Goal: Information Seeking & Learning: Learn about a topic

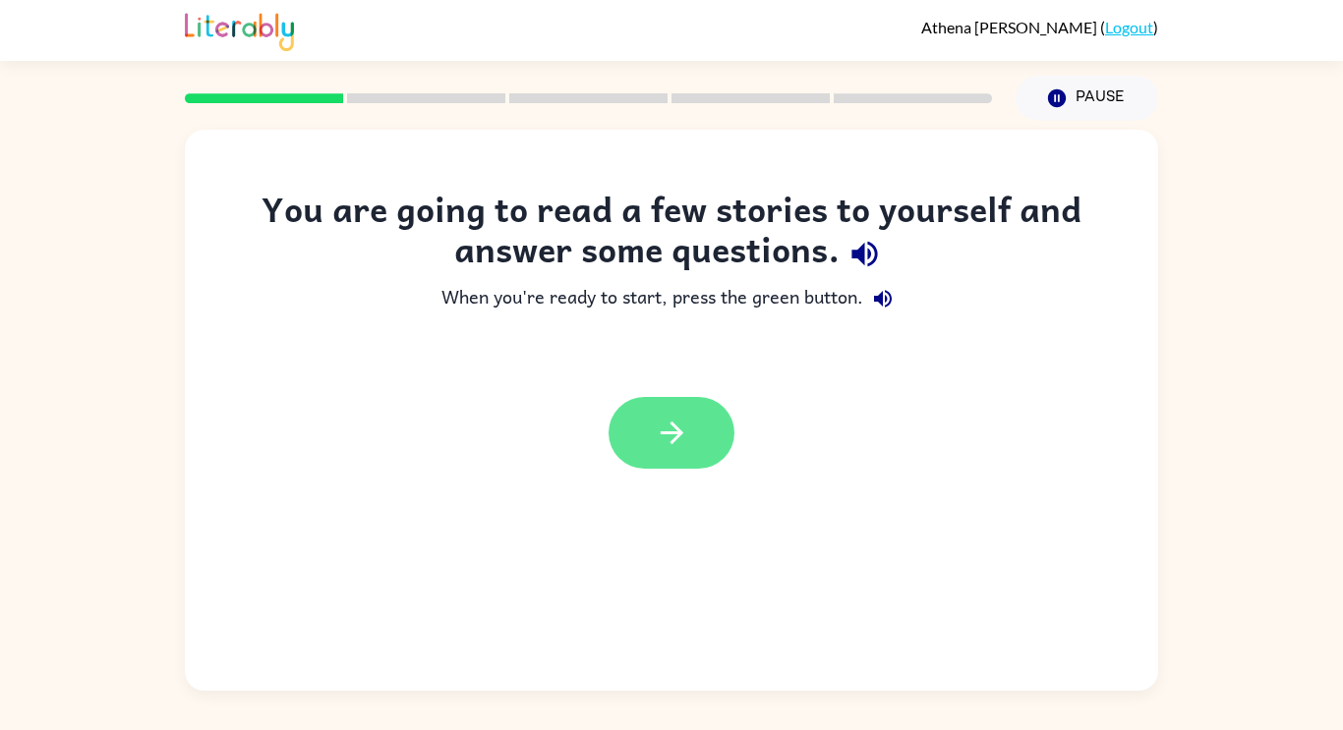
click at [684, 430] on icon "button" at bounding box center [672, 433] width 34 height 34
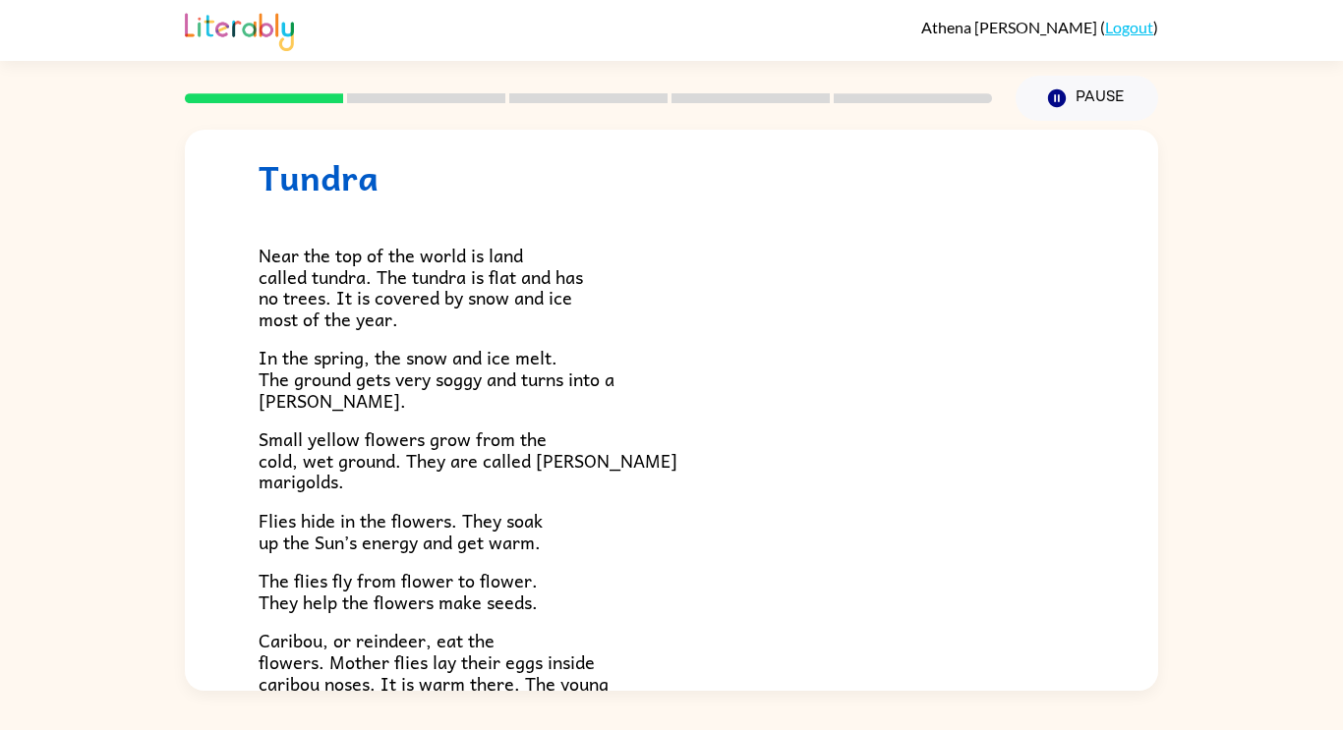
scroll to position [51, 0]
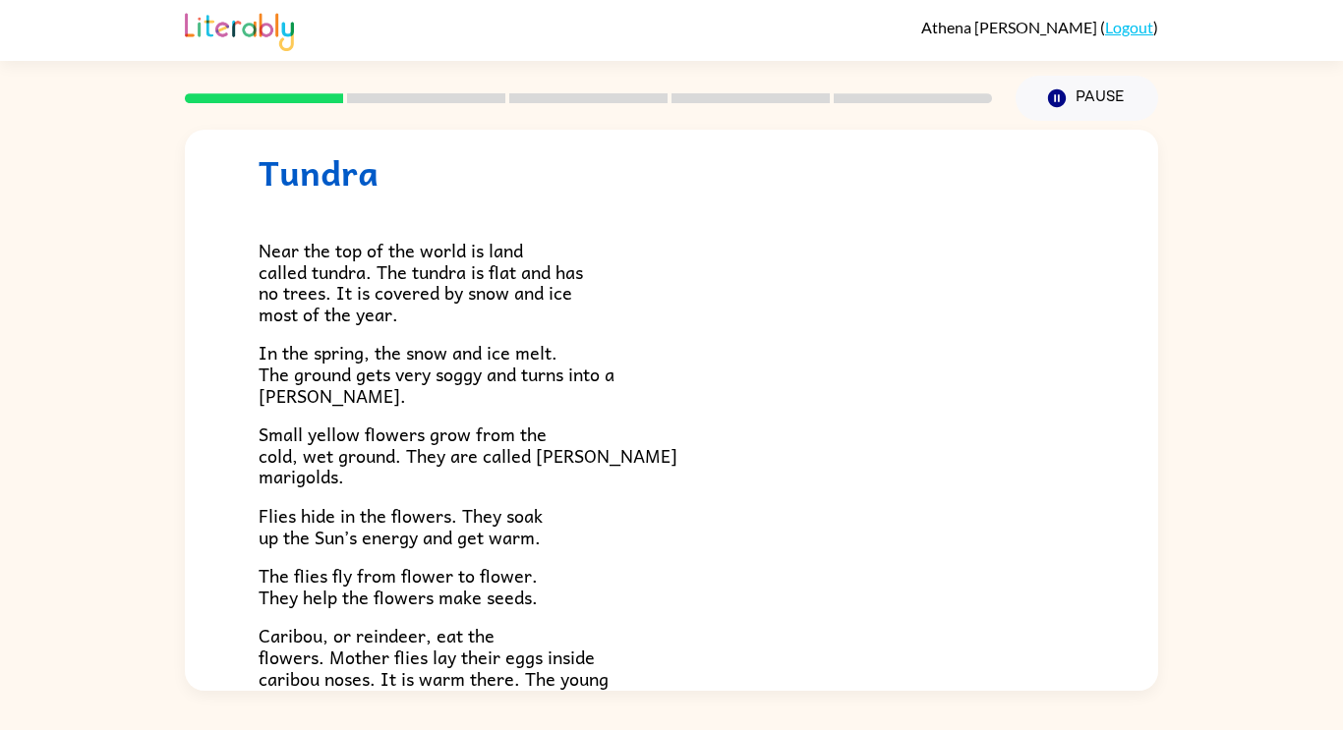
click at [512, 326] on div "Near the top of the world is land called tundra. The tundra is flat and has no …" at bounding box center [671, 523] width 826 height 660
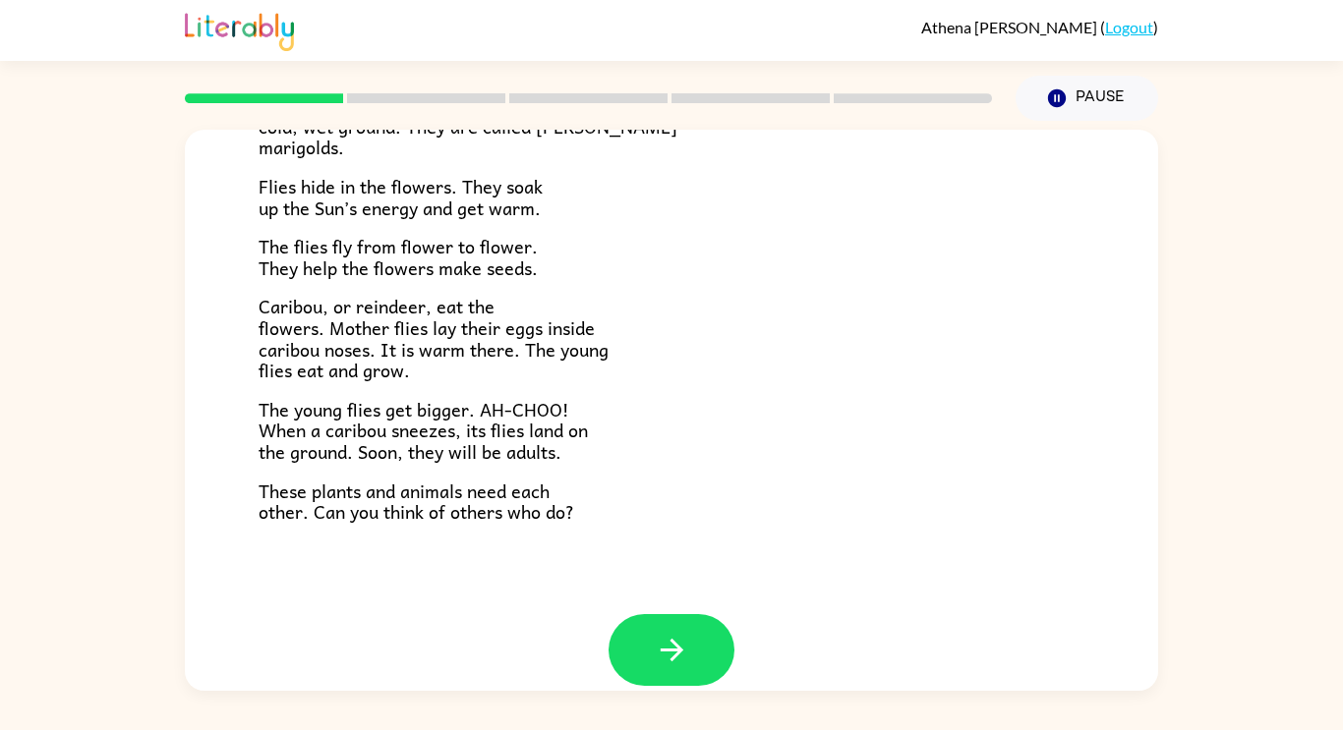
scroll to position [404, 0]
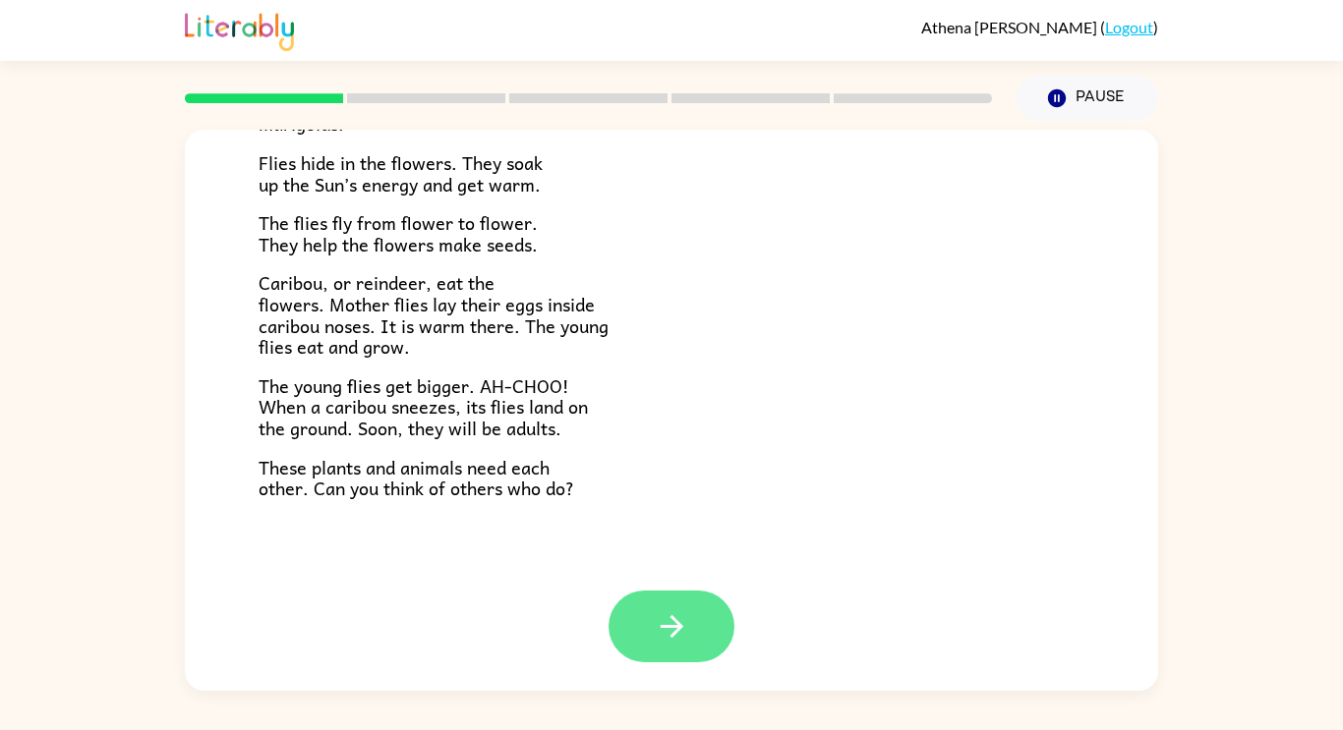
click at [674, 614] on icon "button" at bounding box center [672, 626] width 34 height 34
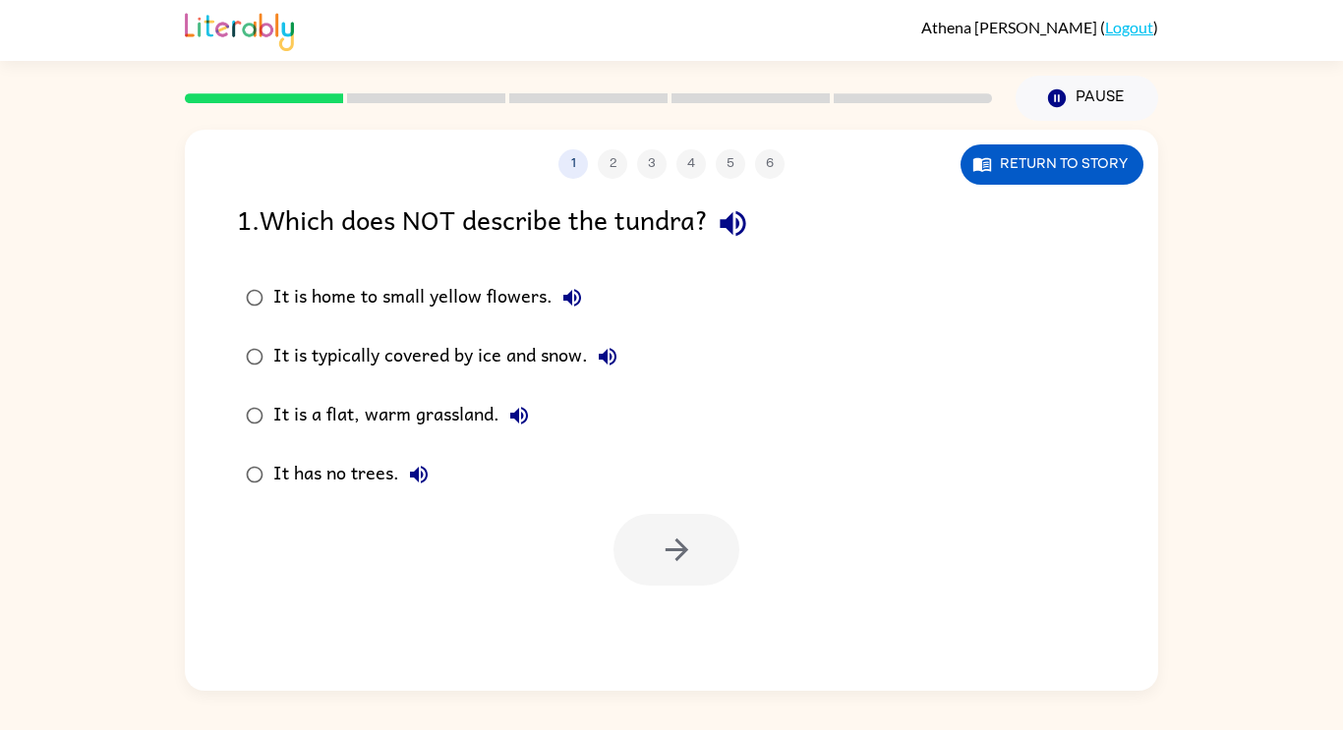
scroll to position [0, 0]
click at [570, 309] on icon "button" at bounding box center [572, 298] width 24 height 24
click at [561, 305] on icon "button" at bounding box center [572, 298] width 24 height 24
click at [575, 301] on icon "button" at bounding box center [572, 298] width 24 height 24
click at [765, 213] on div "1 . Which does NOT describe the tundra?" at bounding box center [671, 224] width 869 height 50
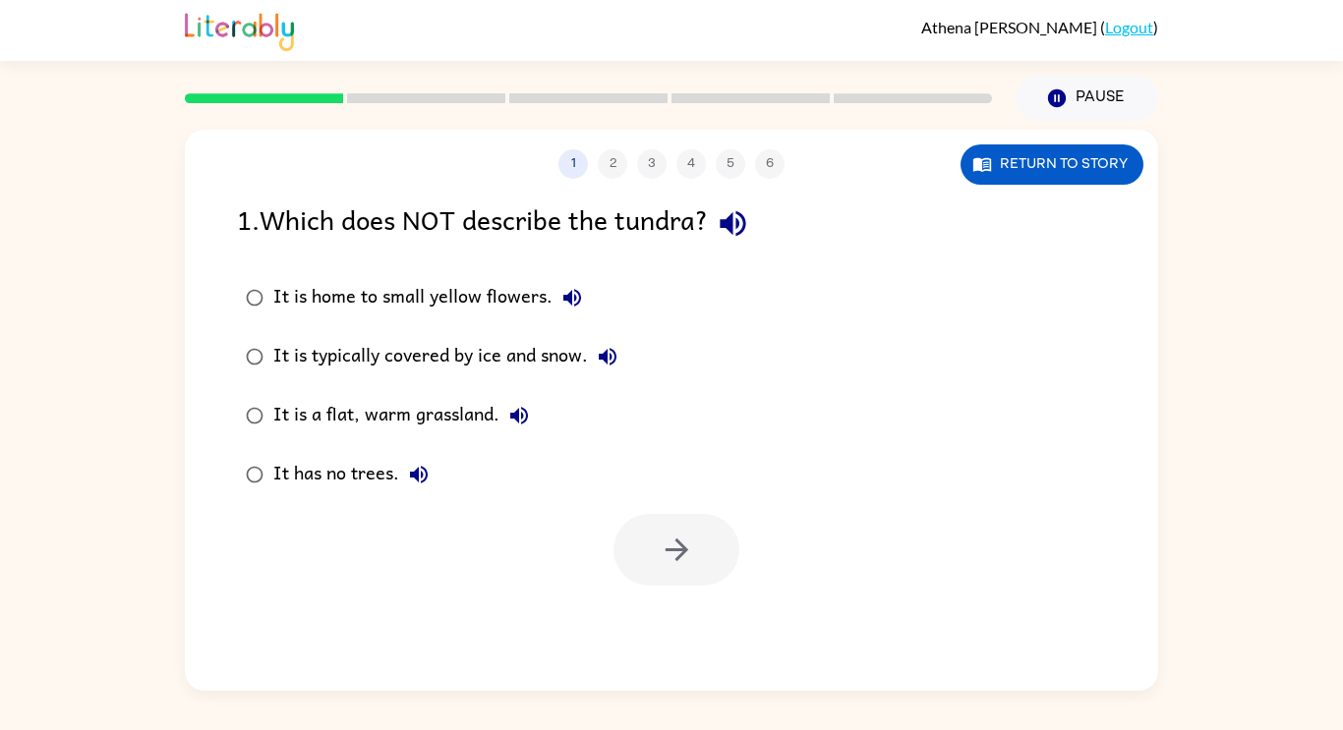
click at [738, 225] on icon "button" at bounding box center [732, 224] width 26 height 26
click at [745, 222] on icon "button" at bounding box center [732, 224] width 26 height 26
click at [748, 229] on icon "button" at bounding box center [733, 223] width 34 height 34
click at [748, 228] on icon "button" at bounding box center [733, 223] width 34 height 34
click at [602, 368] on icon "button" at bounding box center [608, 357] width 24 height 24
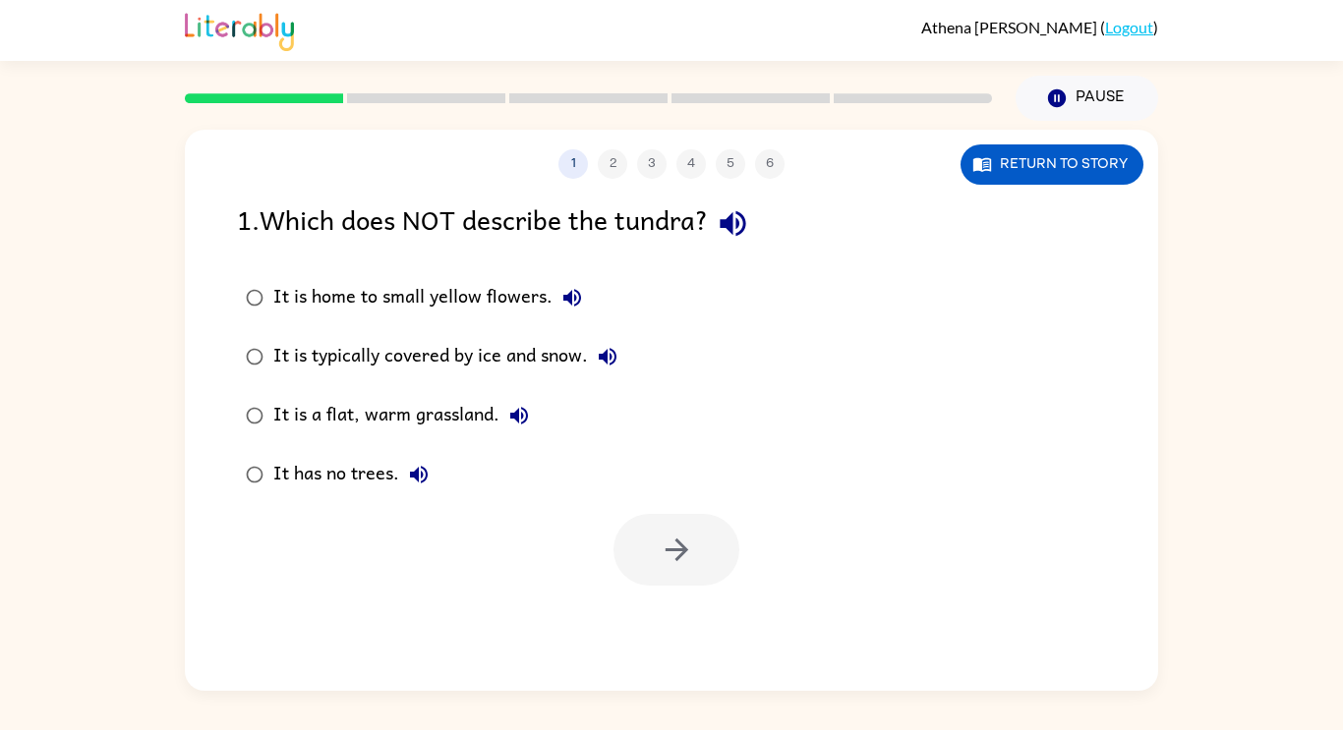
click at [516, 422] on icon "button" at bounding box center [519, 416] width 24 height 24
click at [422, 479] on icon "button" at bounding box center [419, 475] width 24 height 24
click at [523, 425] on icon "button" at bounding box center [519, 416] width 24 height 24
click at [634, 551] on button "button" at bounding box center [676, 550] width 126 height 72
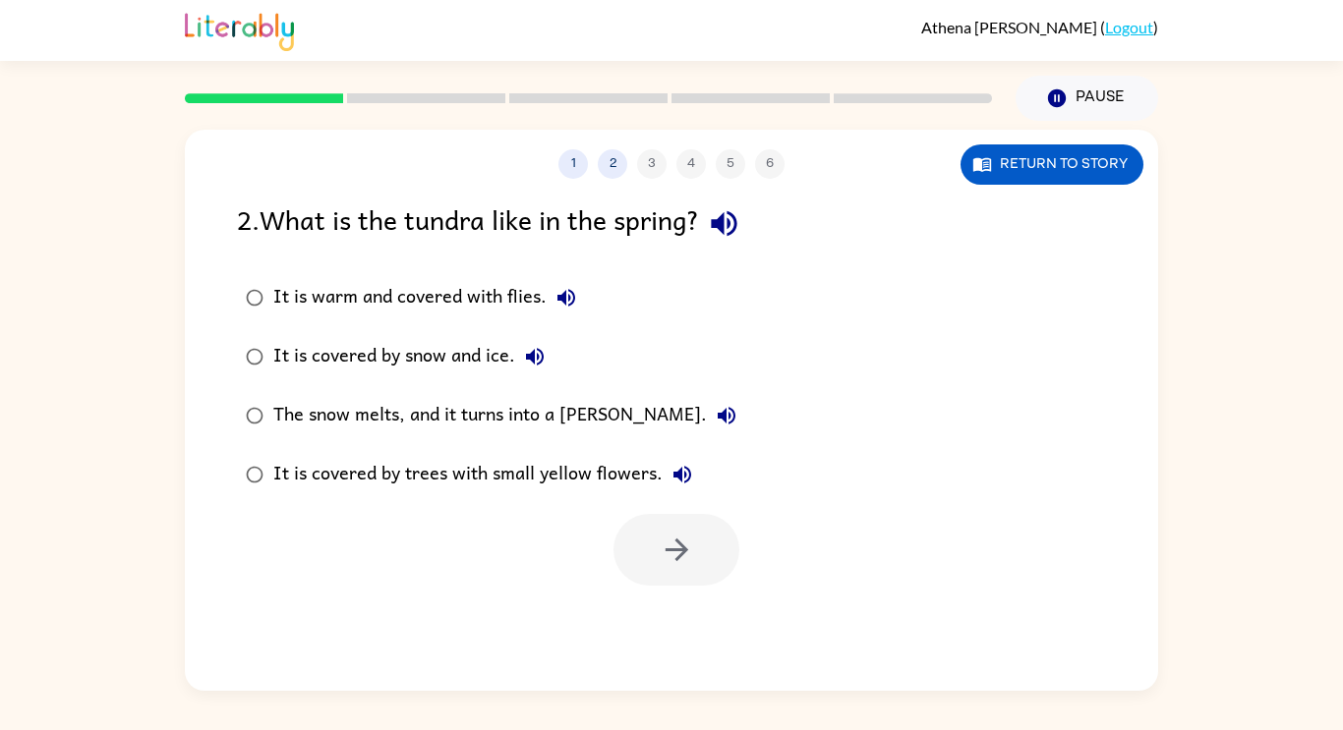
click at [741, 229] on icon "button" at bounding box center [724, 223] width 34 height 34
click at [570, 300] on icon "button" at bounding box center [566, 298] width 24 height 24
click at [551, 364] on button "It is covered by snow and ice." at bounding box center [534, 356] width 39 height 39
click at [715, 413] on icon "button" at bounding box center [727, 416] width 24 height 24
click at [686, 478] on icon "button" at bounding box center [682, 475] width 24 height 24
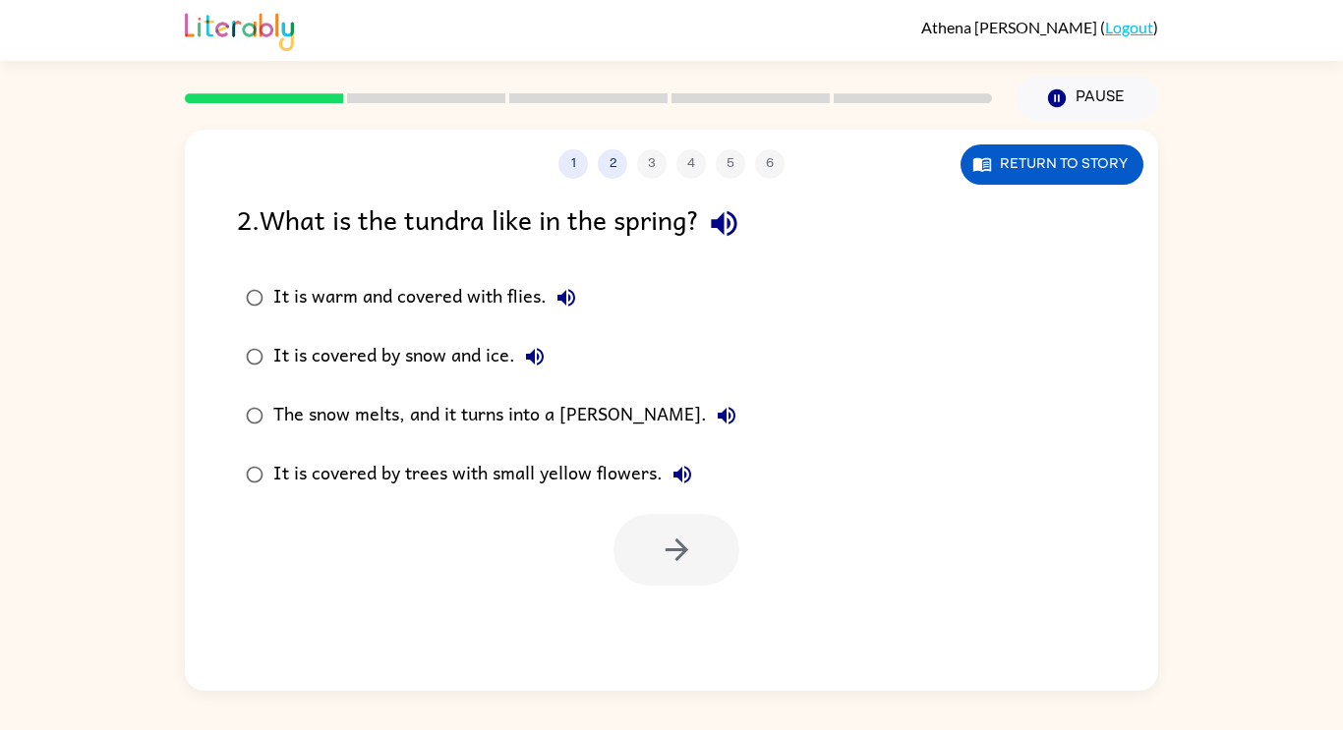
click at [717, 421] on icon "button" at bounding box center [726, 416] width 18 height 18
click at [705, 551] on button "button" at bounding box center [676, 550] width 126 height 72
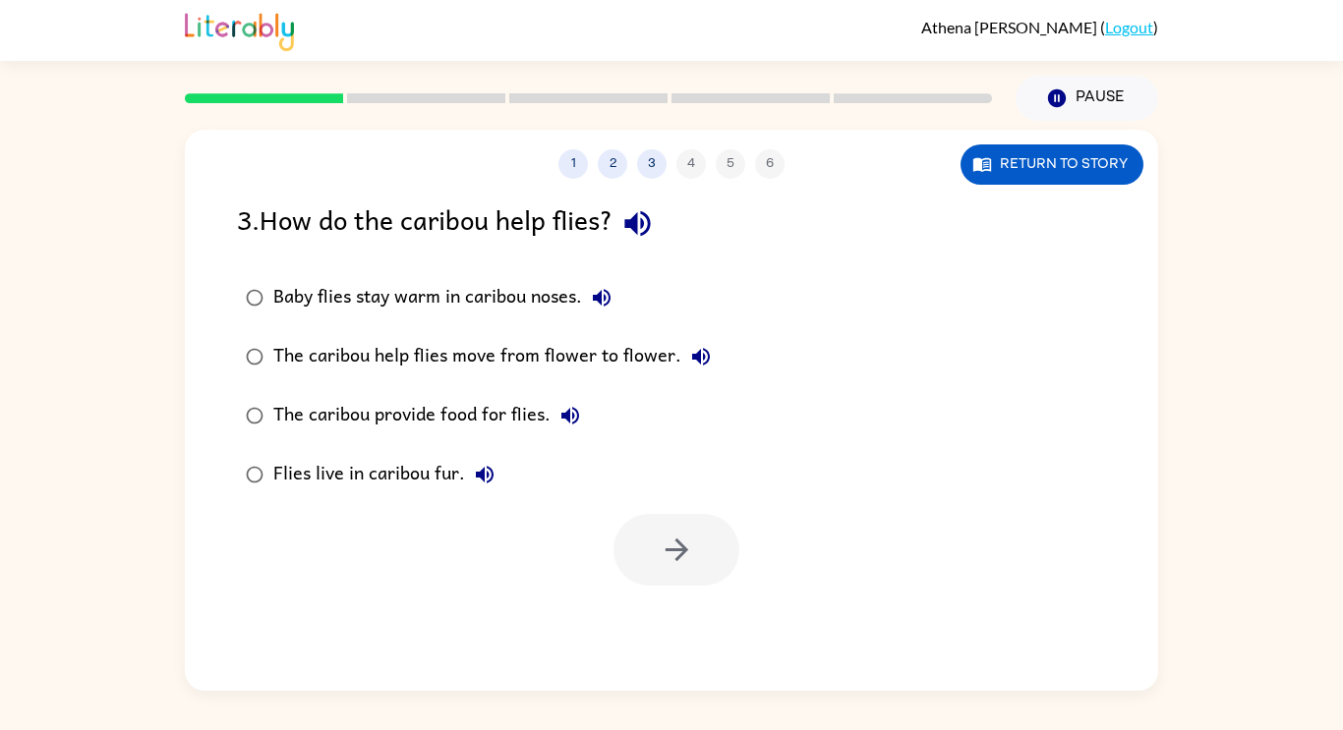
click at [645, 228] on icon "button" at bounding box center [637, 224] width 26 height 26
click at [600, 301] on icon "button" at bounding box center [602, 298] width 18 height 18
click at [702, 390] on label "The caribou provide food for flies." at bounding box center [478, 415] width 504 height 59
click at [708, 354] on icon "button" at bounding box center [701, 357] width 24 height 24
click at [577, 419] on icon "button" at bounding box center [570, 416] width 18 height 18
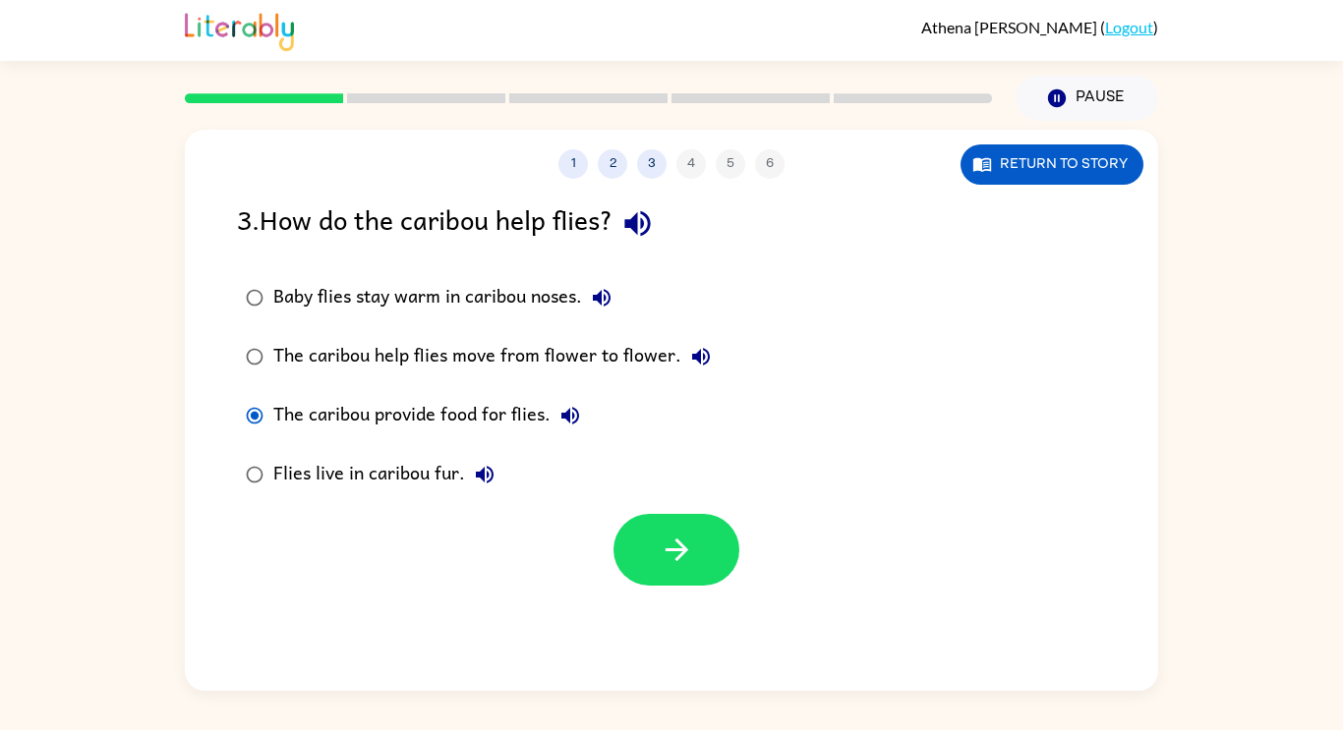
click at [487, 473] on icon "button" at bounding box center [485, 475] width 18 height 18
click at [608, 307] on icon "button" at bounding box center [602, 298] width 24 height 24
click at [679, 539] on icon "button" at bounding box center [677, 550] width 34 height 34
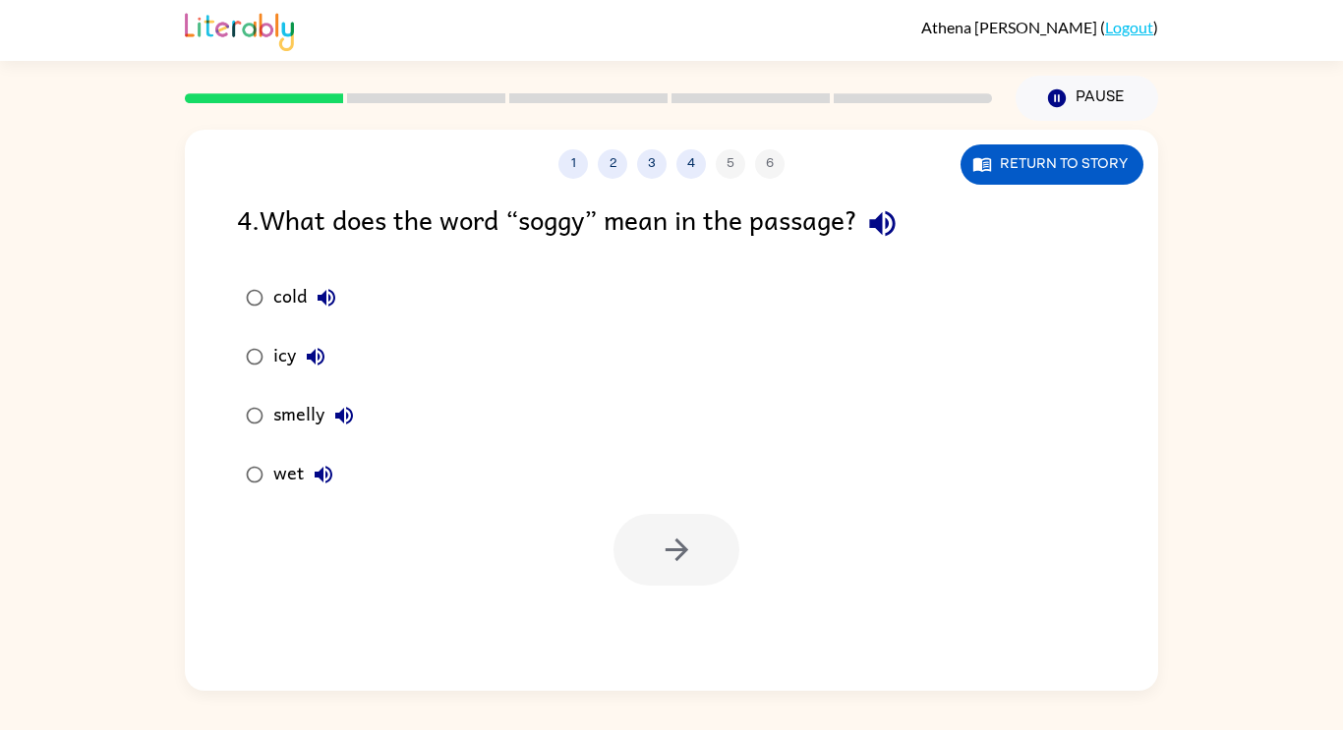
click at [899, 222] on icon "button" at bounding box center [882, 223] width 34 height 34
click at [326, 295] on icon "button" at bounding box center [326, 298] width 18 height 18
click at [311, 359] on icon "button" at bounding box center [316, 357] width 18 height 18
click at [337, 416] on icon "button" at bounding box center [344, 416] width 18 height 18
click at [322, 475] on icon "button" at bounding box center [324, 475] width 18 height 18
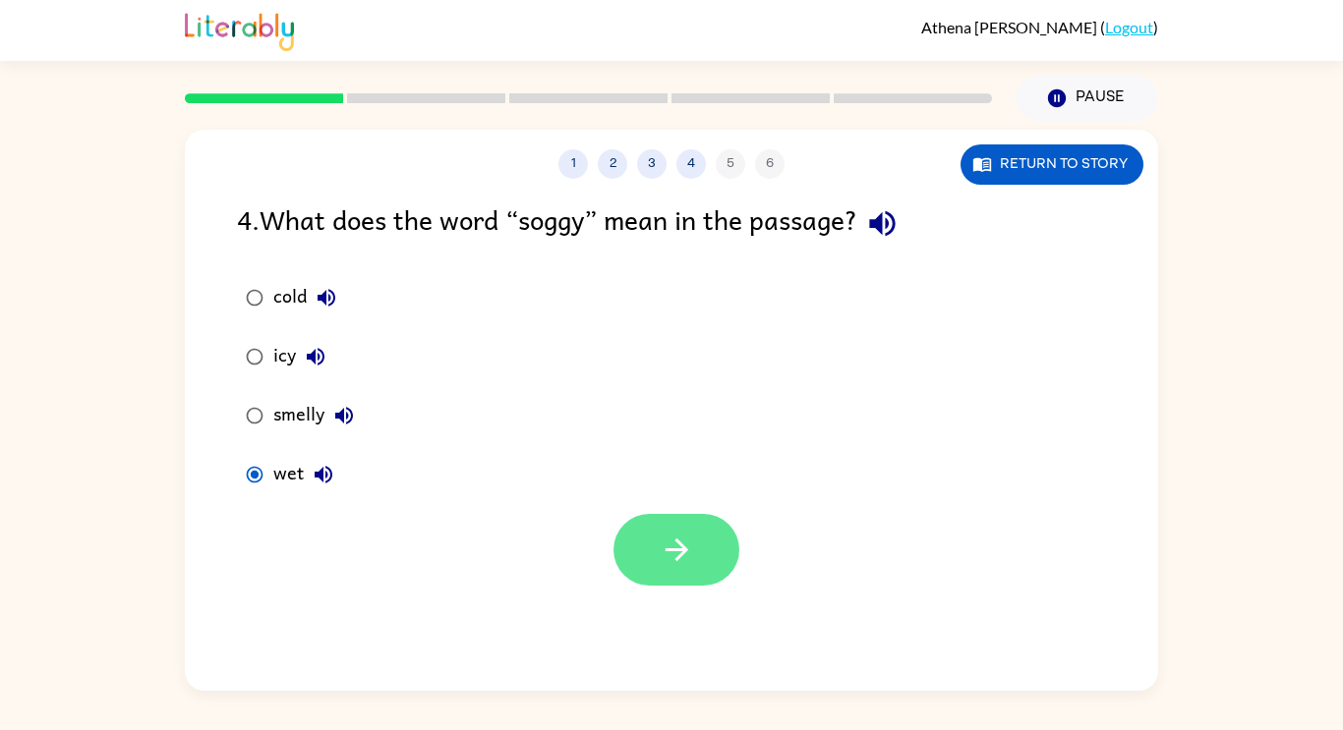
click at [669, 562] on icon "button" at bounding box center [677, 550] width 34 height 34
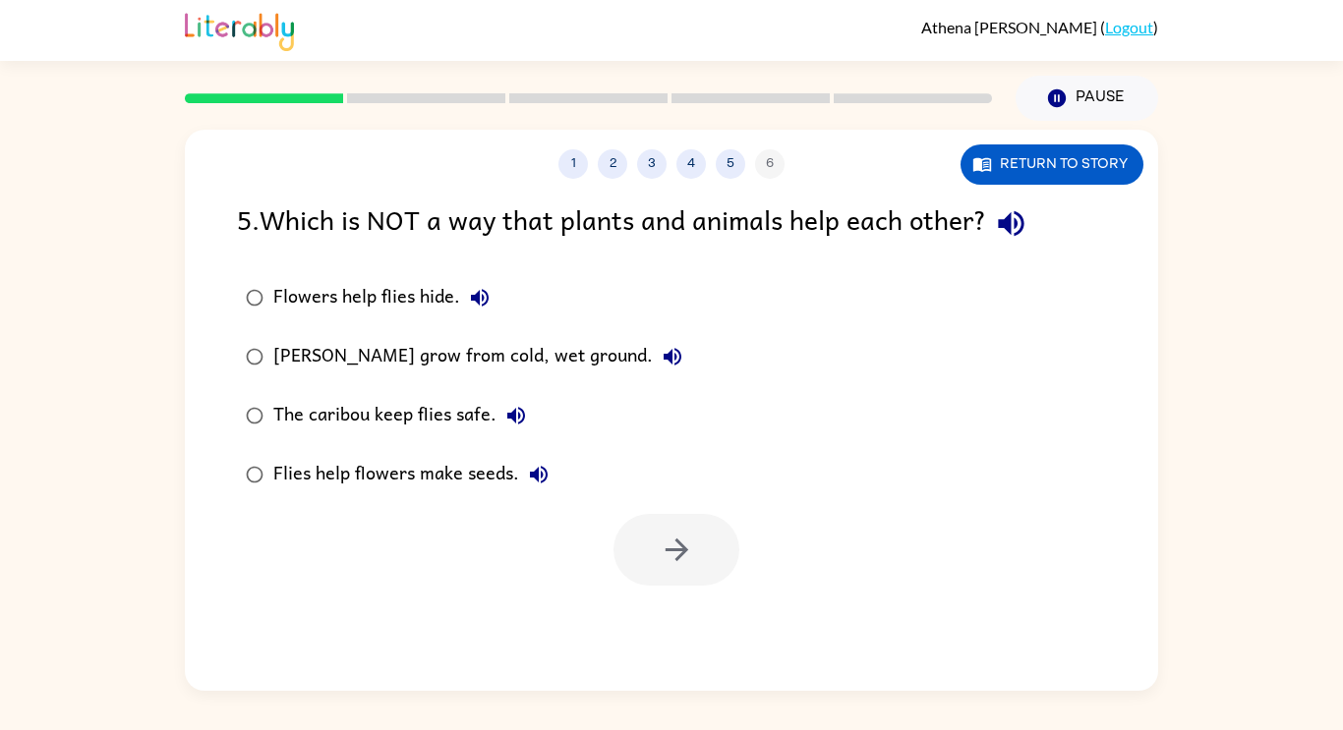
click at [1023, 237] on icon "button" at bounding box center [1011, 223] width 34 height 34
click at [490, 302] on icon "button" at bounding box center [480, 298] width 24 height 24
click at [479, 313] on button "Flowers help flies hide." at bounding box center [479, 297] width 39 height 39
click at [470, 294] on icon "button" at bounding box center [480, 298] width 24 height 24
click at [671, 356] on icon "button" at bounding box center [672, 357] width 24 height 24
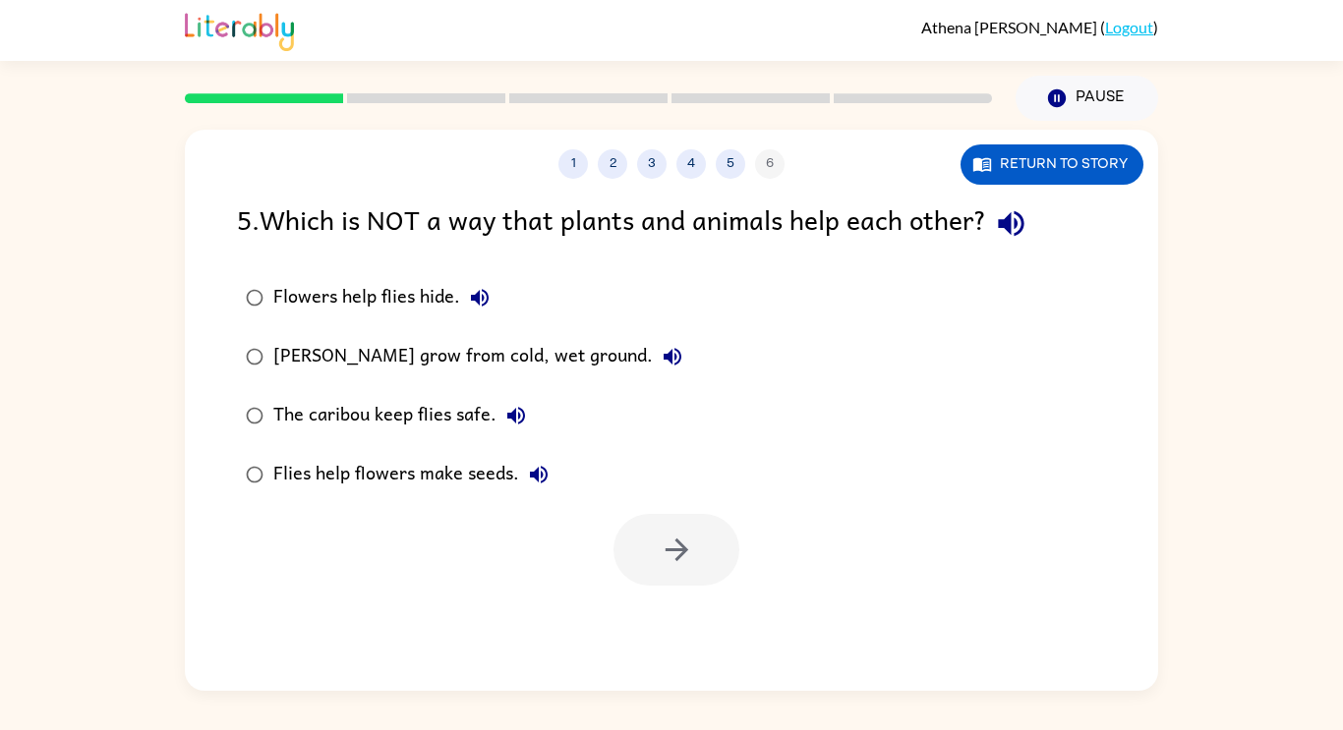
click at [530, 399] on div "The caribou keep flies safe." at bounding box center [404, 415] width 262 height 39
click at [530, 416] on button "The caribou keep flies safe." at bounding box center [515, 415] width 39 height 39
click at [529, 466] on icon "button" at bounding box center [539, 475] width 24 height 24
click at [671, 355] on icon "button" at bounding box center [672, 357] width 24 height 24
click at [487, 286] on icon "button" at bounding box center [480, 298] width 24 height 24
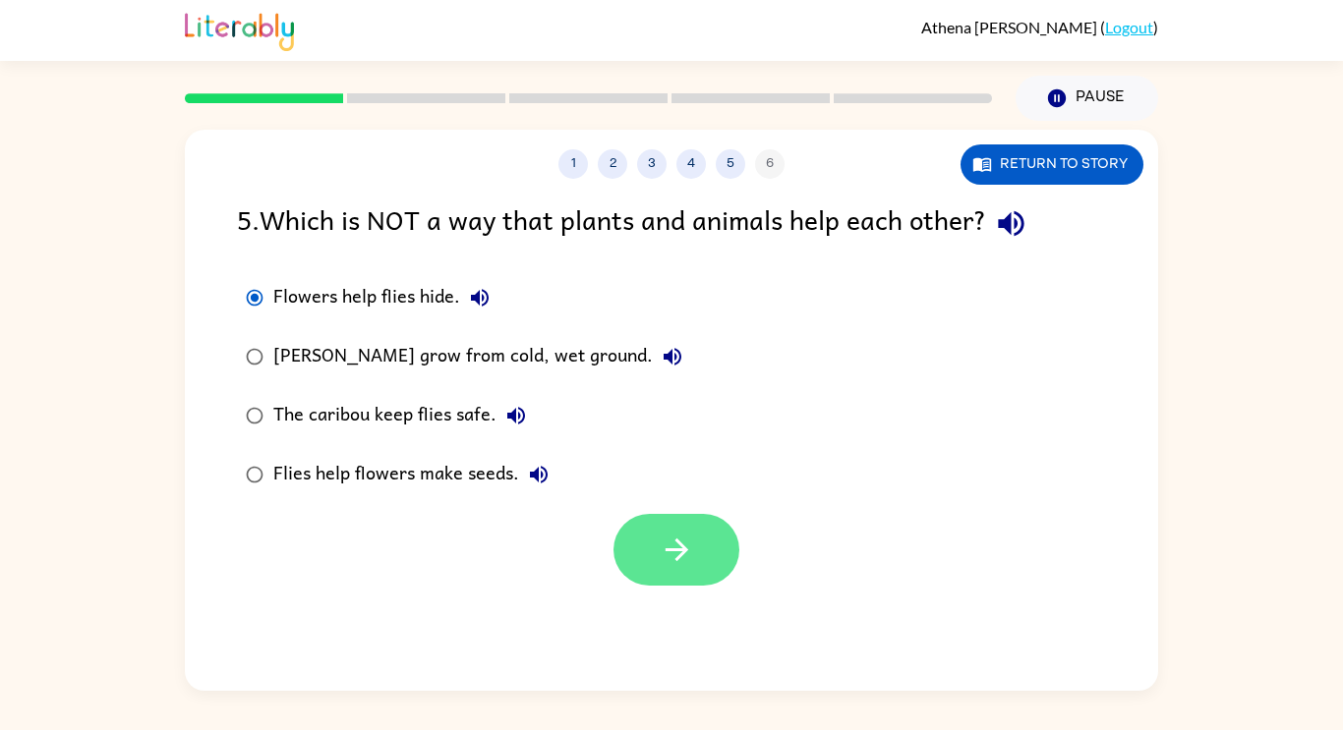
click at [695, 577] on button "button" at bounding box center [676, 550] width 126 height 72
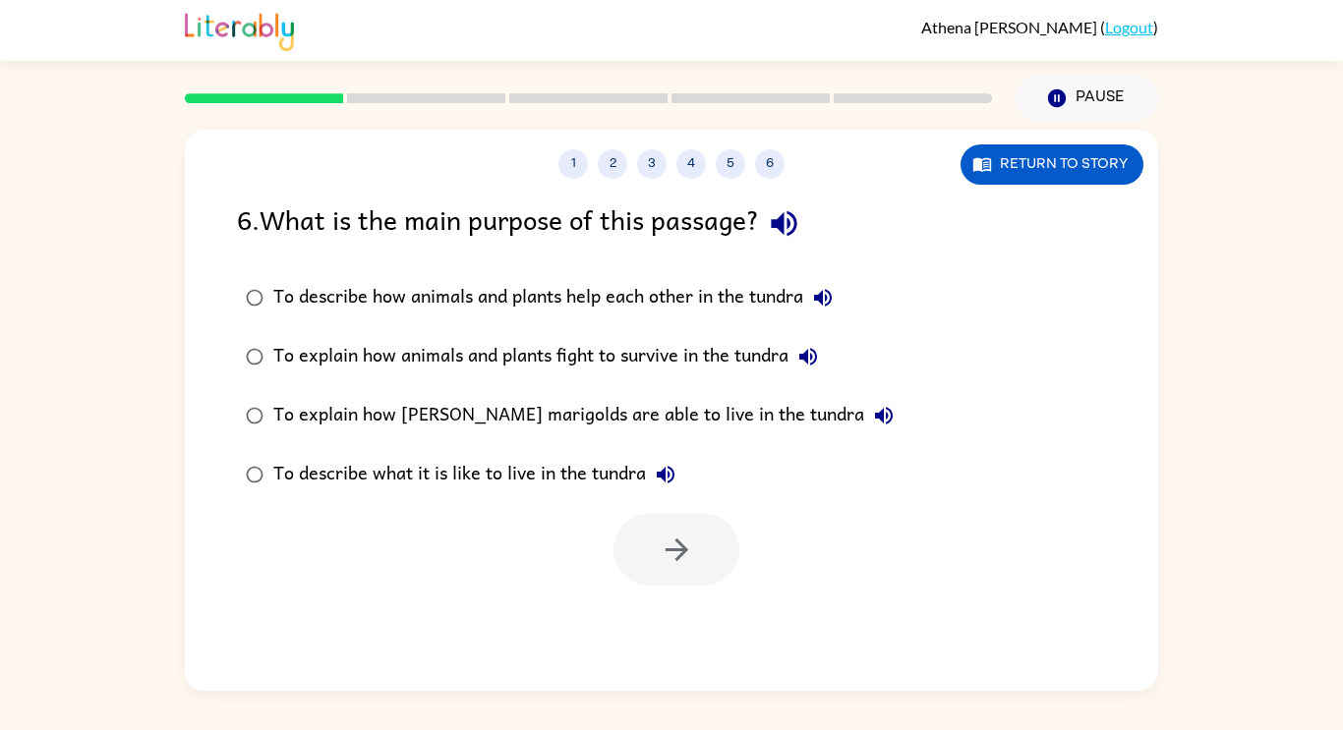
click at [791, 219] on icon "button" at bounding box center [784, 223] width 34 height 34
click at [834, 300] on icon "button" at bounding box center [823, 298] width 24 height 24
click at [813, 360] on icon "button" at bounding box center [808, 357] width 18 height 18
click at [872, 410] on icon "button" at bounding box center [884, 416] width 24 height 24
click at [661, 477] on icon "button" at bounding box center [666, 475] width 18 height 18
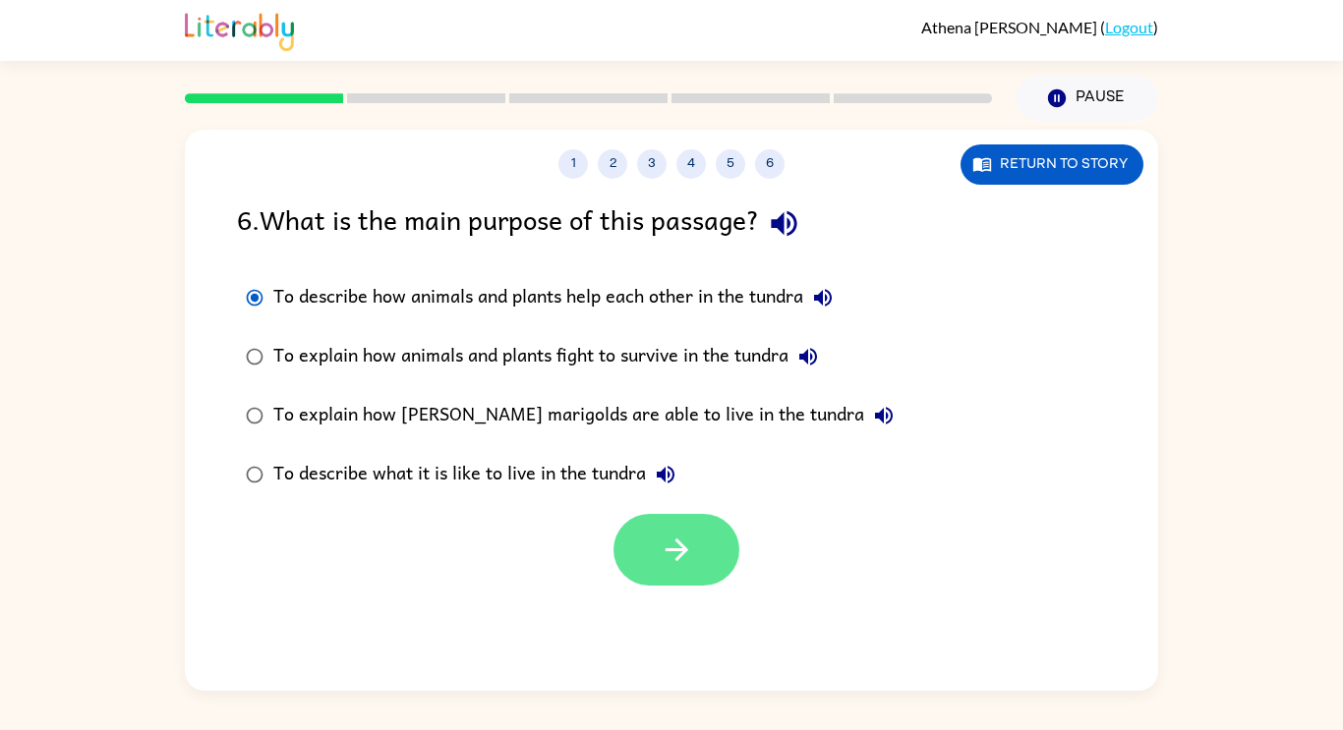
click at [717, 557] on button "button" at bounding box center [676, 550] width 126 height 72
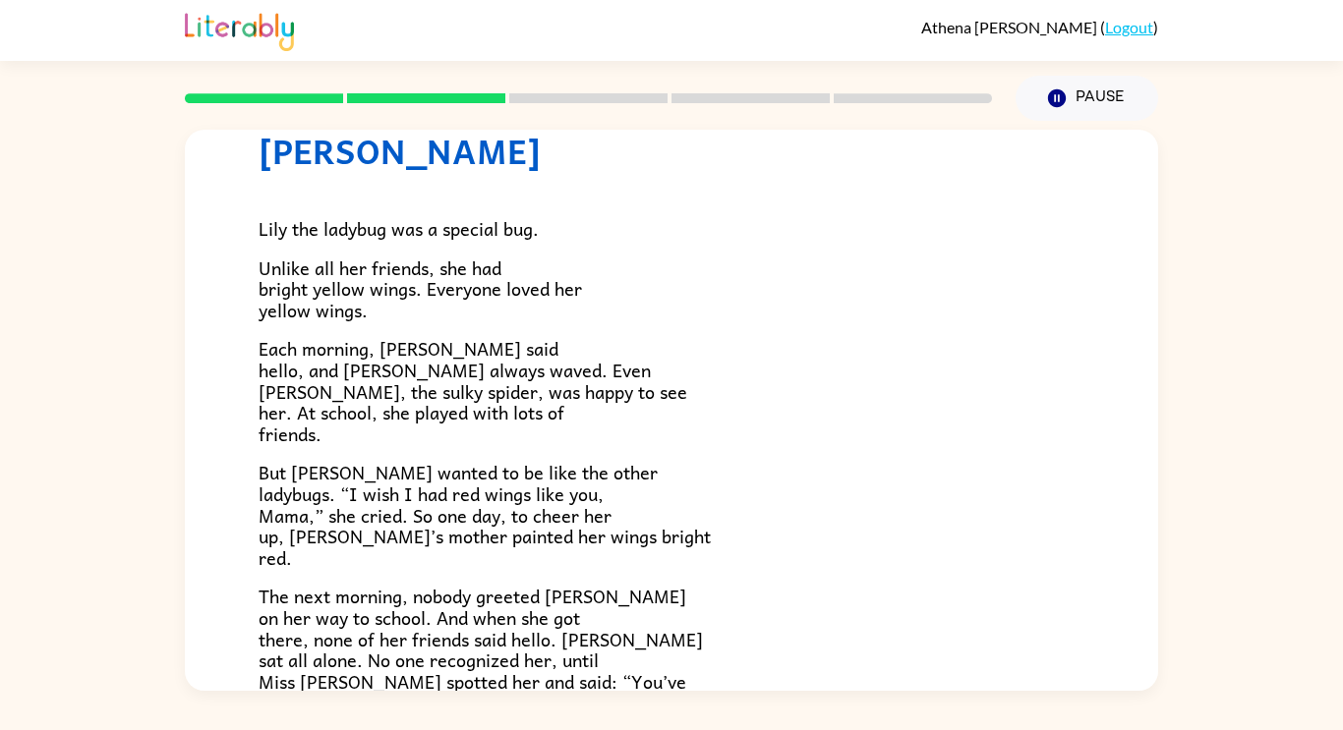
scroll to position [83, 0]
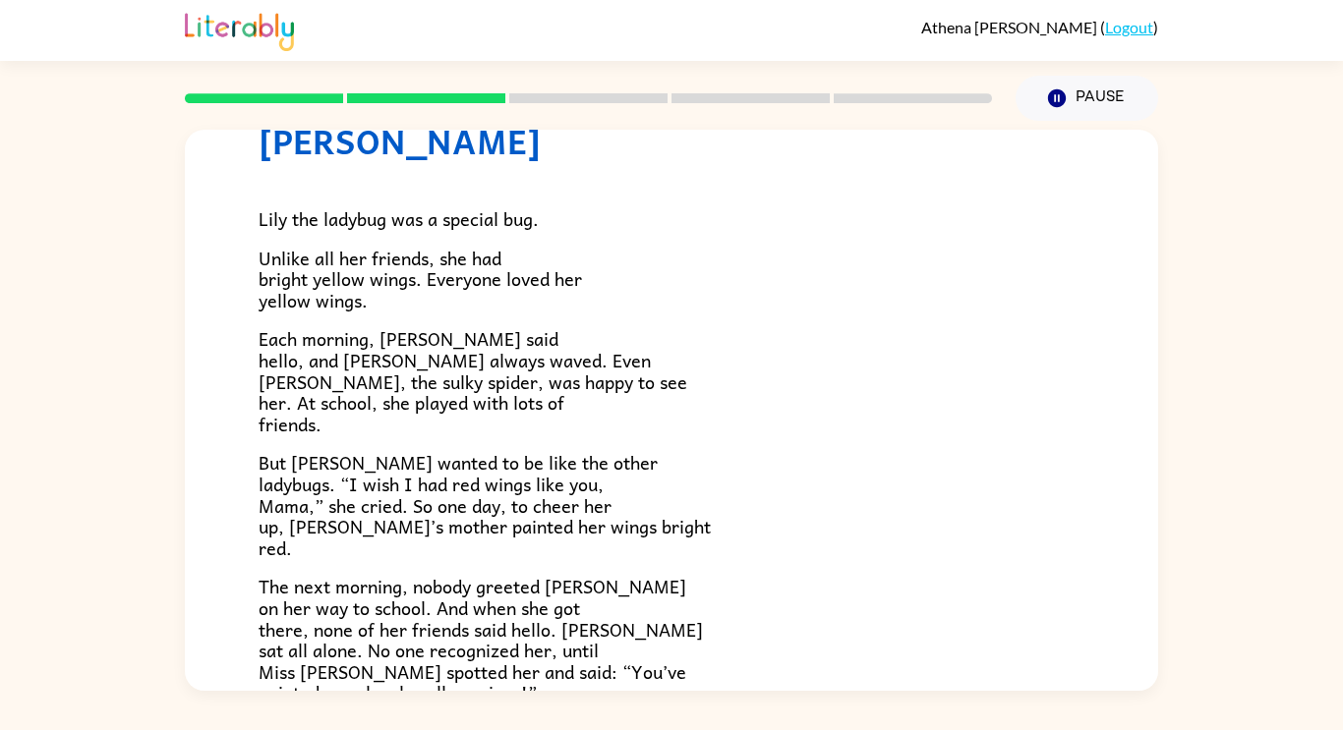
click at [485, 572] on span "The next morning, nobody greeted [PERSON_NAME] on her way to school. And when s…" at bounding box center [480, 639] width 444 height 135
click at [563, 626] on span "The next morning, nobody greeted [PERSON_NAME] on her way to school. And when s…" at bounding box center [480, 639] width 444 height 135
click at [586, 625] on span "The next morning, nobody greeted [PERSON_NAME] on her way to school. And when s…" at bounding box center [480, 639] width 444 height 135
click at [562, 618] on span "The next morning, nobody greeted [PERSON_NAME] on her way to school. And when s…" at bounding box center [480, 639] width 444 height 135
click at [533, 621] on span "The next morning, nobody greeted [PERSON_NAME] on her way to school. And when s…" at bounding box center [480, 639] width 444 height 135
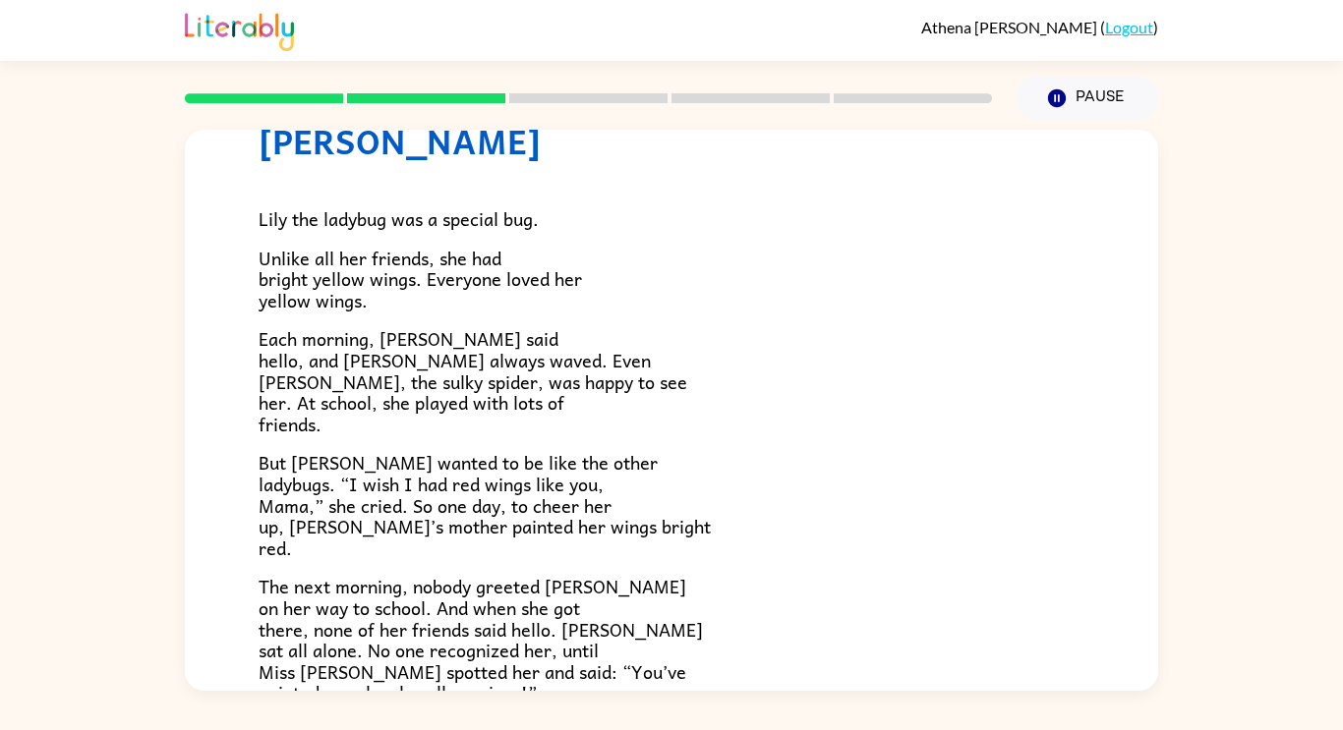
click at [509, 622] on span "The next morning, nobody greeted [PERSON_NAME] on her way to school. And when s…" at bounding box center [480, 639] width 444 height 135
click at [485, 623] on span "The next morning, nobody greeted [PERSON_NAME] on her way to school. And when s…" at bounding box center [480, 639] width 444 height 135
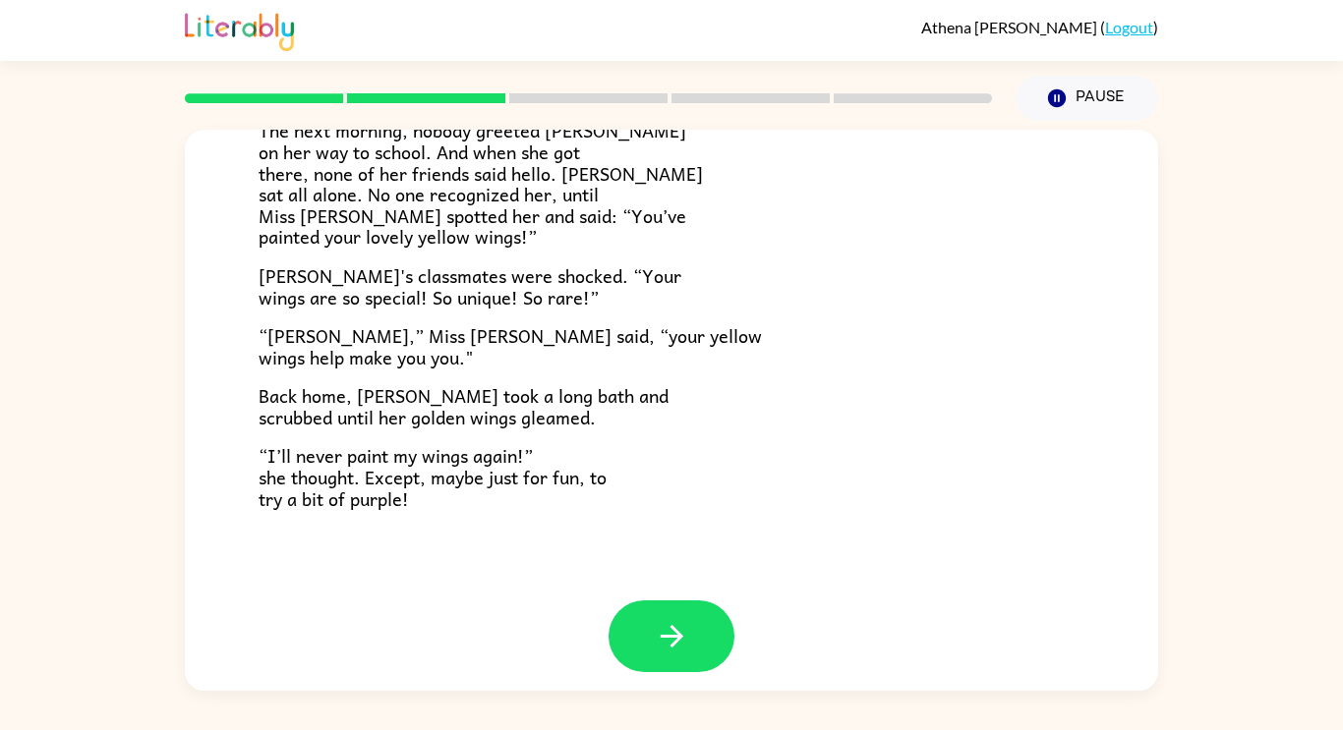
scroll to position [549, 0]
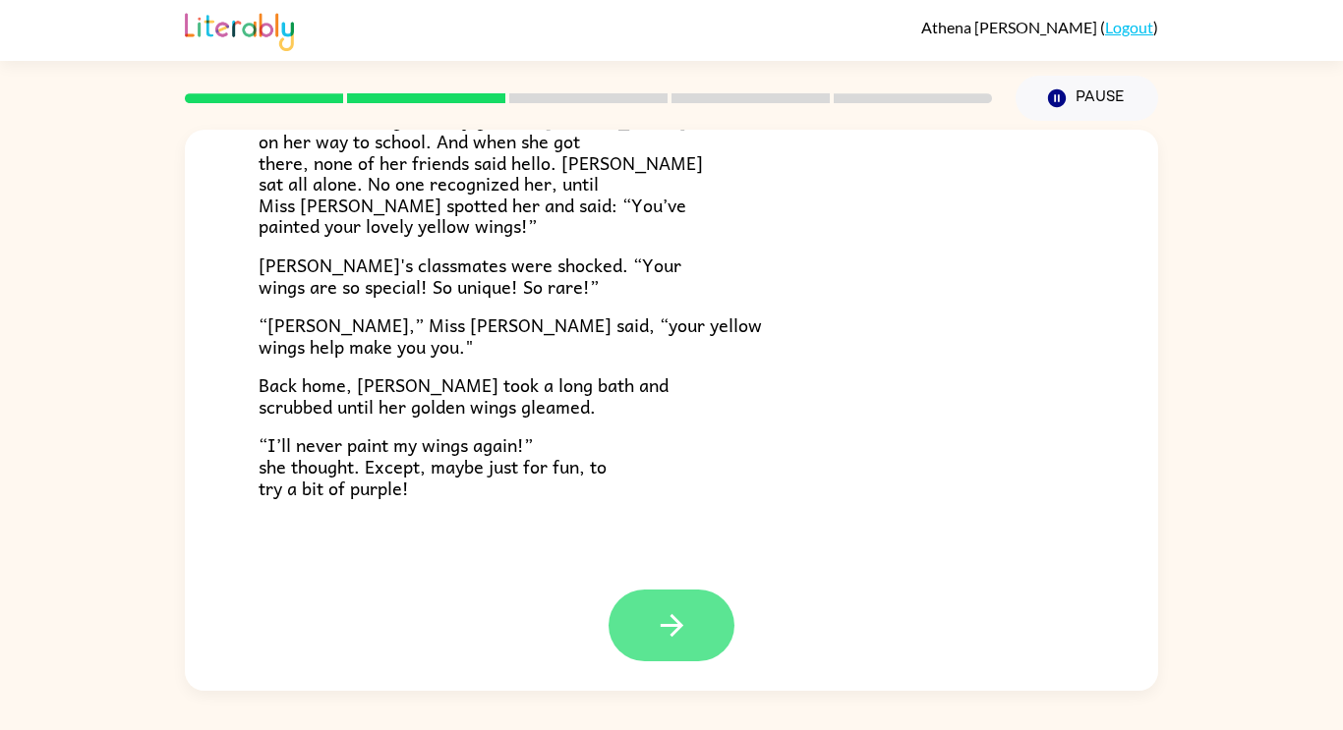
click at [672, 656] on button "button" at bounding box center [671, 626] width 126 height 72
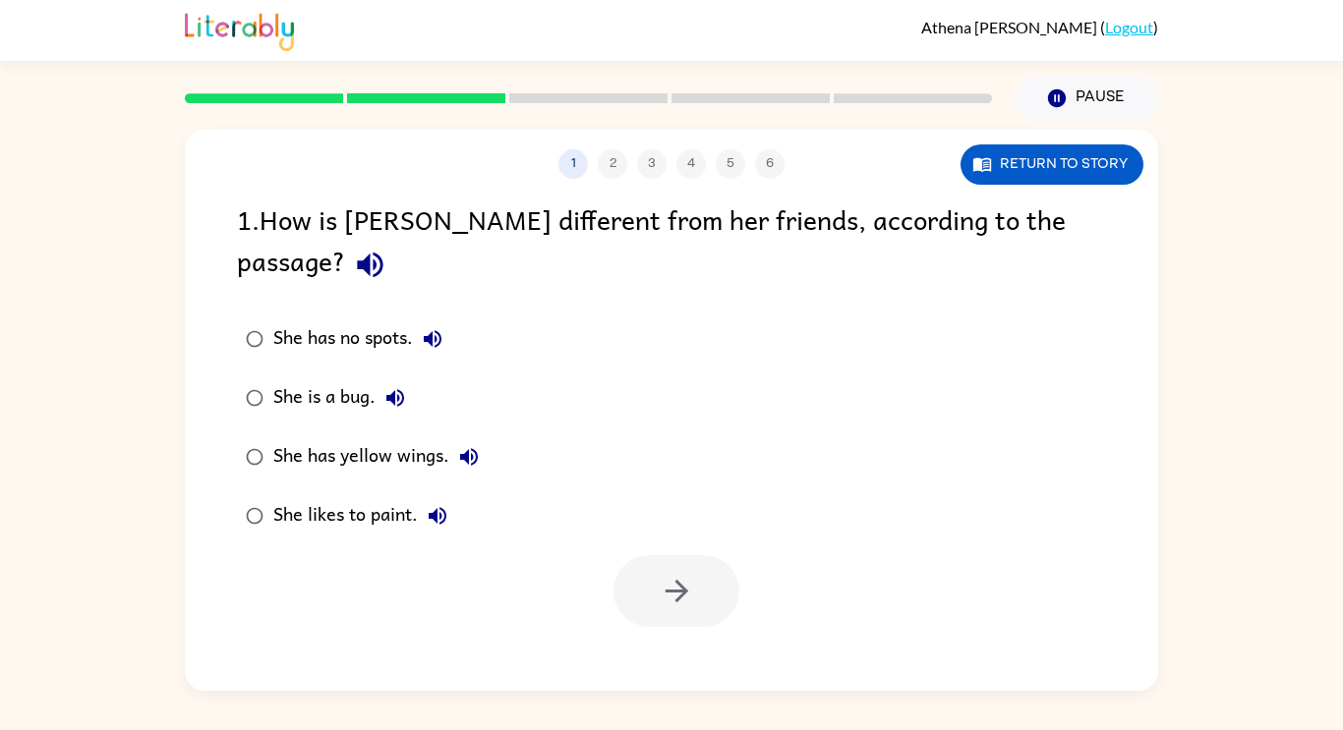
scroll to position [0, 0]
click at [395, 240] on button "button" at bounding box center [370, 265] width 50 height 50
click at [465, 445] on icon "button" at bounding box center [469, 457] width 24 height 24
click at [682, 574] on icon "button" at bounding box center [677, 591] width 34 height 34
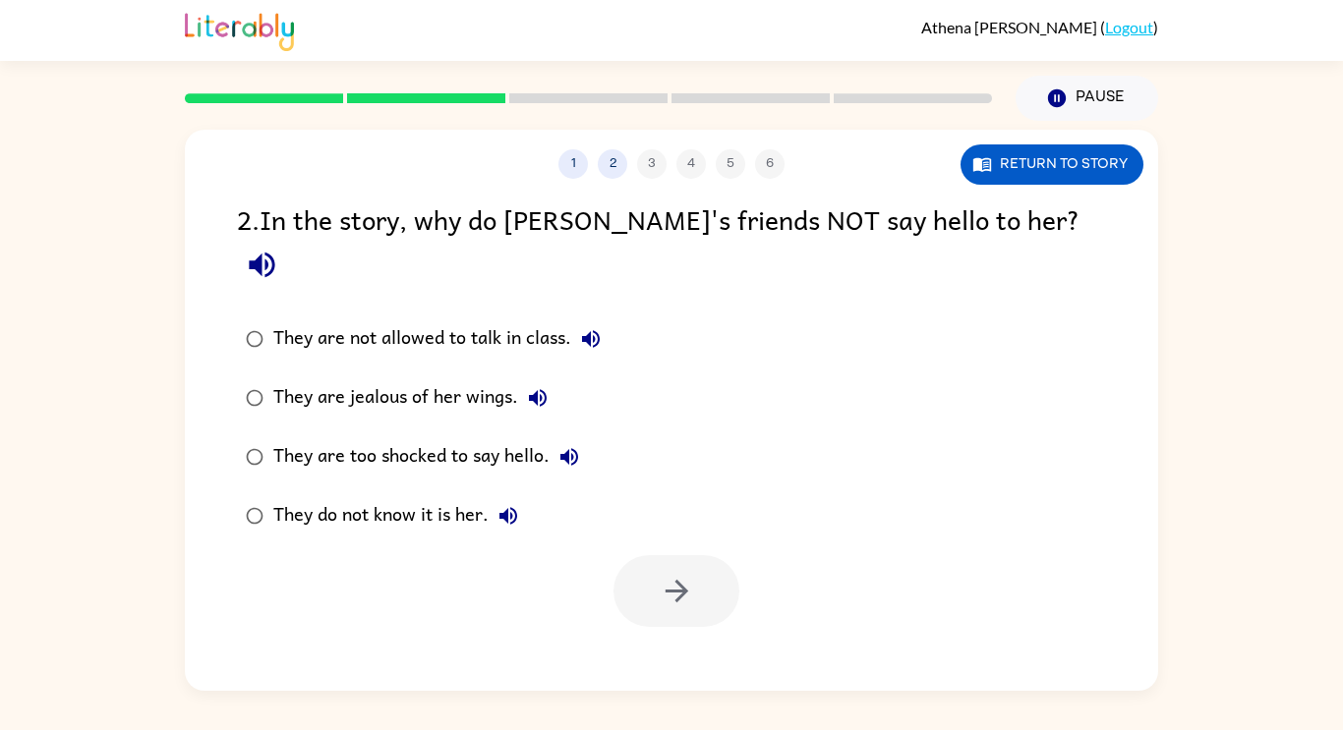
click at [274, 253] on icon "button" at bounding box center [262, 266] width 26 height 26
click at [586, 327] on icon "button" at bounding box center [591, 339] width 24 height 24
click at [542, 386] on icon "button" at bounding box center [538, 398] width 24 height 24
click at [572, 445] on icon "button" at bounding box center [569, 457] width 24 height 24
click at [513, 504] on icon "button" at bounding box center [508, 516] width 24 height 24
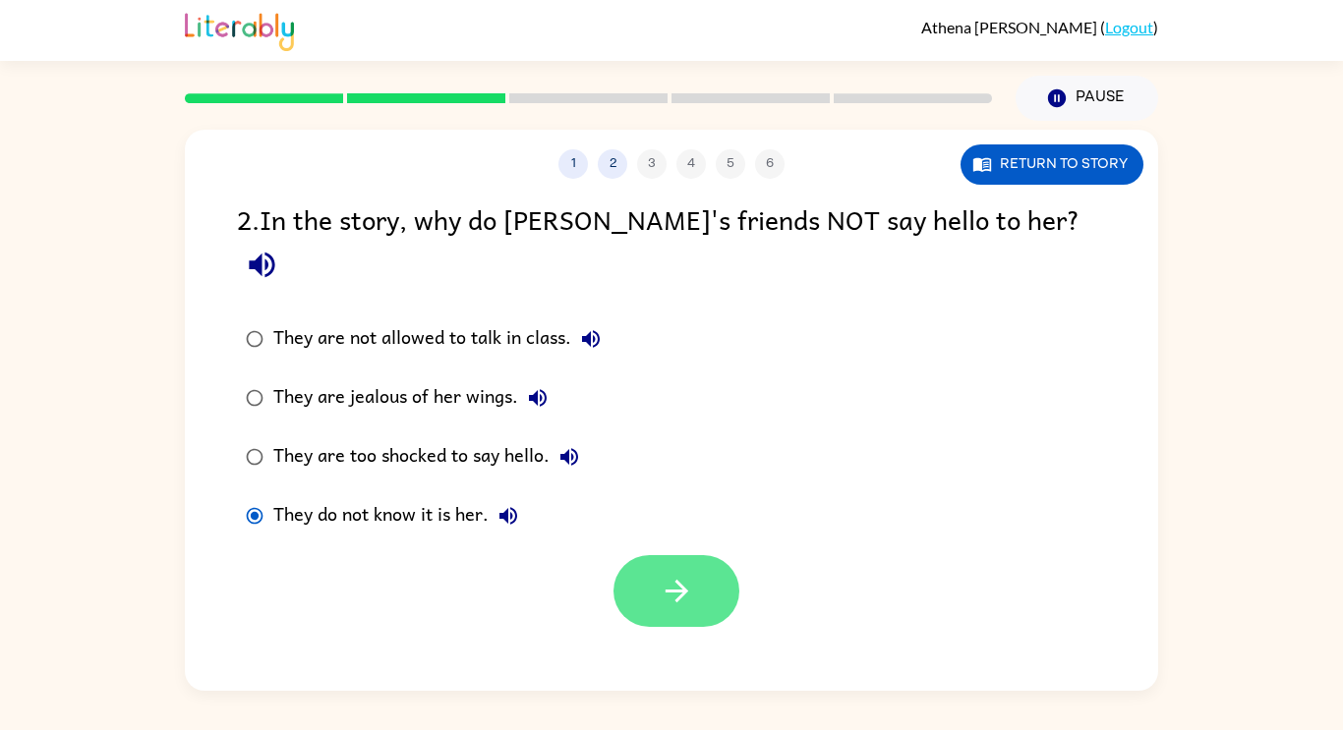
click at [670, 574] on icon "button" at bounding box center [677, 591] width 34 height 34
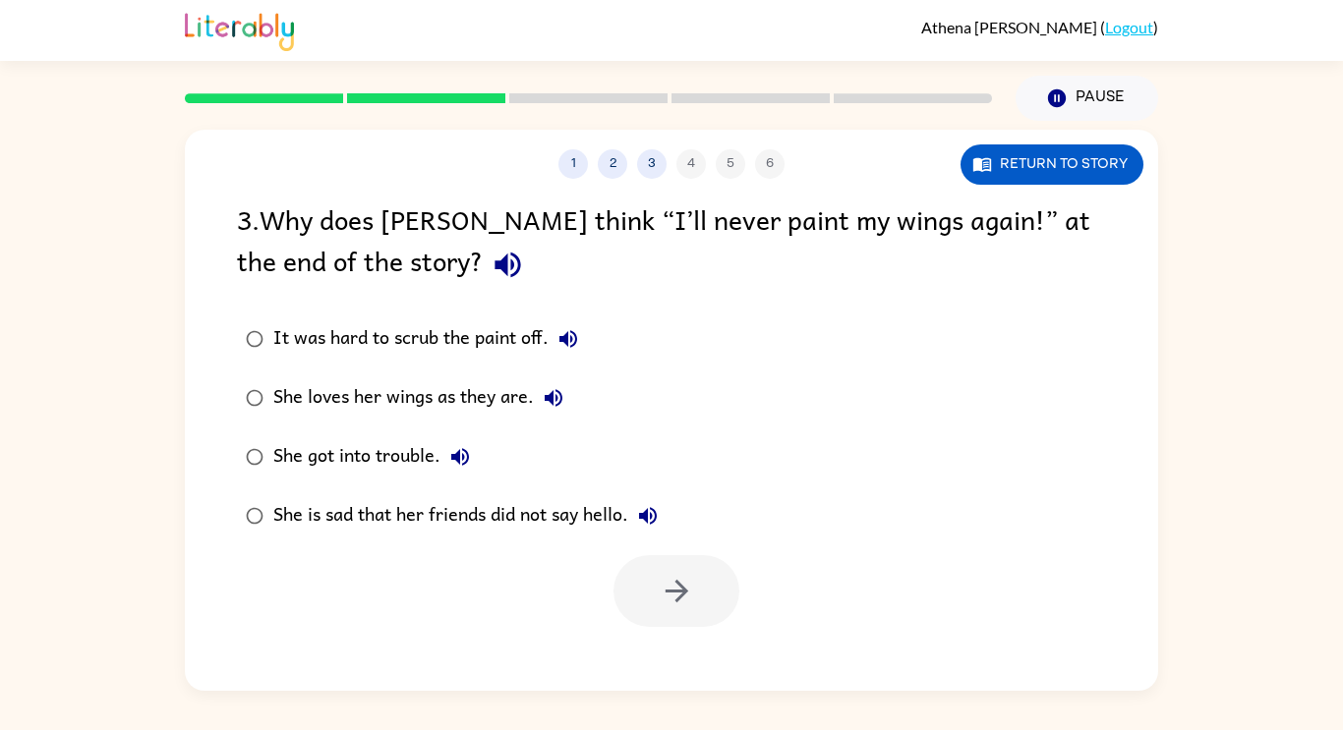
click at [490, 248] on icon "button" at bounding box center [507, 265] width 34 height 34
click at [580, 336] on icon "button" at bounding box center [568, 339] width 24 height 24
click at [557, 401] on icon "button" at bounding box center [554, 398] width 24 height 24
click at [461, 453] on icon "button" at bounding box center [460, 457] width 24 height 24
click at [635, 517] on button "She is sad that her friends did not say hello." at bounding box center [647, 515] width 39 height 39
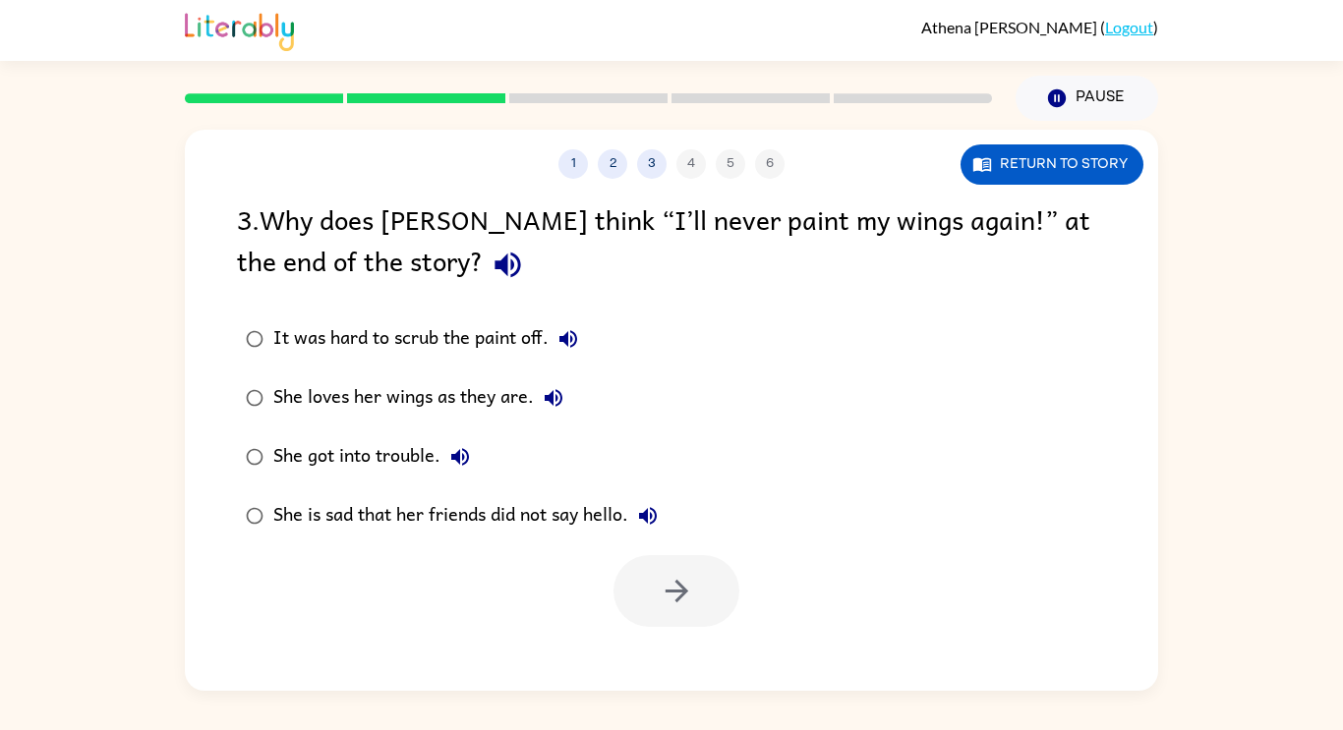
click at [559, 403] on icon "button" at bounding box center [554, 398] width 18 height 18
click at [709, 597] on button "button" at bounding box center [676, 591] width 126 height 72
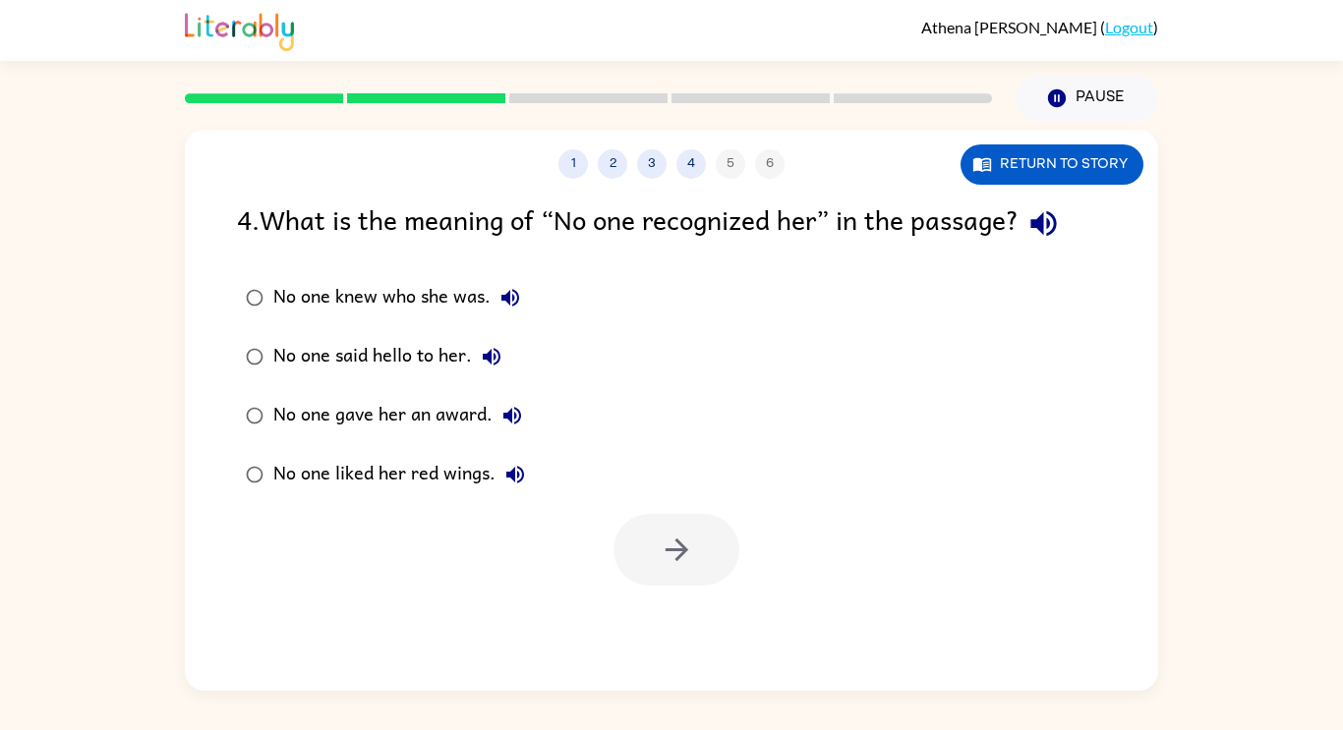
click at [1068, 209] on button "button" at bounding box center [1043, 224] width 50 height 50
click at [1053, 232] on icon "button" at bounding box center [1043, 223] width 34 height 34
click at [1061, 225] on icon "button" at bounding box center [1043, 223] width 34 height 34
click at [508, 299] on icon "button" at bounding box center [510, 298] width 18 height 18
click at [488, 366] on icon "button" at bounding box center [492, 357] width 24 height 24
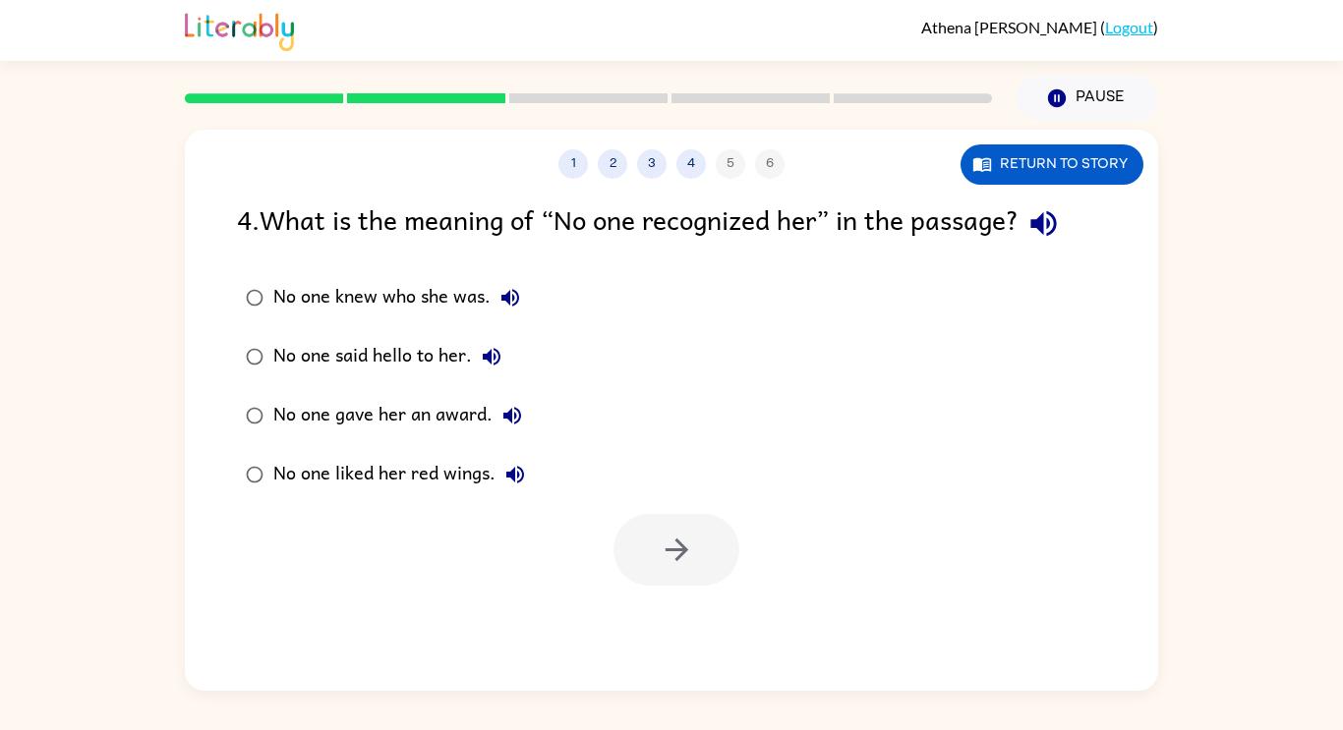
click at [506, 425] on icon "button" at bounding box center [512, 416] width 24 height 24
click at [522, 417] on icon "button" at bounding box center [512, 416] width 24 height 24
click at [520, 408] on icon "button" at bounding box center [512, 416] width 24 height 24
click at [516, 478] on icon "button" at bounding box center [515, 475] width 24 height 24
click at [509, 299] on icon "button" at bounding box center [510, 298] width 18 height 18
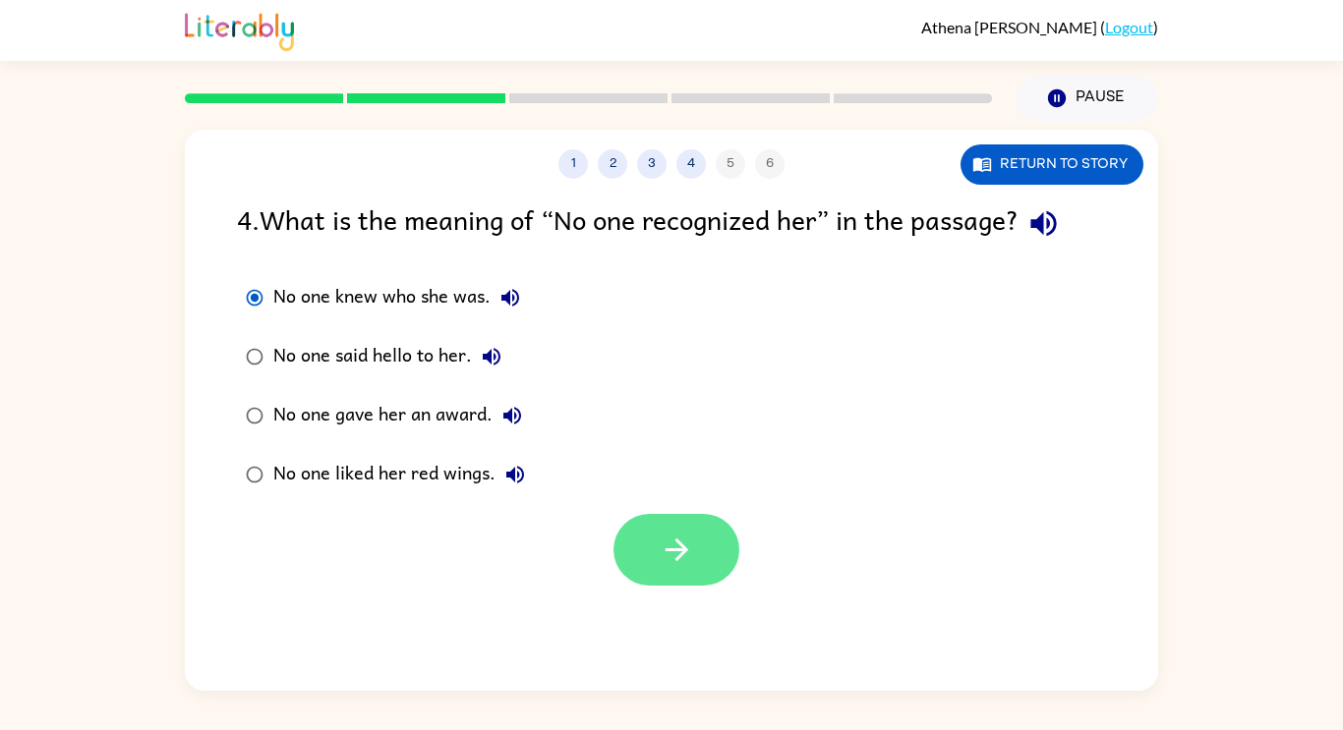
click at [663, 558] on icon "button" at bounding box center [677, 550] width 34 height 34
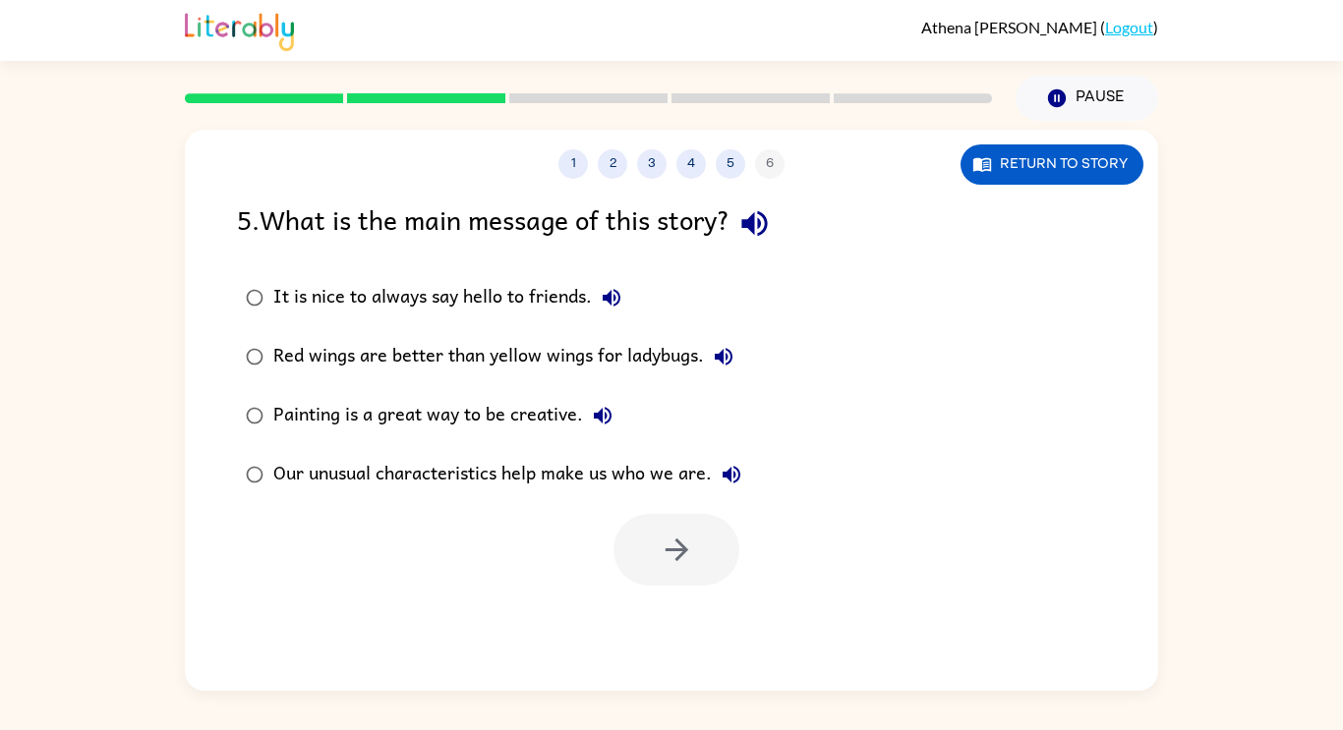
click at [769, 228] on icon "button" at bounding box center [754, 223] width 34 height 34
click at [767, 218] on icon "button" at bounding box center [754, 224] width 26 height 26
click at [758, 237] on icon "button" at bounding box center [754, 223] width 34 height 34
click at [621, 293] on icon "button" at bounding box center [612, 298] width 24 height 24
click at [722, 366] on icon "button" at bounding box center [724, 357] width 24 height 24
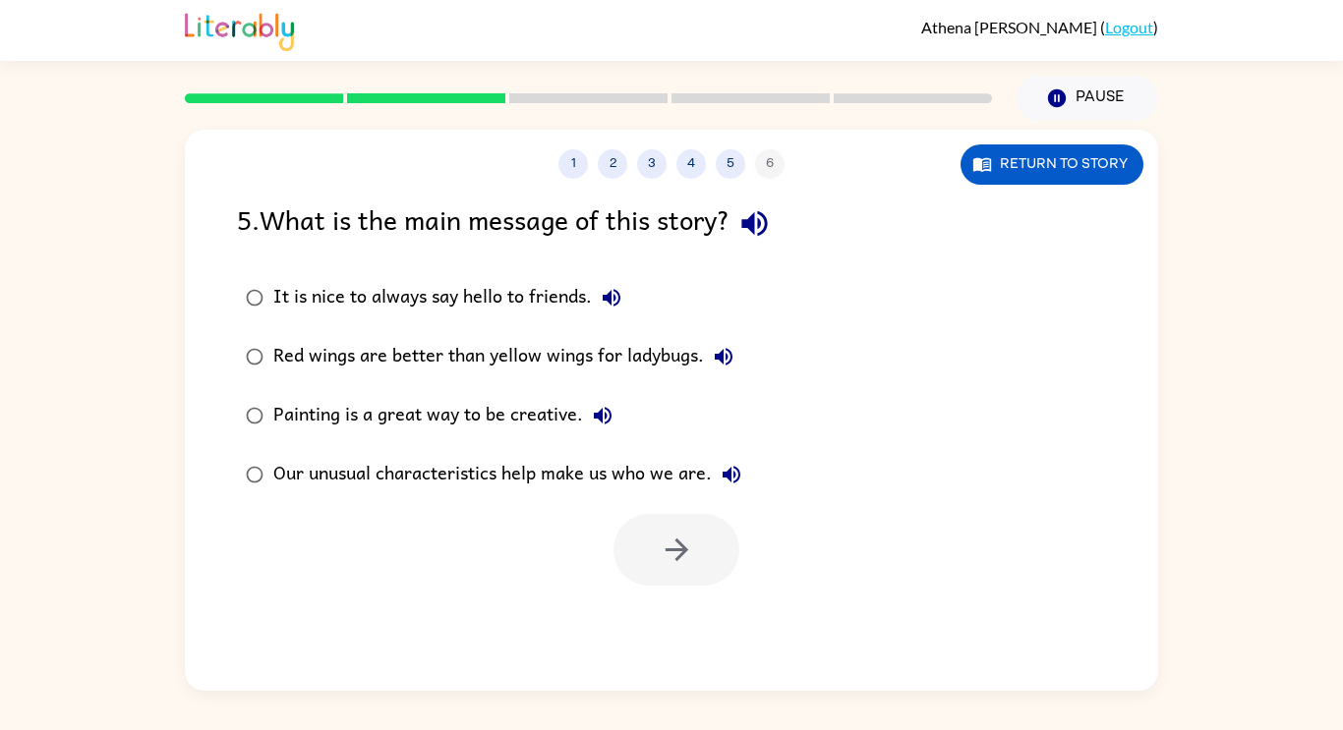
click at [603, 427] on icon "button" at bounding box center [603, 416] width 24 height 24
click at [730, 479] on icon "button" at bounding box center [731, 475] width 18 height 18
click at [237, 503] on label "Our unusual characteristics help make us who we are." at bounding box center [493, 474] width 535 height 59
click at [692, 541] on icon "button" at bounding box center [677, 550] width 34 height 34
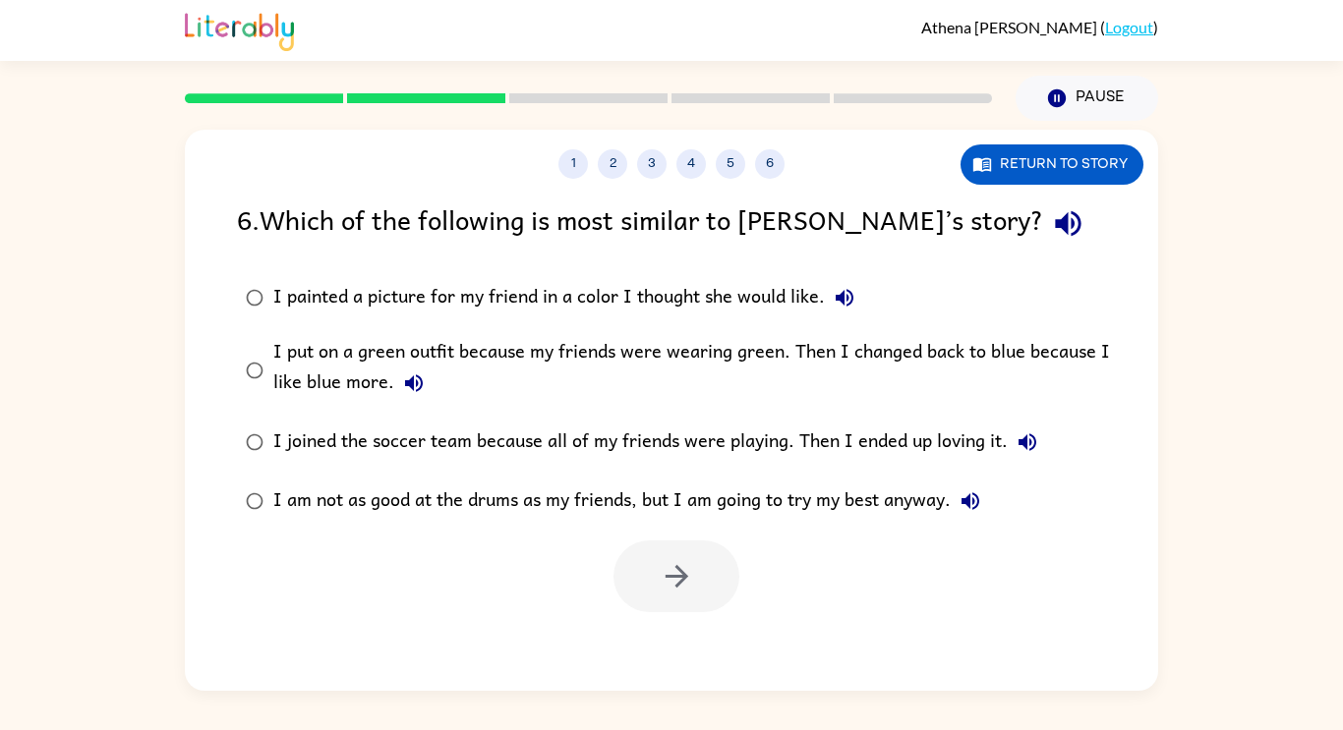
click at [1051, 234] on icon "button" at bounding box center [1068, 223] width 34 height 34
click at [846, 290] on icon "button" at bounding box center [844, 298] width 24 height 24
click at [420, 387] on icon "button" at bounding box center [414, 383] width 18 height 18
click at [1031, 454] on icon "button" at bounding box center [1027, 442] width 24 height 24
click at [979, 501] on icon "button" at bounding box center [970, 501] width 24 height 24
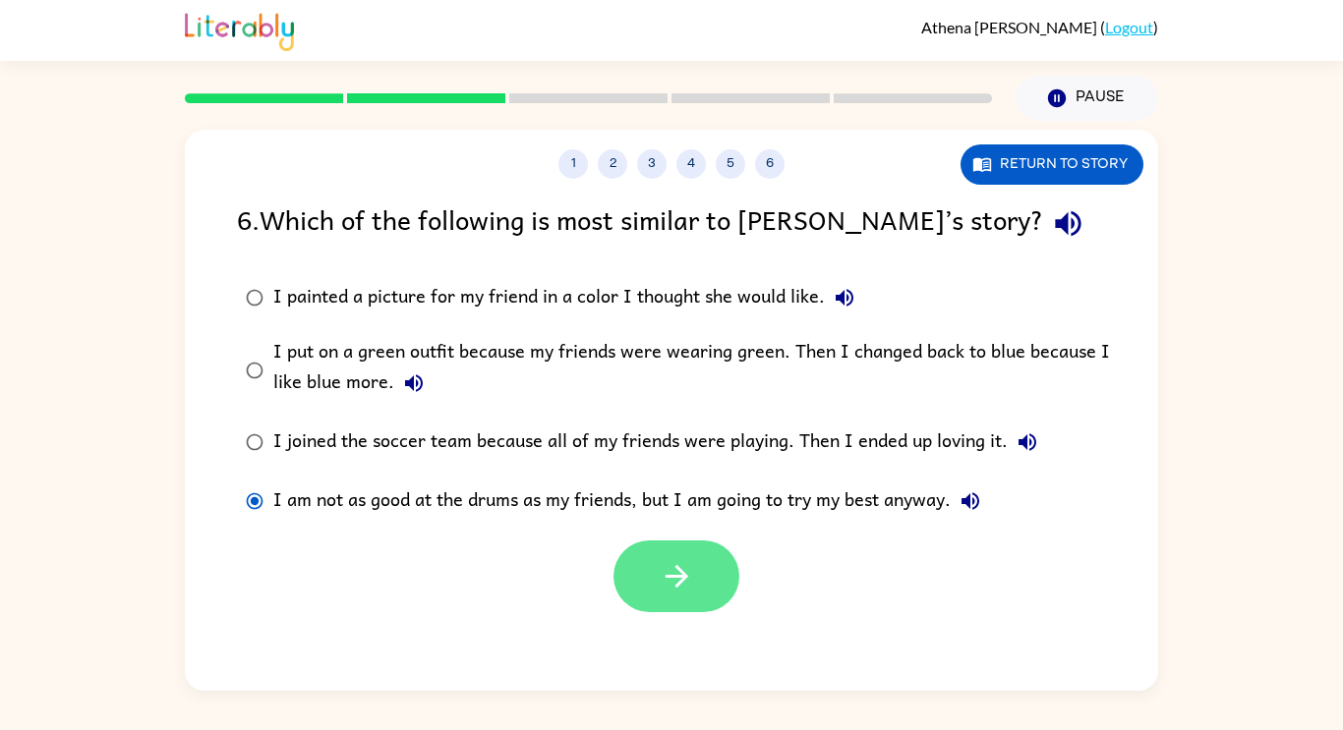
click at [672, 582] on icon "button" at bounding box center [677, 576] width 34 height 34
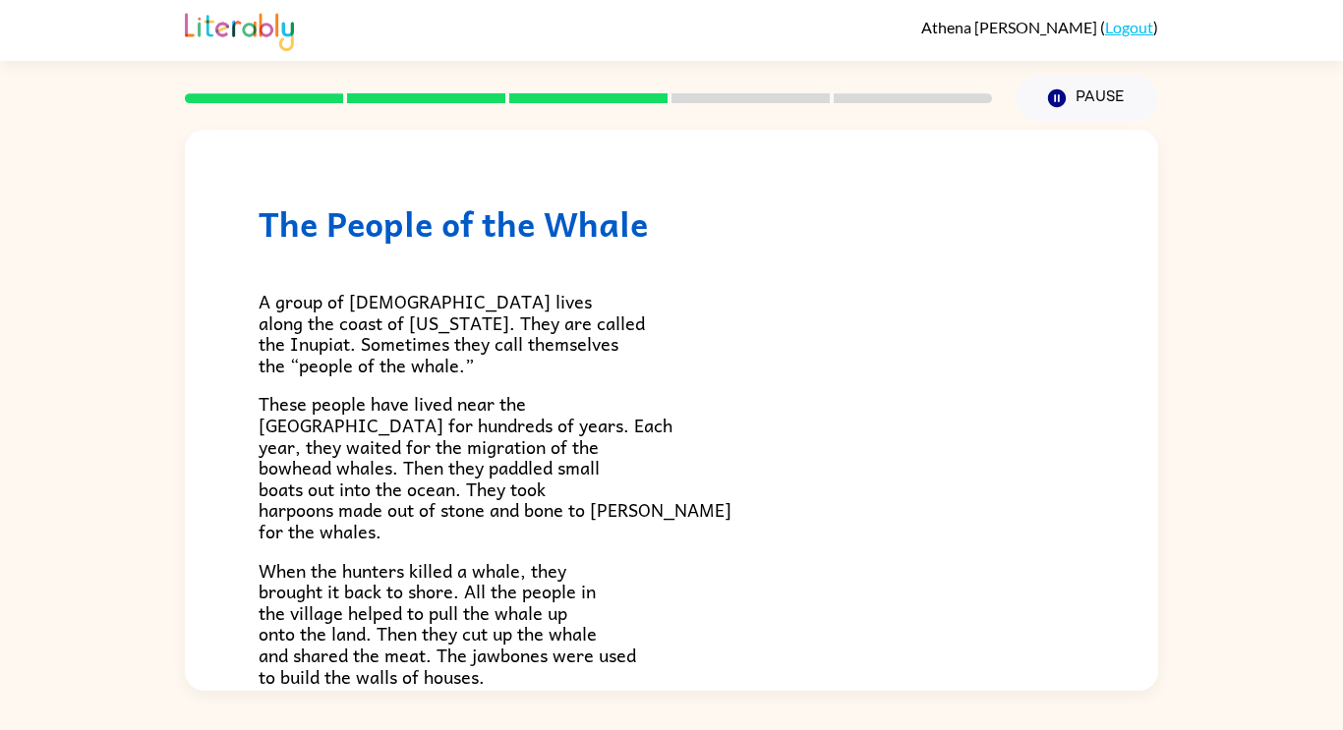
click at [548, 369] on p "A group of [DEMOGRAPHIC_DATA] lives along the coast of [US_STATE]. They are cal…" at bounding box center [671, 333] width 826 height 85
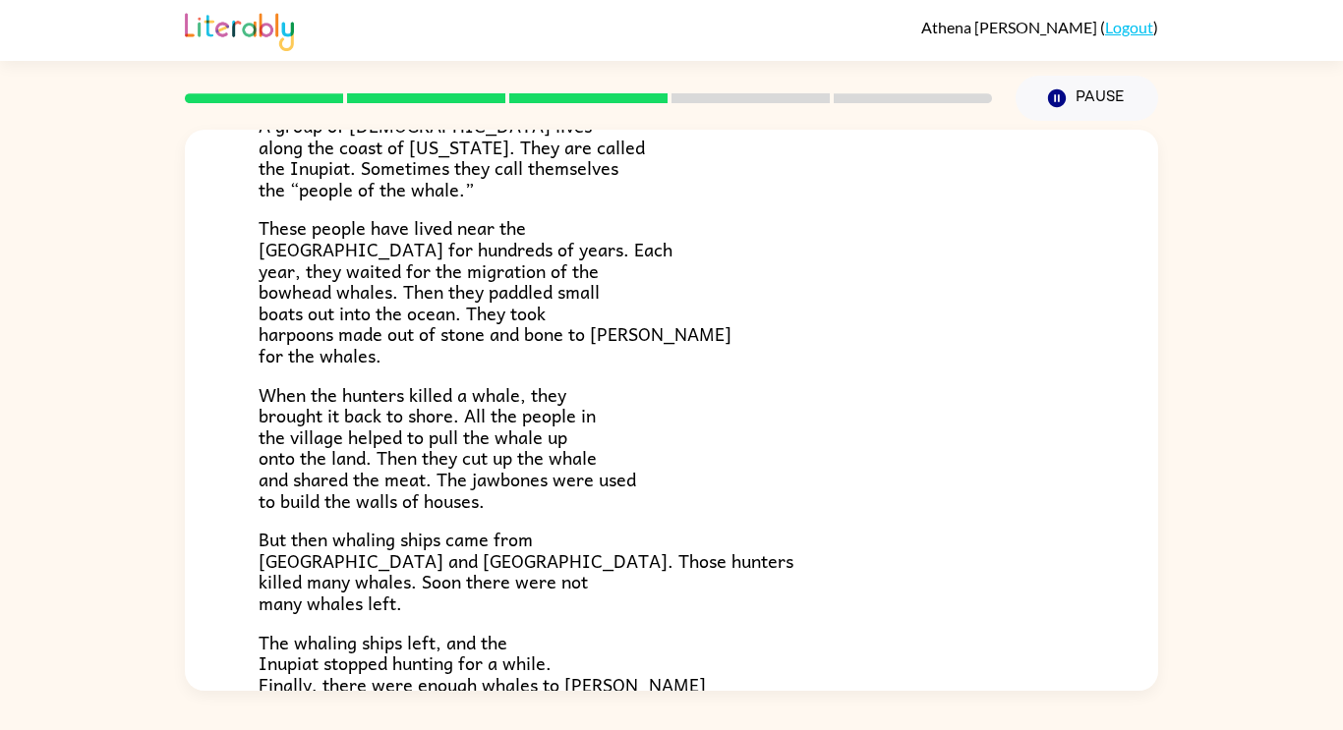
scroll to position [177, 0]
click at [1119, 97] on button "Pause Pause" at bounding box center [1086, 98] width 143 height 45
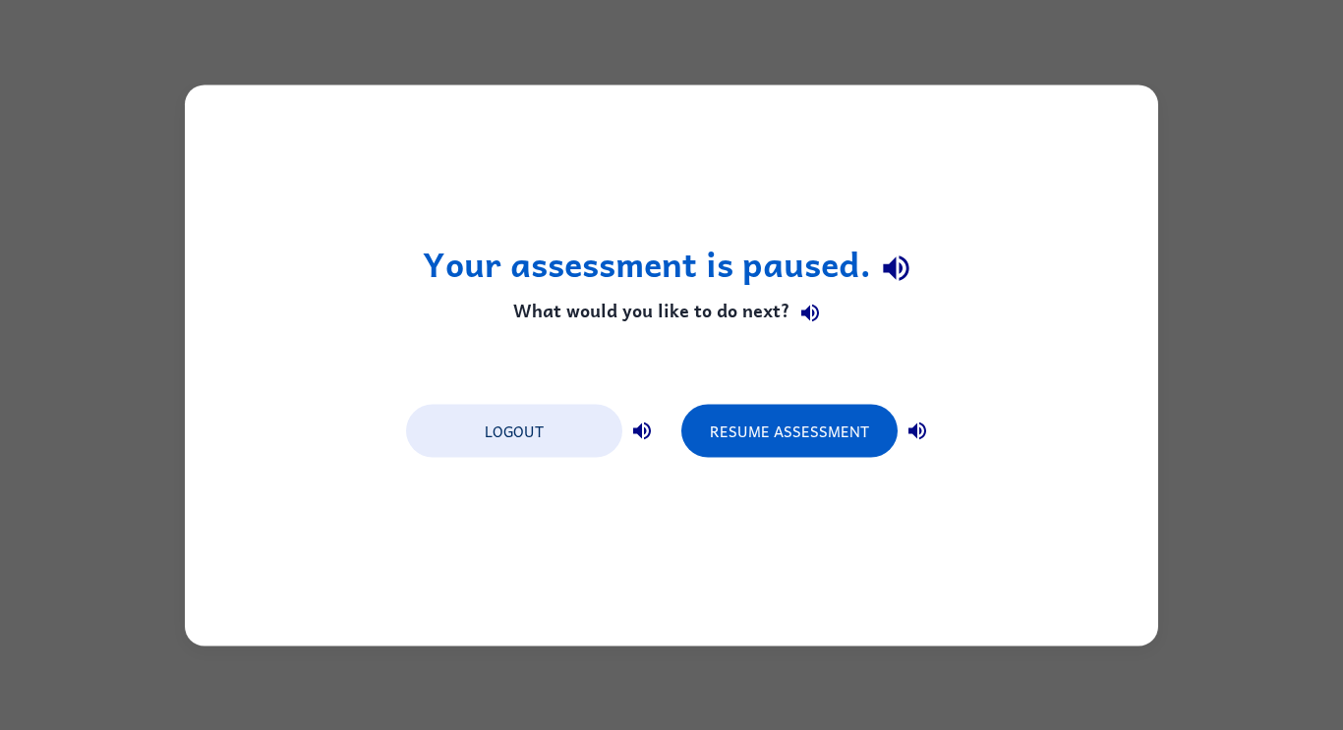
click at [915, 432] on icon "button" at bounding box center [917, 431] width 18 height 18
click at [864, 454] on button "Resume Assessment" at bounding box center [789, 430] width 216 height 53
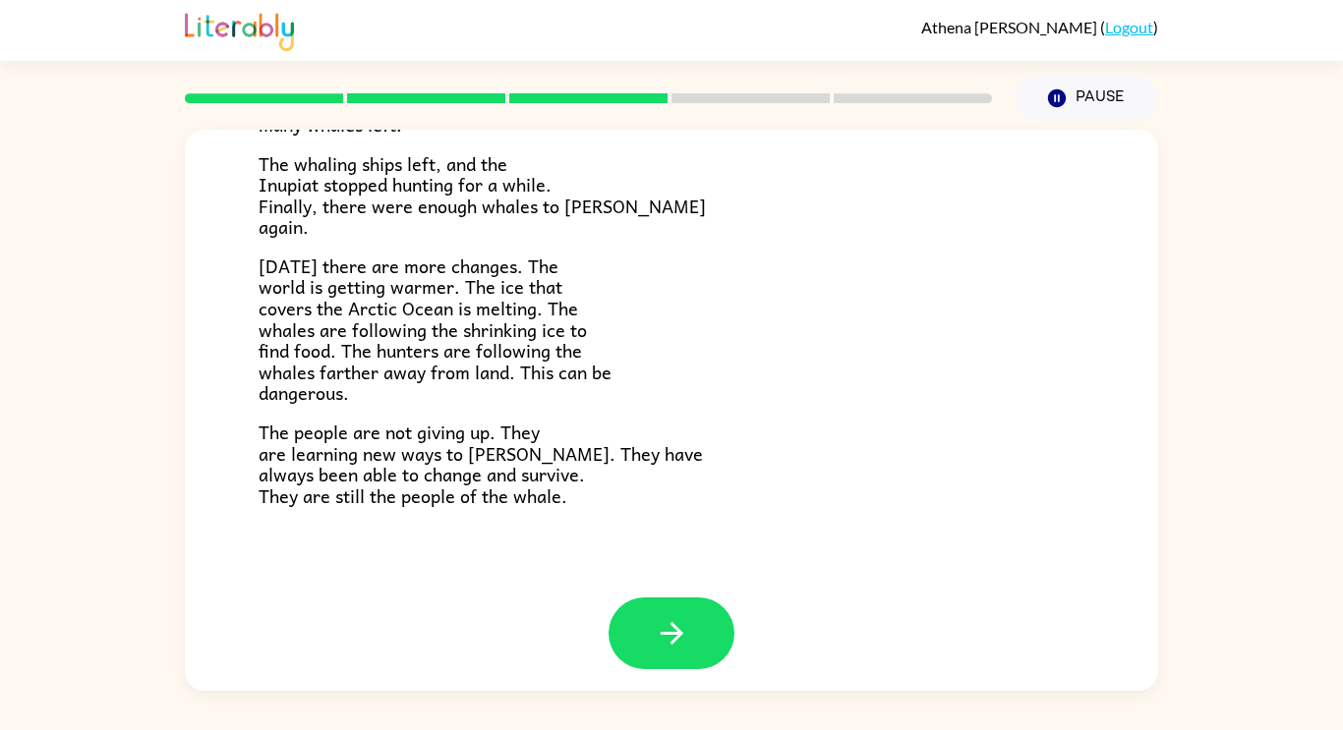
scroll to position [662, 0]
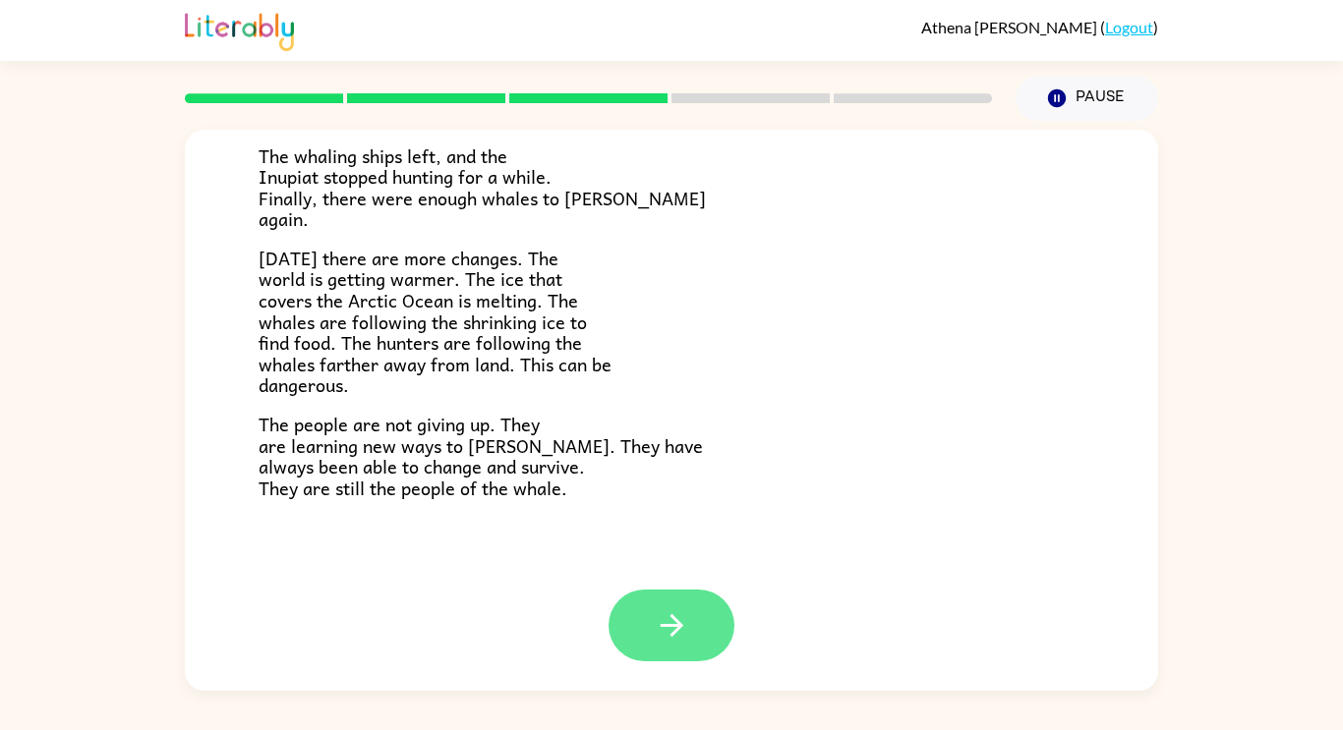
click at [691, 624] on button "button" at bounding box center [671, 626] width 126 height 72
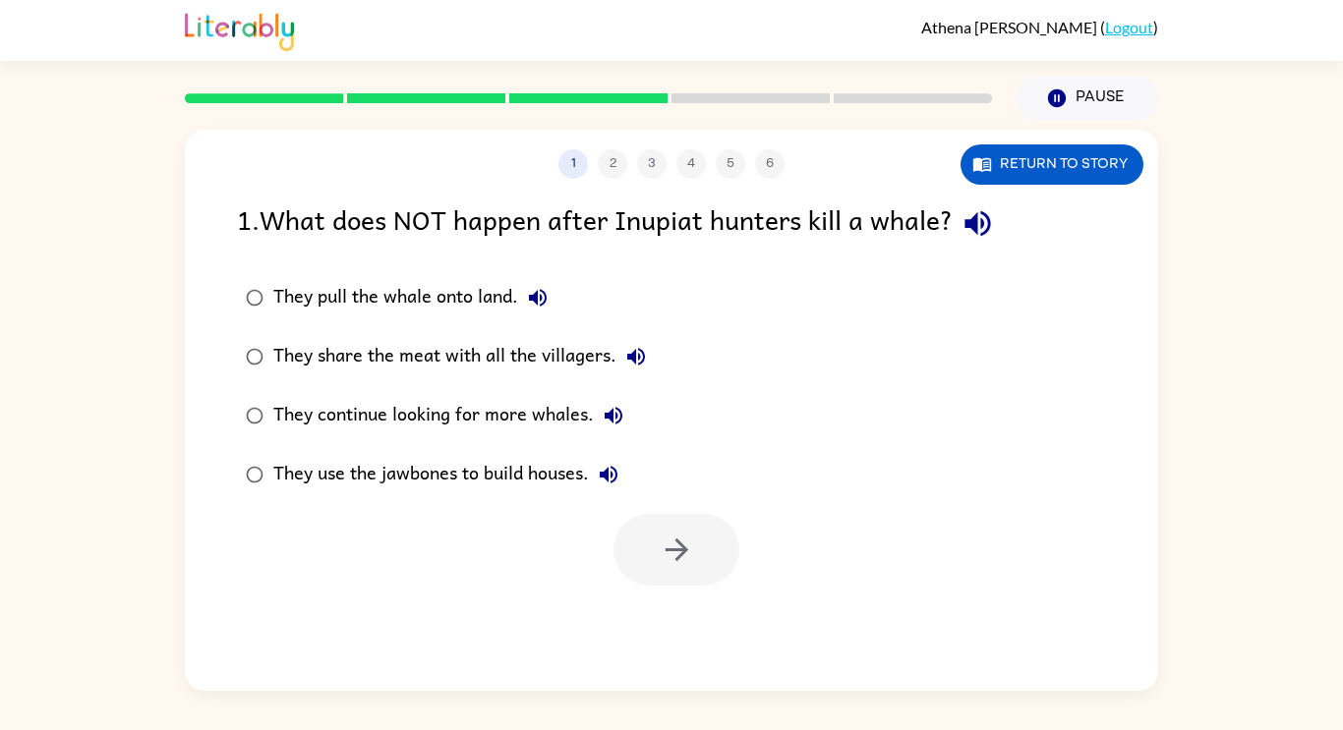
click at [995, 229] on icon "button" at bounding box center [977, 223] width 34 height 34
click at [543, 294] on icon "button" at bounding box center [538, 298] width 24 height 24
click at [987, 227] on icon "button" at bounding box center [977, 224] width 26 height 26
click at [975, 222] on icon "button" at bounding box center [977, 224] width 26 height 26
click at [987, 237] on icon "button" at bounding box center [977, 223] width 34 height 34
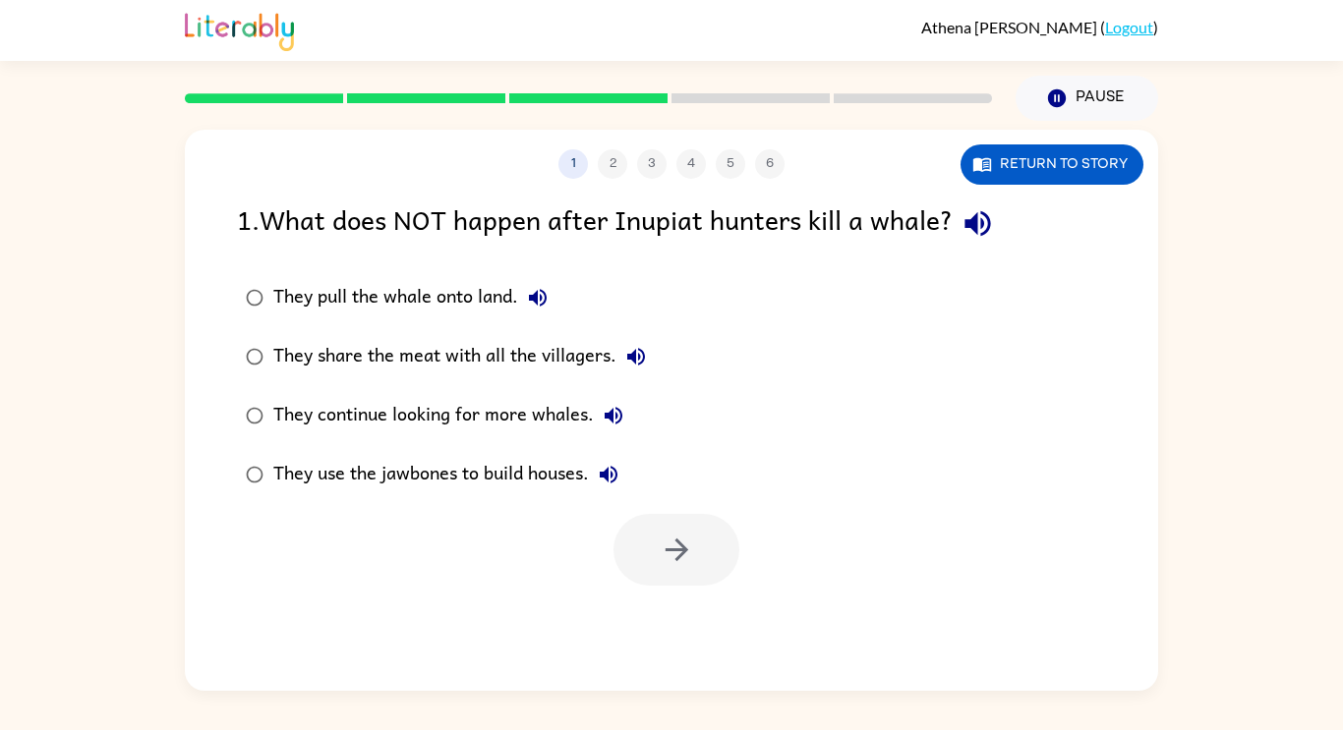
click at [979, 221] on icon "button" at bounding box center [977, 224] width 26 height 26
click at [636, 369] on icon "button" at bounding box center [636, 357] width 24 height 24
click at [616, 418] on icon "button" at bounding box center [613, 416] width 18 height 18
click at [606, 481] on icon "button" at bounding box center [609, 475] width 24 height 24
click at [543, 292] on icon "button" at bounding box center [538, 298] width 18 height 18
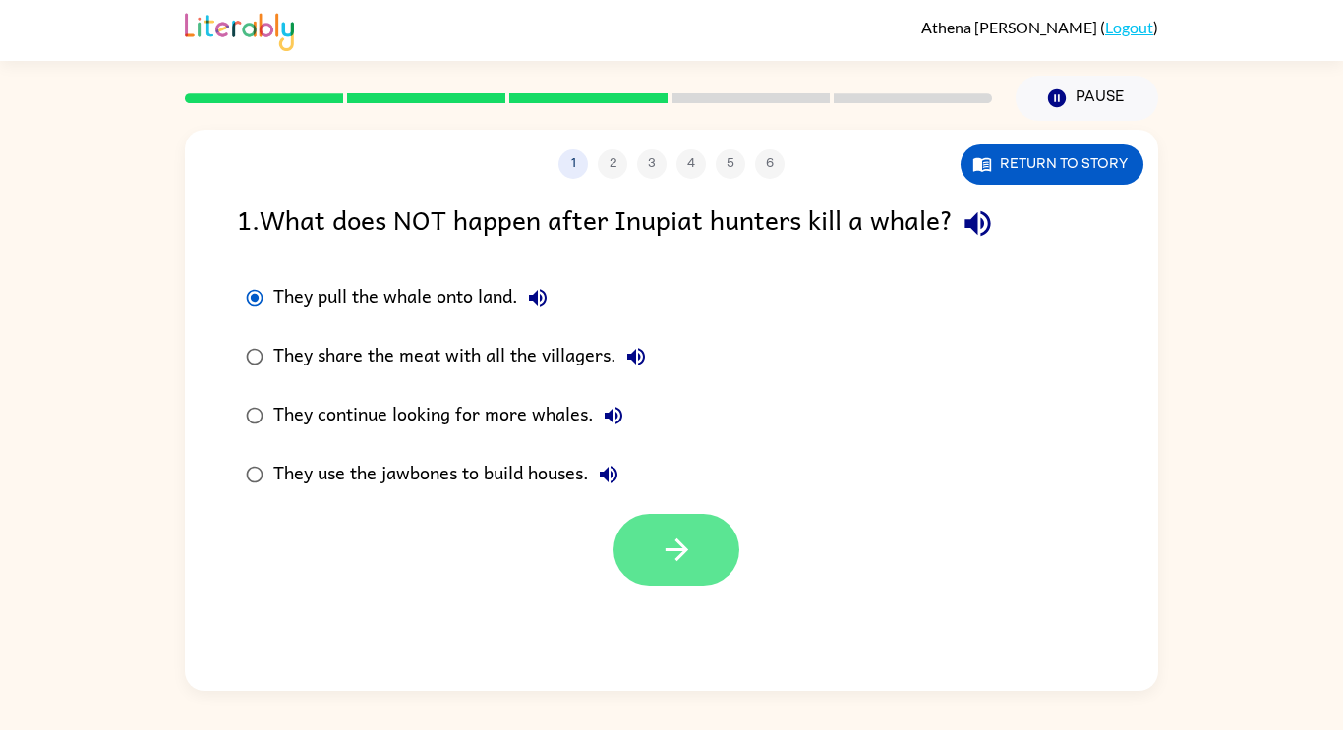
click at [674, 568] on button "button" at bounding box center [676, 550] width 126 height 72
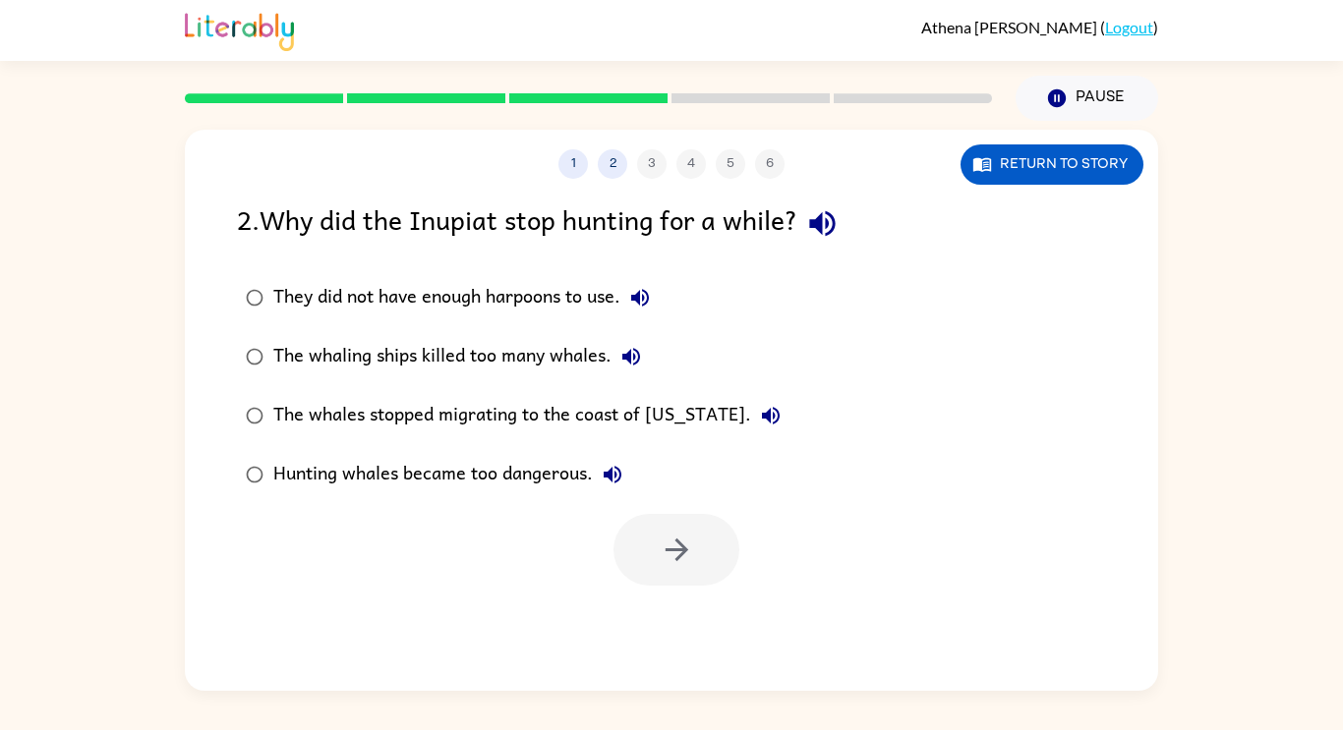
click at [650, 301] on icon "button" at bounding box center [640, 298] width 24 height 24
click at [834, 224] on icon "button" at bounding box center [822, 224] width 26 height 26
click at [643, 373] on button "The whaling ships killed too many whales." at bounding box center [630, 356] width 39 height 39
click at [759, 416] on icon "button" at bounding box center [771, 416] width 24 height 24
click at [609, 477] on icon "button" at bounding box center [612, 475] width 18 height 18
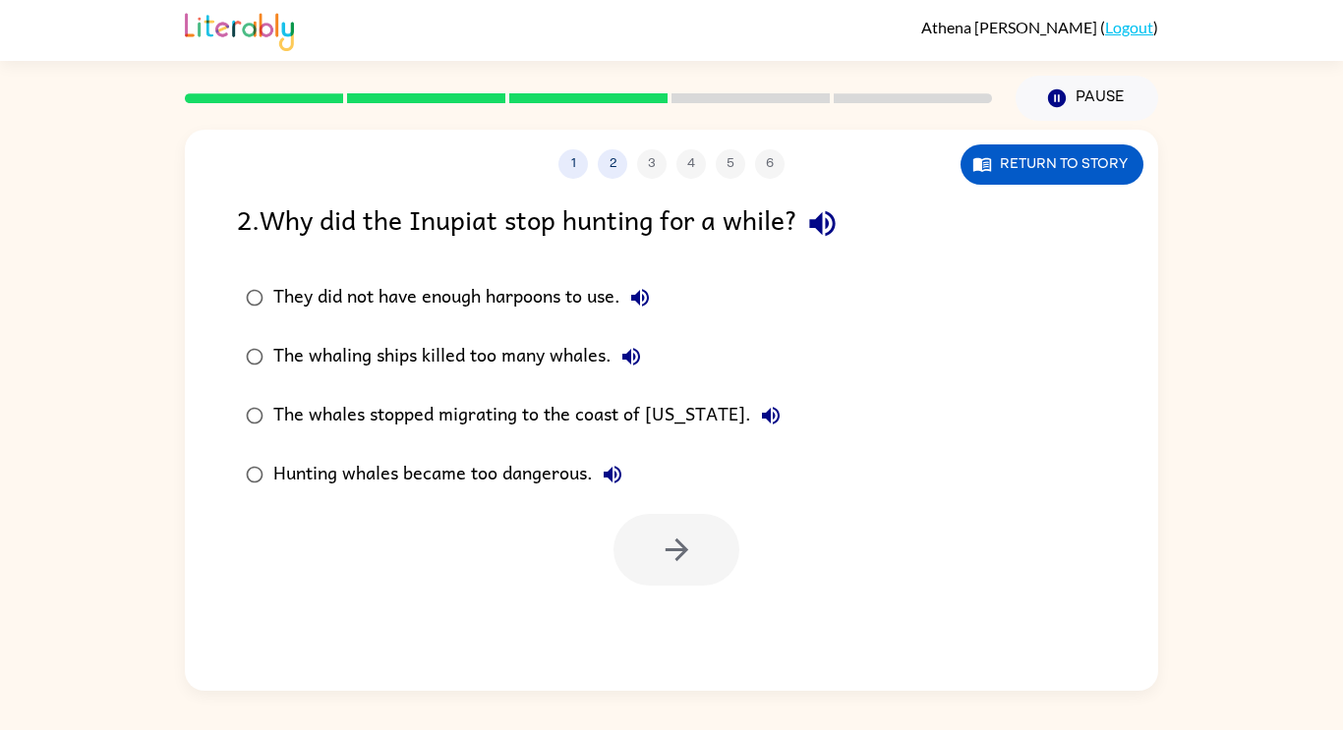
click at [752, 422] on label "The whales stopped migrating to the coast of [US_STATE]." at bounding box center [513, 415] width 574 height 59
click at [628, 361] on icon "button" at bounding box center [631, 357] width 24 height 24
click at [429, 352] on div "The whaling ships killed too many whales." at bounding box center [461, 356] width 377 height 39
click at [667, 556] on icon "button" at bounding box center [677, 550] width 34 height 34
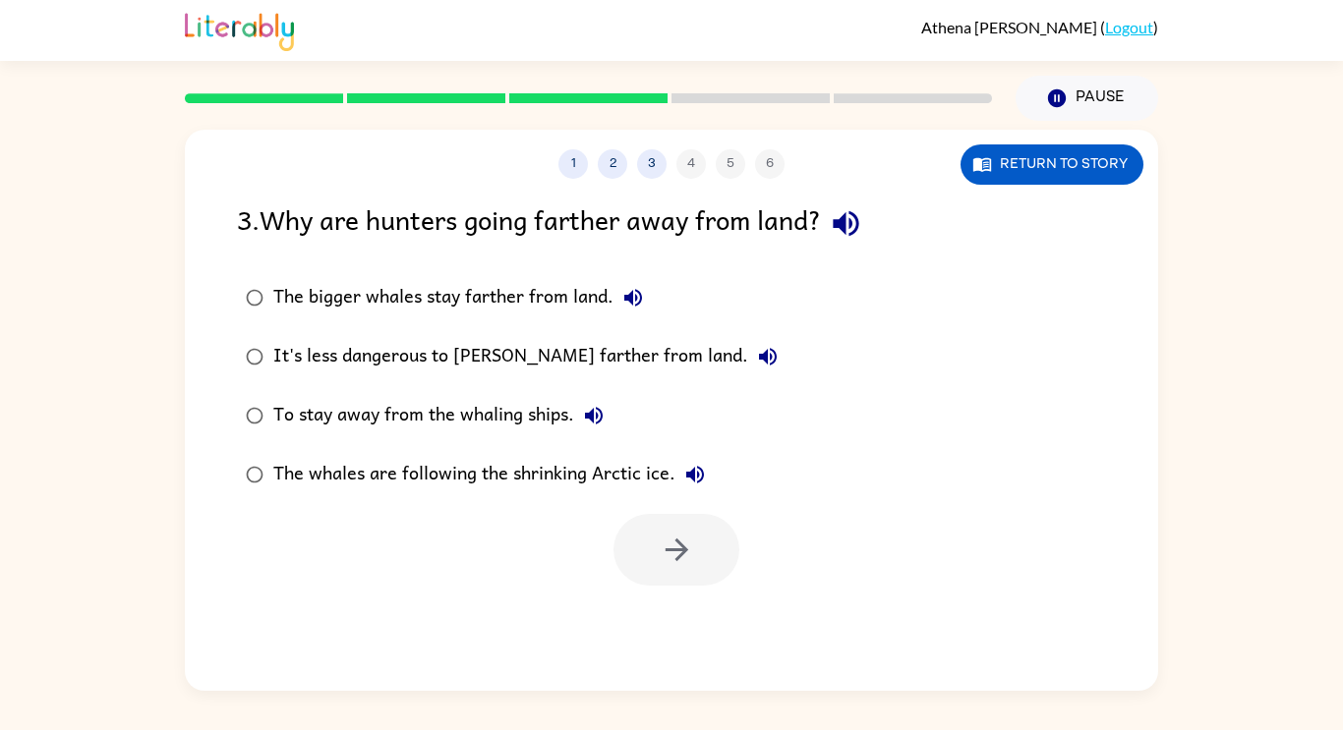
click at [849, 223] on icon "button" at bounding box center [845, 224] width 26 height 26
click at [608, 341] on div "It's less dangerous to [PERSON_NAME] farther from land." at bounding box center [530, 356] width 514 height 39
click at [642, 297] on icon "button" at bounding box center [633, 298] width 24 height 24
click at [759, 355] on icon "button" at bounding box center [768, 357] width 18 height 18
click at [587, 428] on icon "button" at bounding box center [594, 416] width 24 height 24
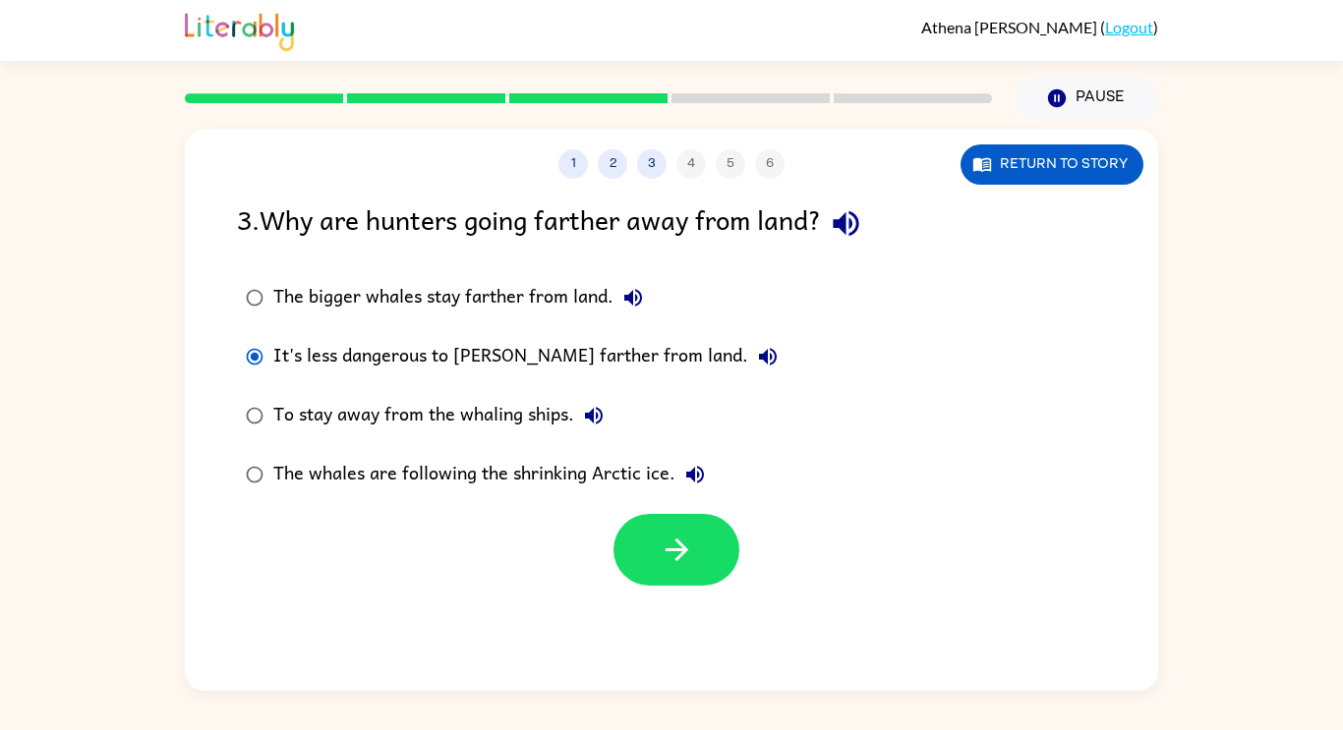
click at [696, 481] on icon "button" at bounding box center [695, 475] width 24 height 24
click at [759, 355] on icon "button" at bounding box center [768, 357] width 18 height 18
click at [748, 372] on button "It's less dangerous to [PERSON_NAME] farther from land." at bounding box center [767, 356] width 39 height 39
click at [688, 537] on icon "button" at bounding box center [677, 550] width 34 height 34
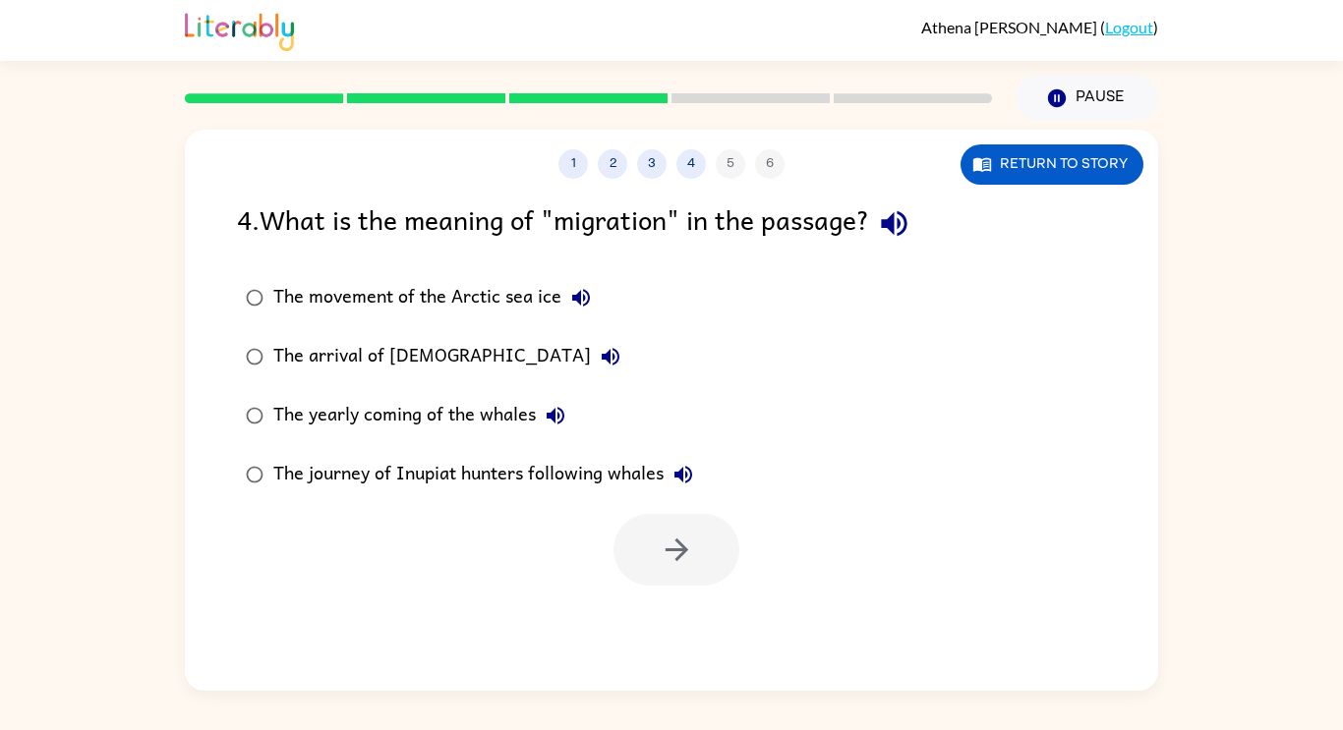
click at [906, 223] on icon "button" at bounding box center [894, 224] width 26 height 26
click at [582, 292] on icon "button" at bounding box center [581, 298] width 24 height 24
click at [591, 372] on button "The arrival of [DEMOGRAPHIC_DATA]" at bounding box center [610, 356] width 39 height 39
click at [557, 409] on icon "button" at bounding box center [555, 416] width 18 height 18
click at [697, 483] on button "The journey of Inupiat hunters following whales" at bounding box center [682, 474] width 39 height 39
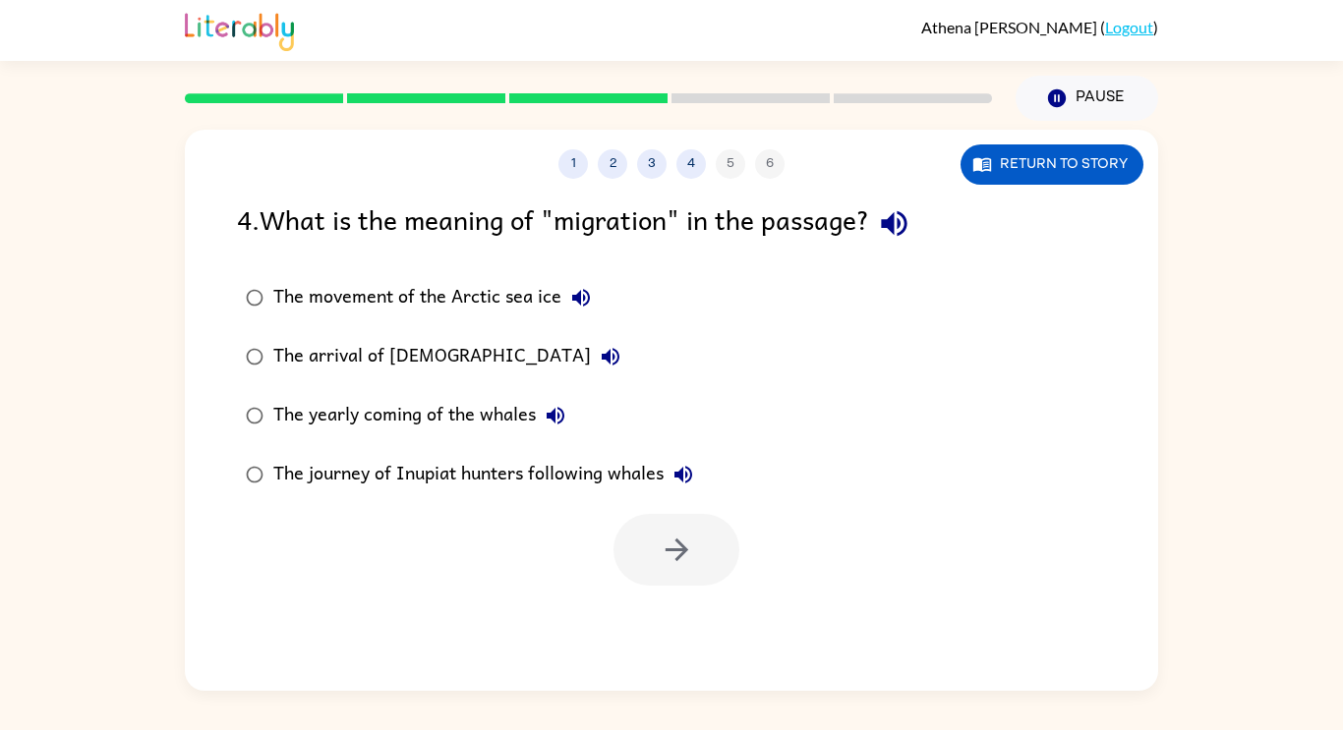
click at [429, 370] on div "The arrival of [DEMOGRAPHIC_DATA]" at bounding box center [451, 356] width 357 height 39
click at [599, 359] on icon "button" at bounding box center [611, 357] width 24 height 24
click at [651, 557] on button "button" at bounding box center [676, 550] width 126 height 72
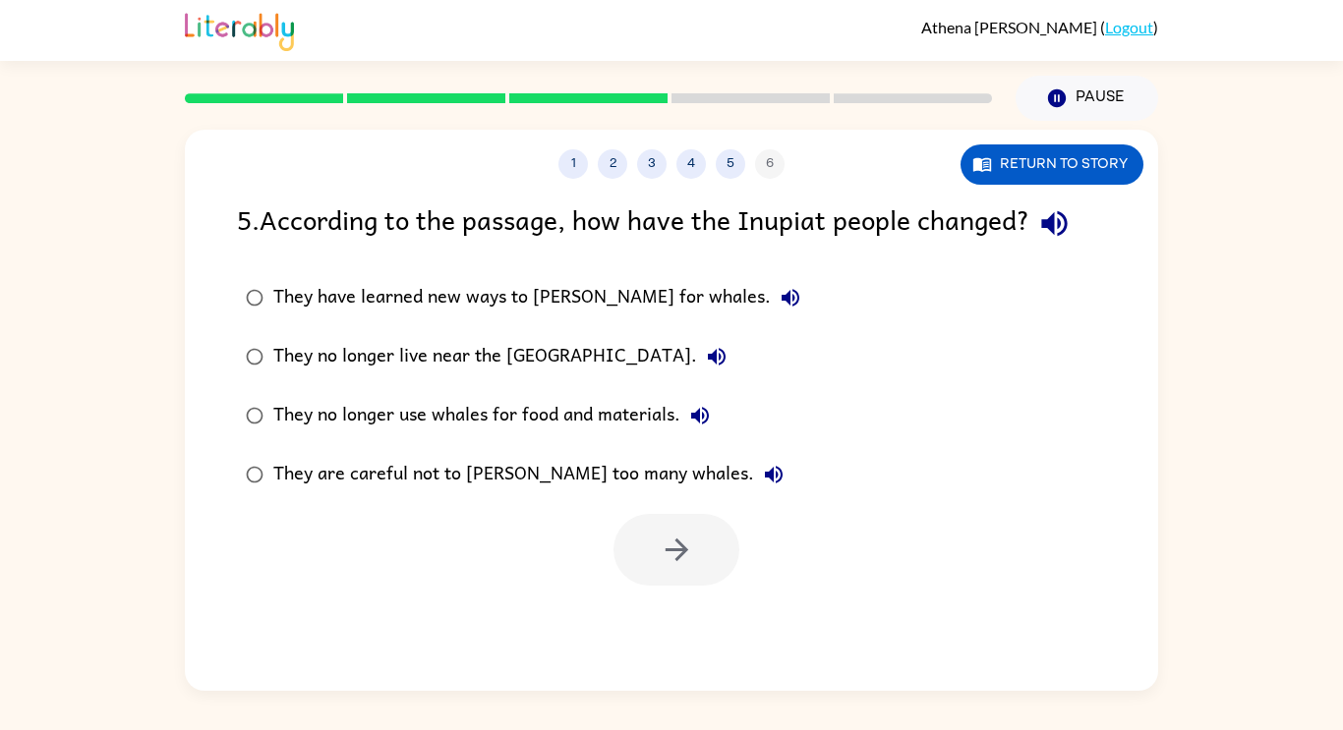
click at [1059, 236] on icon "button" at bounding box center [1054, 223] width 34 height 34
click at [771, 295] on button "They have learned new ways to [PERSON_NAME] for whales." at bounding box center [790, 297] width 39 height 39
click at [697, 359] on button "They no longer live near the [GEOGRAPHIC_DATA]." at bounding box center [716, 356] width 39 height 39
click at [700, 426] on icon "button" at bounding box center [700, 416] width 24 height 24
click at [762, 473] on icon "button" at bounding box center [774, 475] width 24 height 24
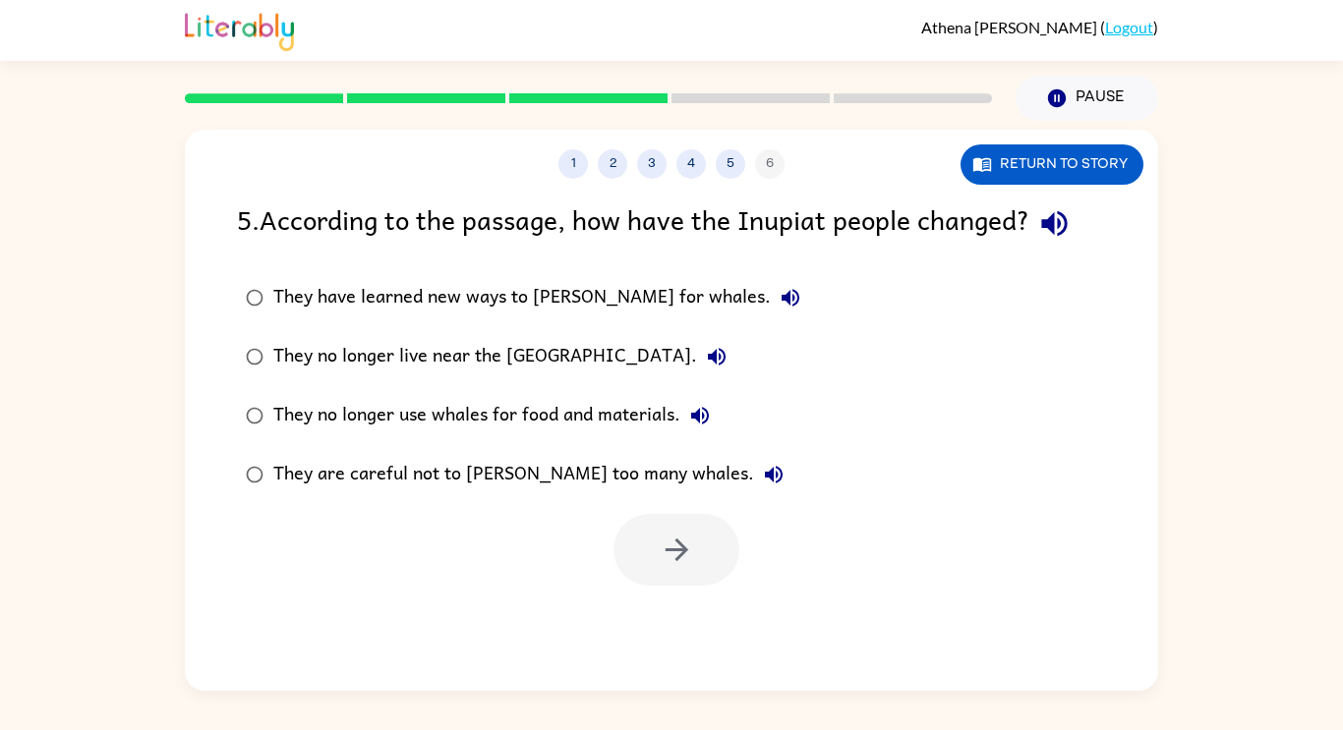
click at [508, 466] on div "They are careful not to [PERSON_NAME] too many whales." at bounding box center [533, 474] width 520 height 39
click at [668, 573] on button "button" at bounding box center [676, 550] width 126 height 72
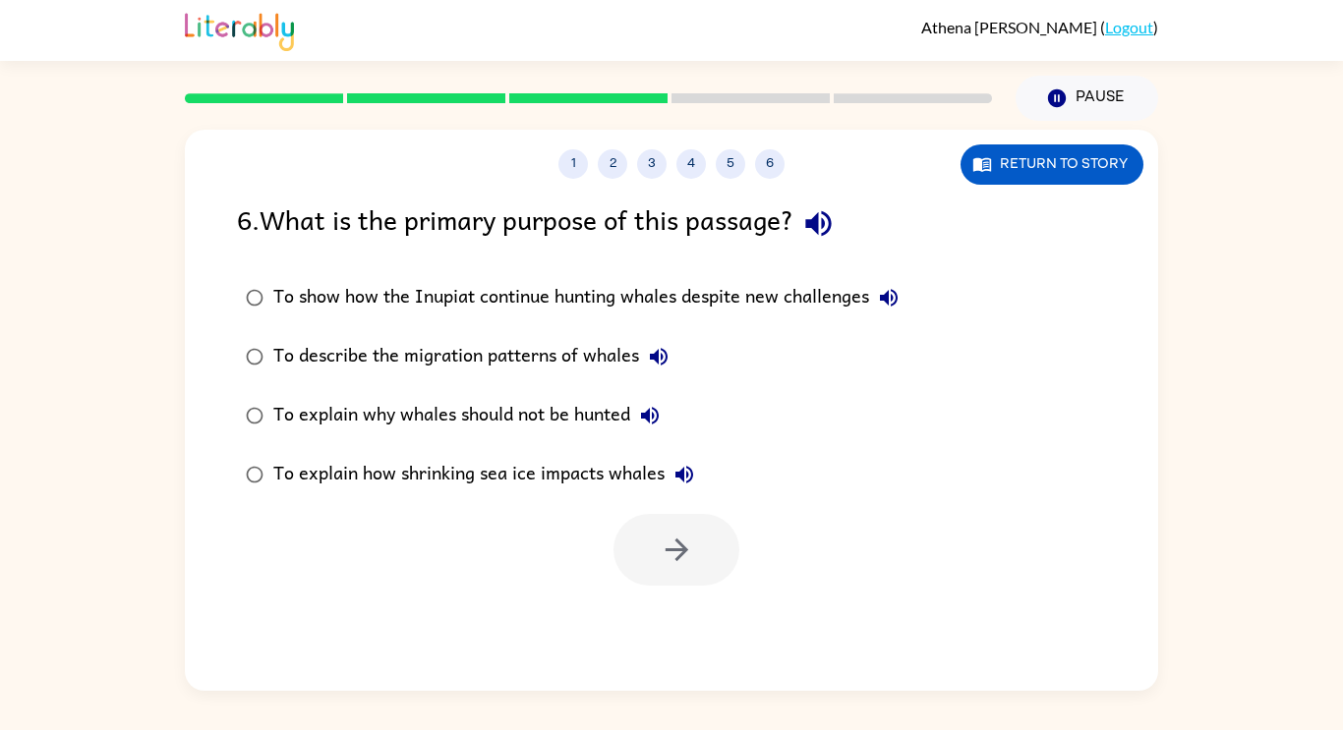
click at [835, 210] on icon "button" at bounding box center [818, 223] width 34 height 34
click at [290, 292] on div "To show how the Inupiat continue hunting whales despite new challenges" at bounding box center [590, 297] width 635 height 39
click at [887, 301] on icon "button" at bounding box center [889, 298] width 18 height 18
click at [667, 357] on icon "button" at bounding box center [659, 357] width 18 height 18
click at [657, 421] on icon "button" at bounding box center [650, 416] width 24 height 24
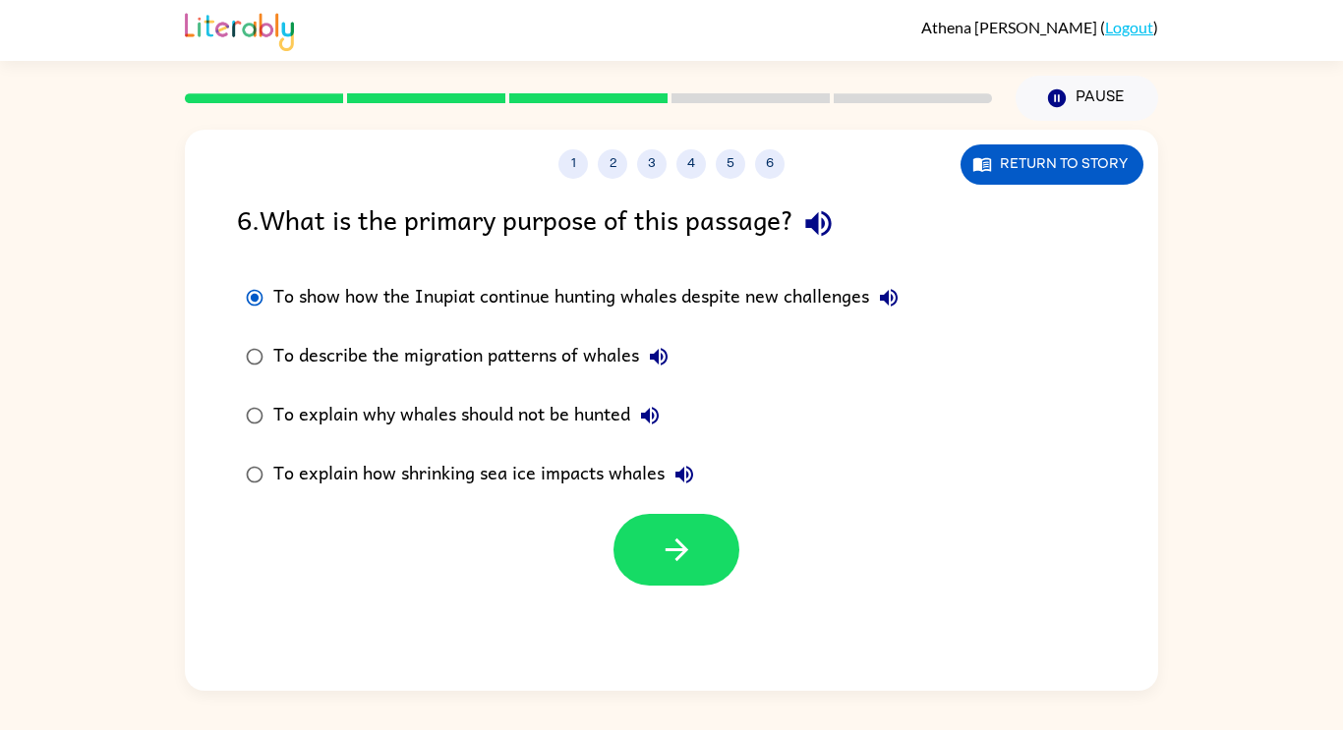
click at [679, 477] on icon "button" at bounding box center [684, 475] width 18 height 18
click at [593, 422] on div "To explain why whales should not be hunted" at bounding box center [471, 415] width 396 height 39
click at [689, 570] on button "button" at bounding box center [676, 550] width 126 height 72
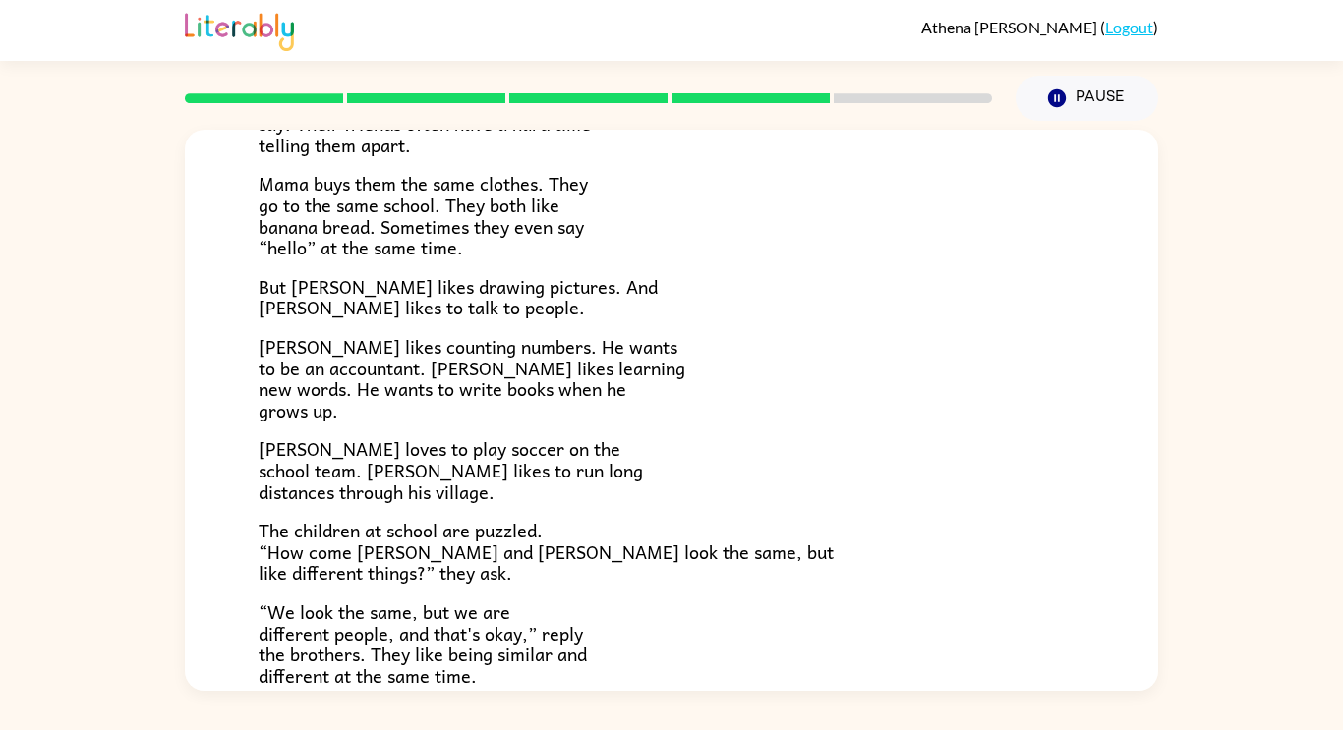
scroll to position [239, 0]
click at [501, 541] on span "The children at school are puzzled. “How come [PERSON_NAME] and [PERSON_NAME] l…" at bounding box center [545, 550] width 575 height 71
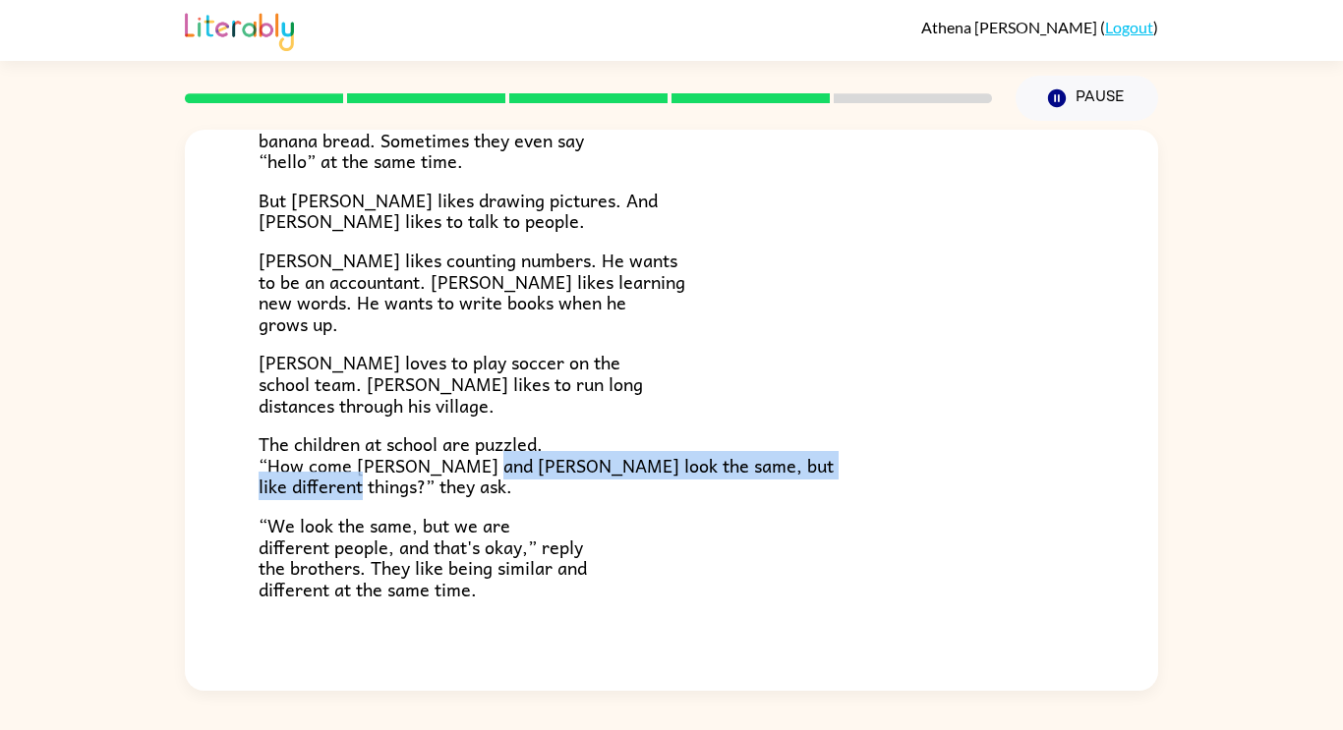
scroll to position [329, 0]
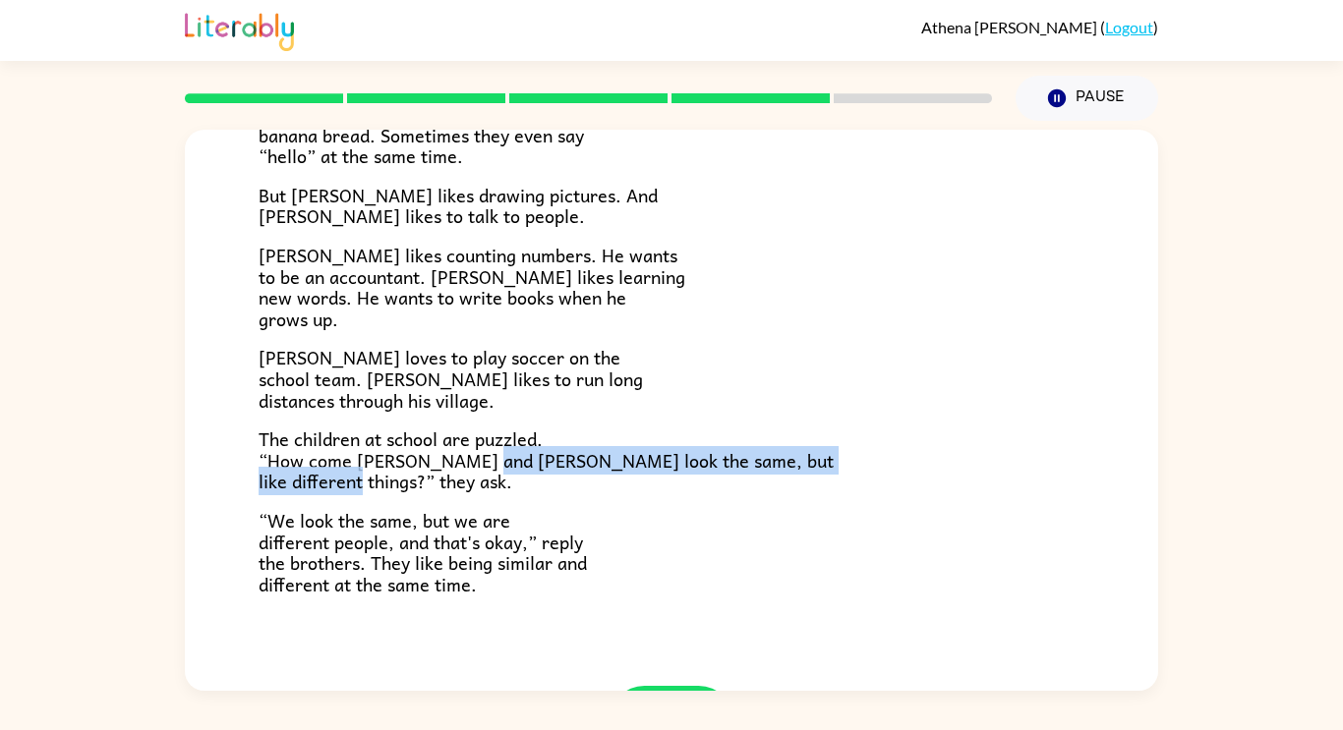
click at [585, 510] on p "“We look the same, but we are different people, and that's okay,” reply the bro…" at bounding box center [671, 552] width 826 height 85
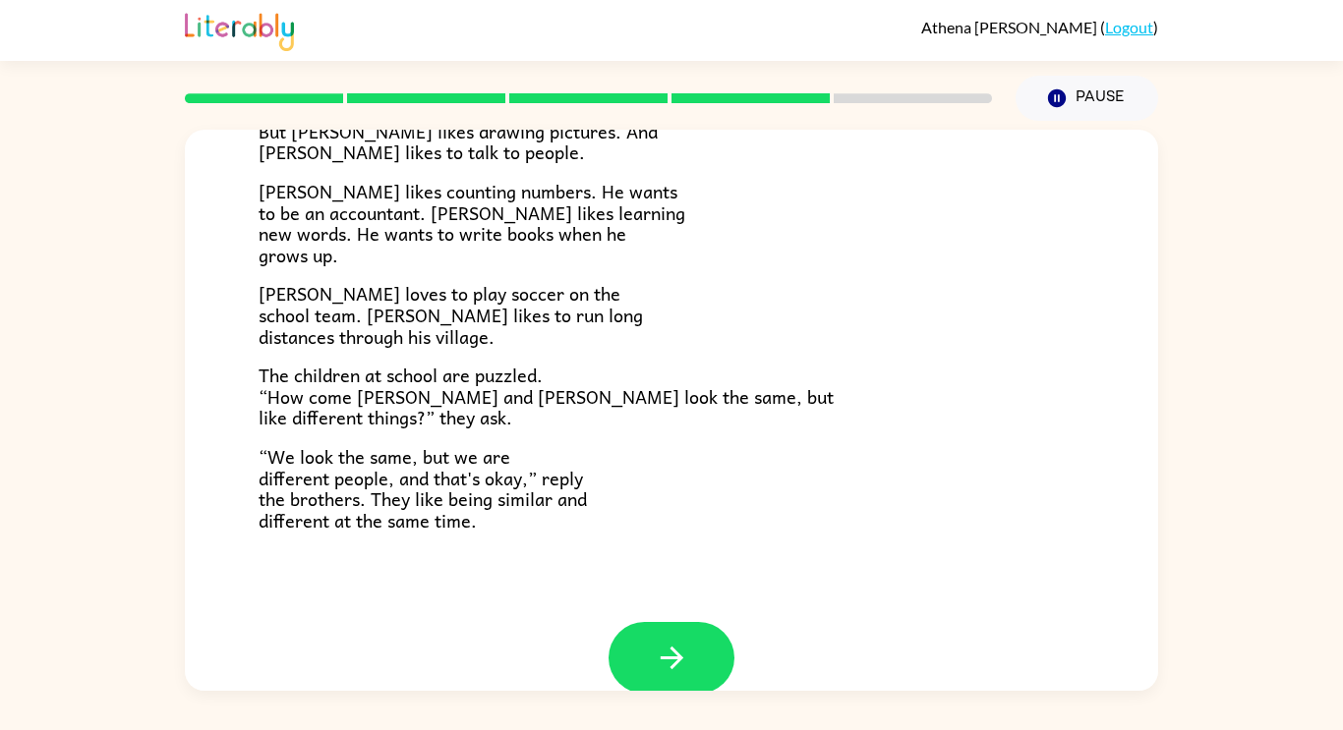
scroll to position [426, 0]
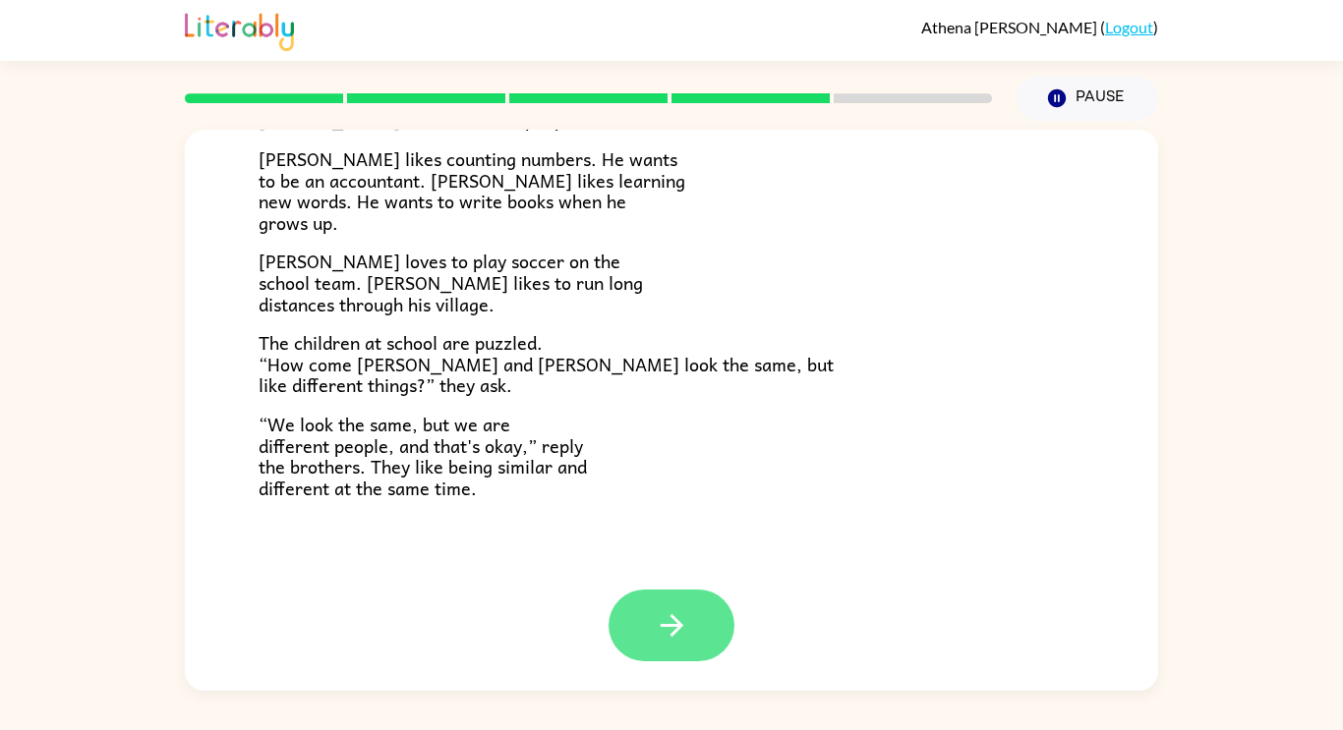
click at [646, 615] on button "button" at bounding box center [671, 626] width 126 height 72
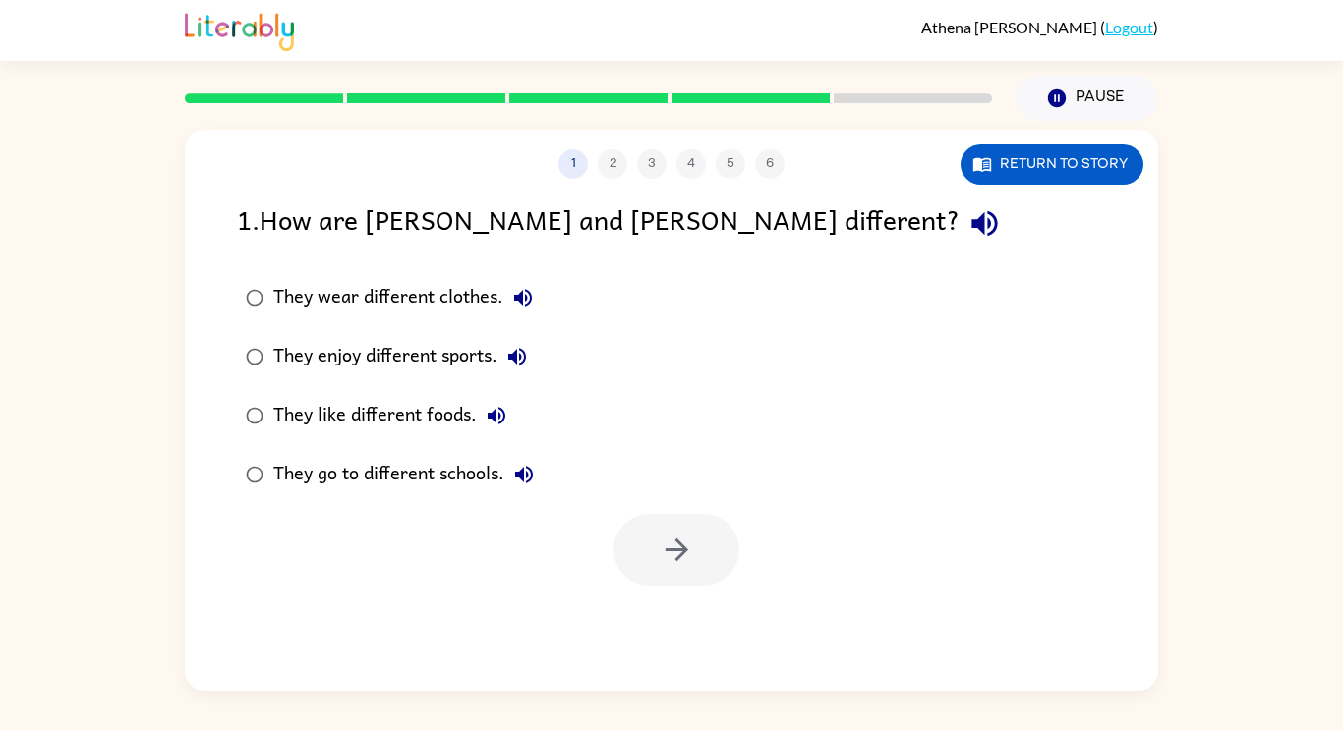
click at [959, 218] on button "button" at bounding box center [984, 224] width 50 height 50
click at [533, 304] on icon "button" at bounding box center [523, 298] width 24 height 24
click at [512, 374] on button "They enjoy different sports." at bounding box center [516, 356] width 39 height 39
click at [506, 419] on icon "button" at bounding box center [497, 416] width 24 height 24
click at [543, 475] on button "They go to different schools." at bounding box center [523, 474] width 39 height 39
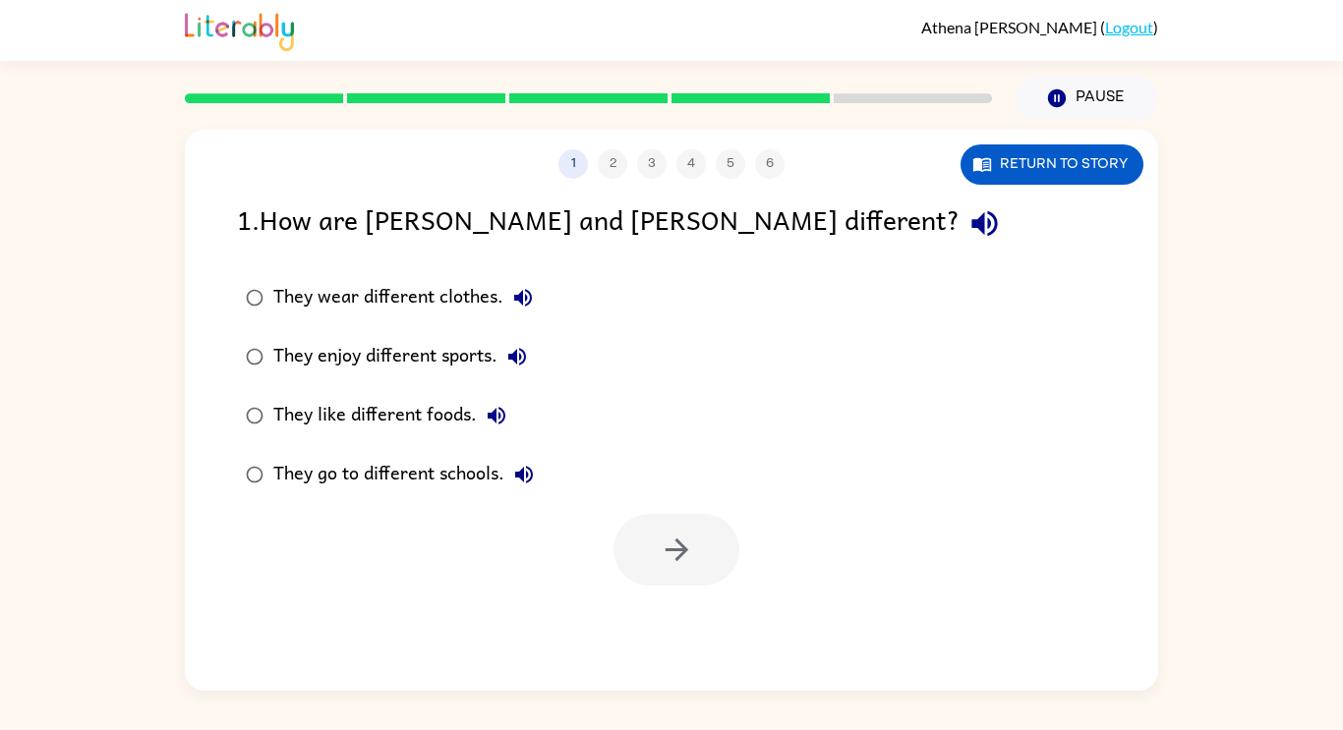
click at [536, 474] on icon "button" at bounding box center [524, 475] width 24 height 24
click at [534, 459] on button "They go to different schools." at bounding box center [523, 474] width 39 height 39
click at [529, 346] on icon "button" at bounding box center [517, 357] width 24 height 24
click at [488, 350] on div "They enjoy different sports." at bounding box center [404, 356] width 263 height 39
click at [509, 355] on icon "button" at bounding box center [517, 357] width 24 height 24
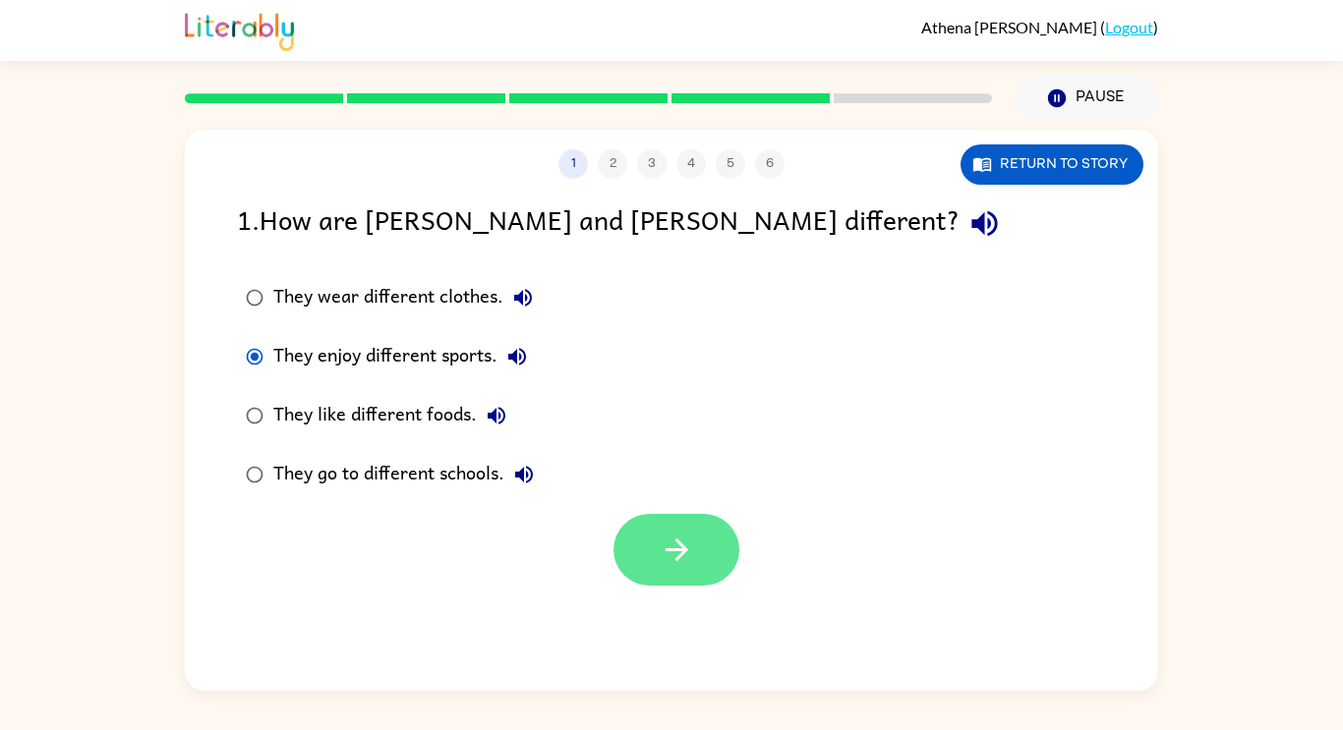
click at [677, 565] on icon "button" at bounding box center [677, 550] width 34 height 34
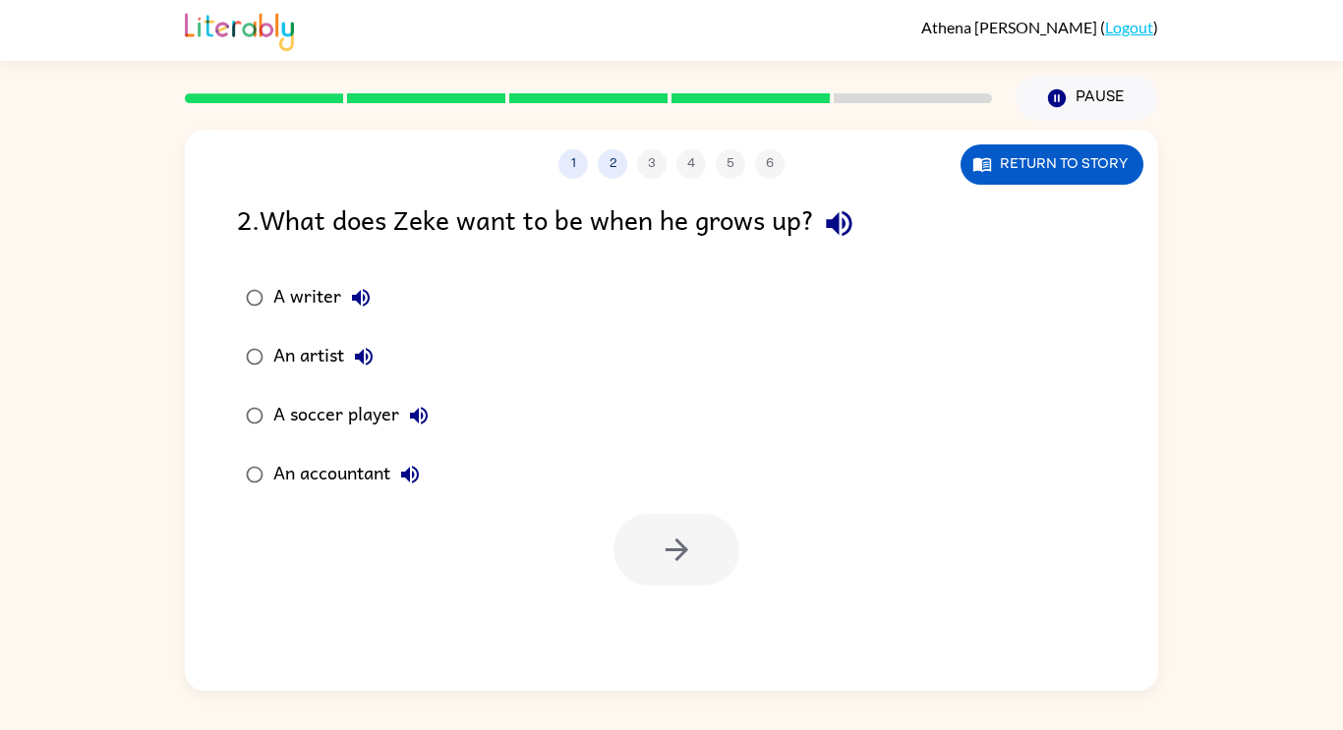
click at [848, 223] on icon "button" at bounding box center [839, 224] width 26 height 26
click at [325, 291] on div "A writer" at bounding box center [326, 297] width 107 height 39
click at [369, 298] on icon "button" at bounding box center [361, 298] width 18 height 18
click at [734, 556] on button "button" at bounding box center [676, 550] width 126 height 72
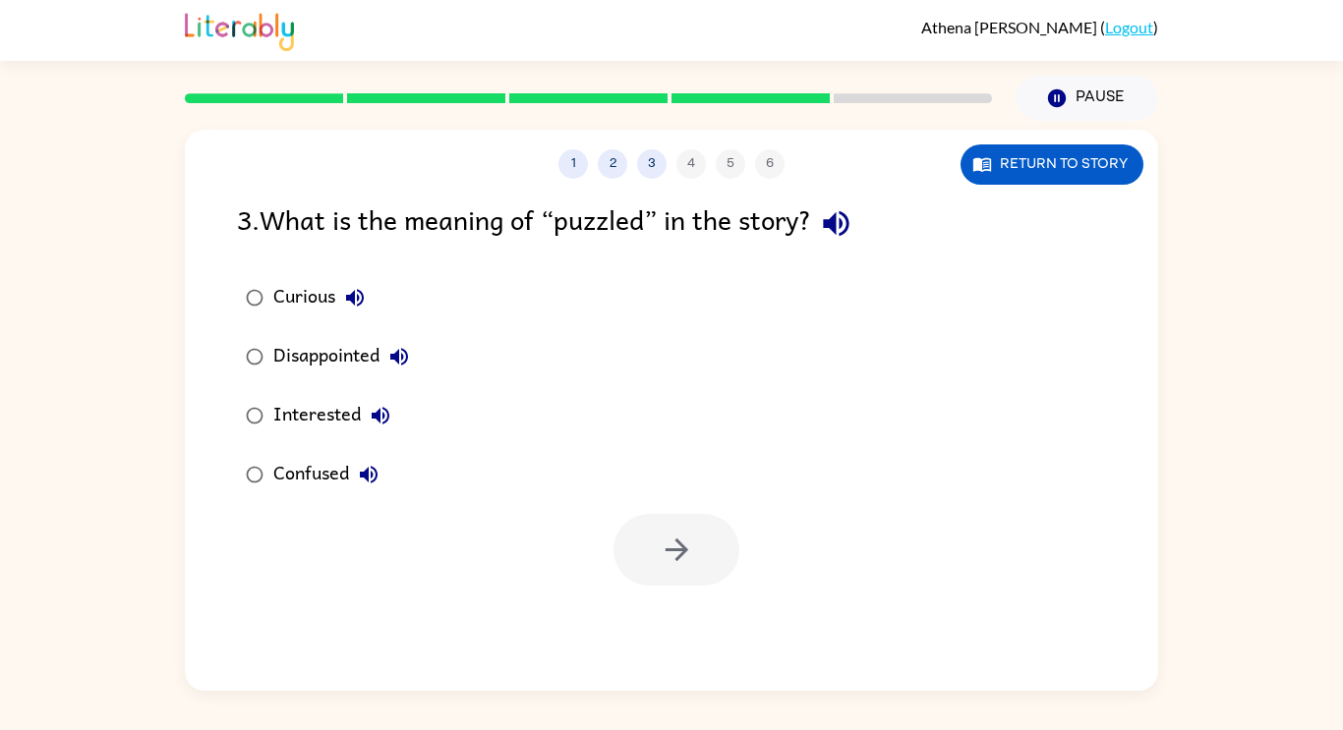
click at [853, 229] on icon "button" at bounding box center [836, 223] width 34 height 34
click at [827, 221] on icon "button" at bounding box center [836, 223] width 34 height 34
click at [845, 232] on icon "button" at bounding box center [836, 223] width 34 height 34
click at [363, 306] on icon "button" at bounding box center [355, 298] width 24 height 24
click at [403, 347] on icon "button" at bounding box center [399, 357] width 24 height 24
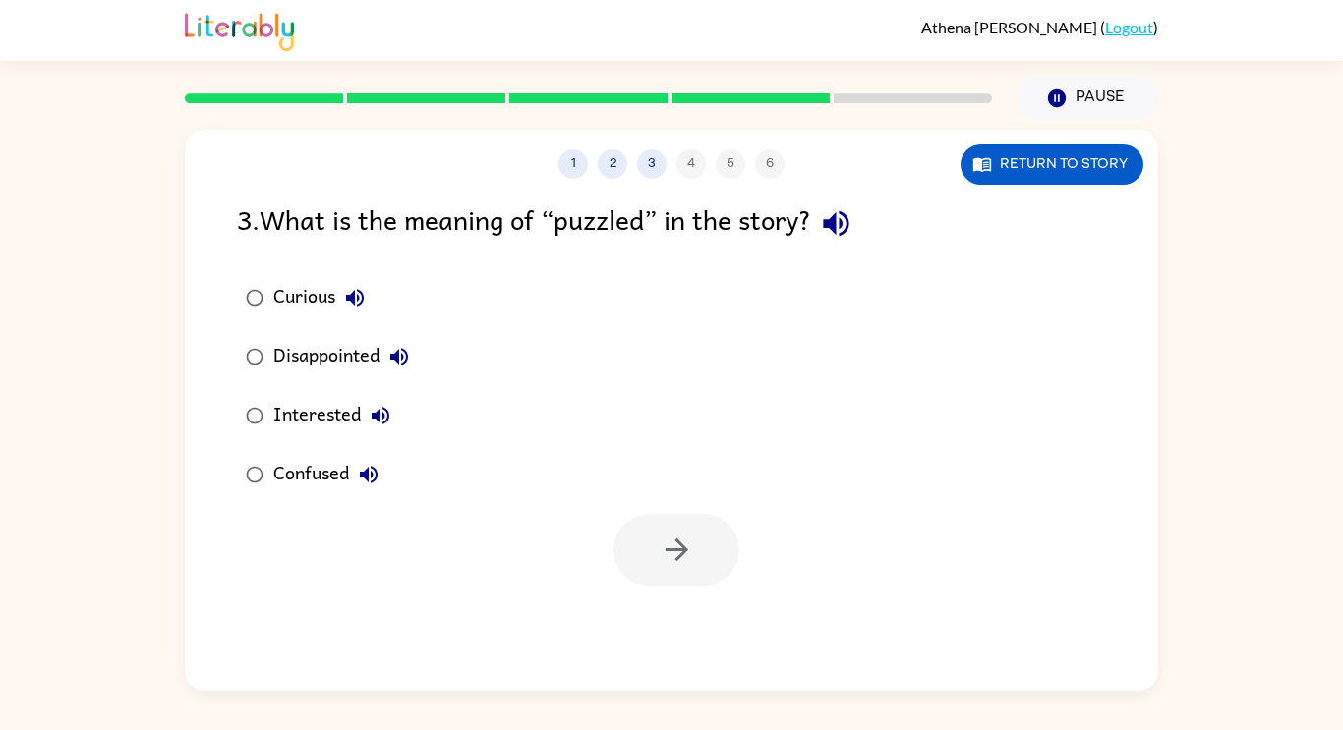
click at [386, 407] on icon "button" at bounding box center [381, 416] width 24 height 24
click at [377, 477] on icon "button" at bounding box center [369, 475] width 18 height 18
click at [317, 459] on div "Confused" at bounding box center [330, 474] width 115 height 39
click at [689, 534] on icon "button" at bounding box center [677, 550] width 34 height 34
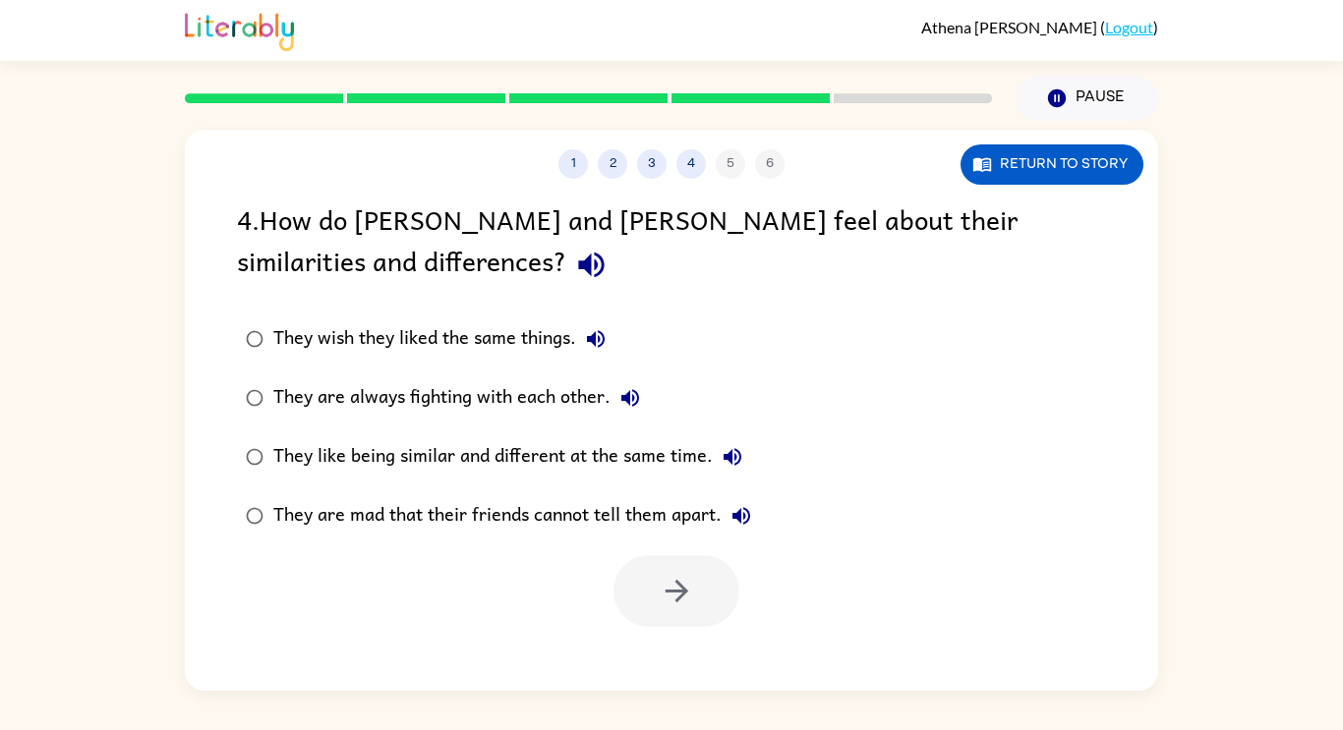
click at [240, 280] on div "4 . How do [PERSON_NAME] and [PERSON_NAME] feel about their similarities and di…" at bounding box center [671, 244] width 869 height 91
click at [216, 230] on div "4 . How do [PERSON_NAME] and [PERSON_NAME] feel about their similarities and di…" at bounding box center [671, 413] width 973 height 429
click at [254, 312] on label "They wish they liked the same things." at bounding box center [498, 339] width 545 height 59
click at [316, 252] on div "4 . How do [PERSON_NAME] and [PERSON_NAME] feel about their similarities and di…" at bounding box center [671, 244] width 869 height 91
click at [566, 258] on button "button" at bounding box center [591, 265] width 50 height 50
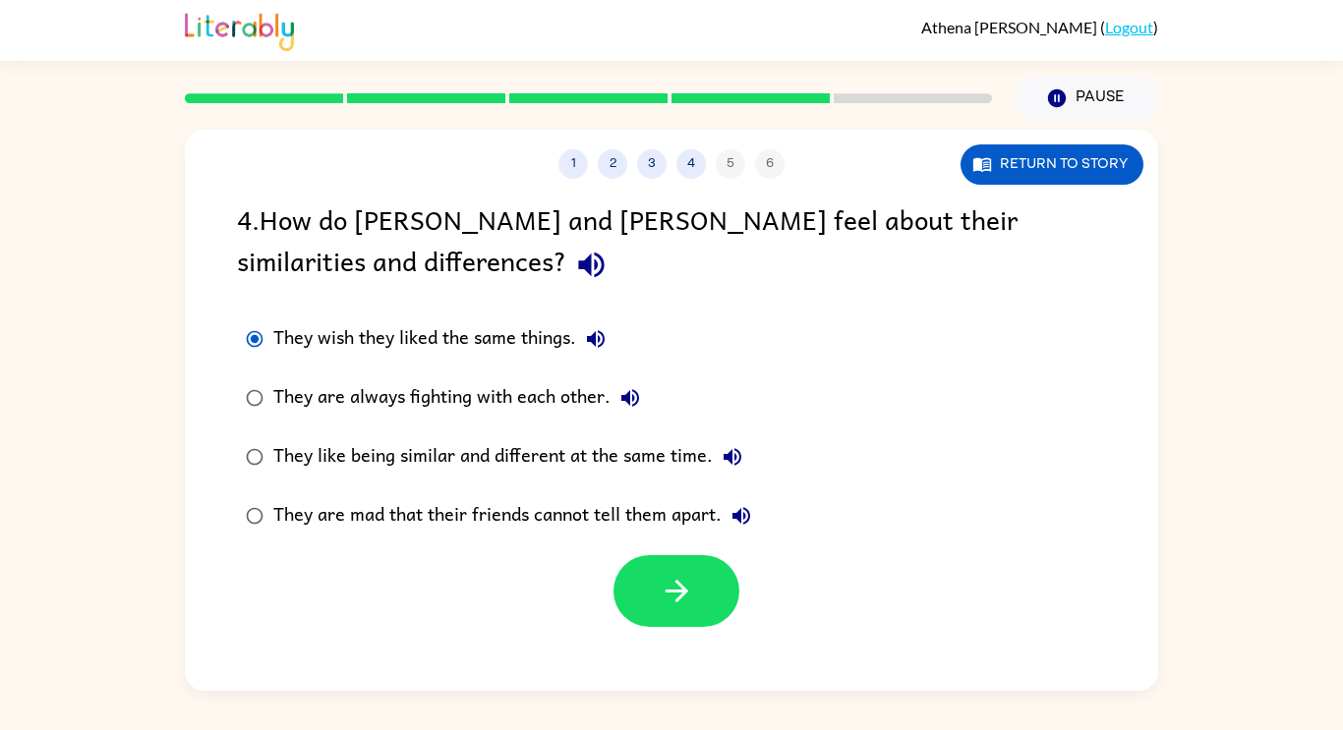
click at [574, 281] on icon "button" at bounding box center [591, 265] width 34 height 34
click at [578, 265] on icon "button" at bounding box center [591, 266] width 26 height 26
click at [593, 341] on icon "button" at bounding box center [596, 339] width 18 height 18
click at [637, 399] on icon "button" at bounding box center [630, 398] width 24 height 24
click at [732, 462] on icon "button" at bounding box center [732, 457] width 24 height 24
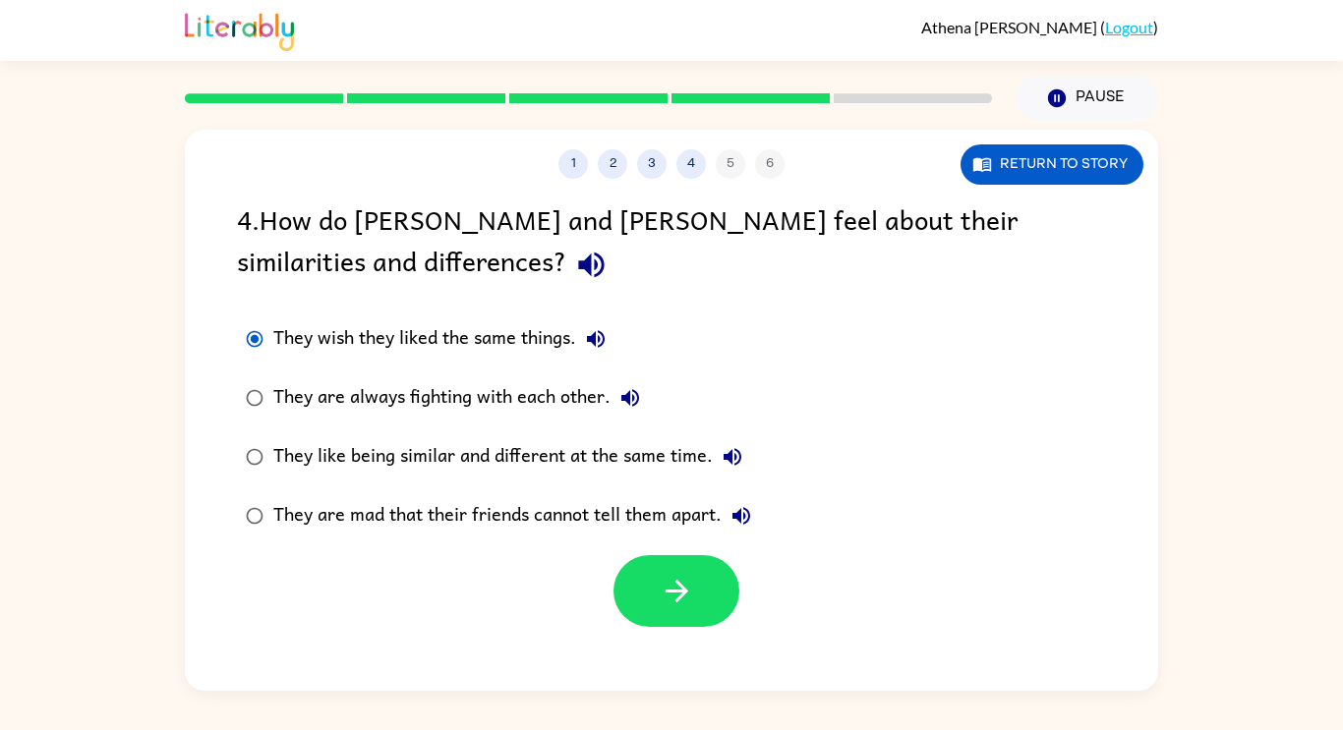
click at [736, 526] on icon "button" at bounding box center [741, 516] width 24 height 24
click at [653, 563] on button "button" at bounding box center [676, 591] width 126 height 72
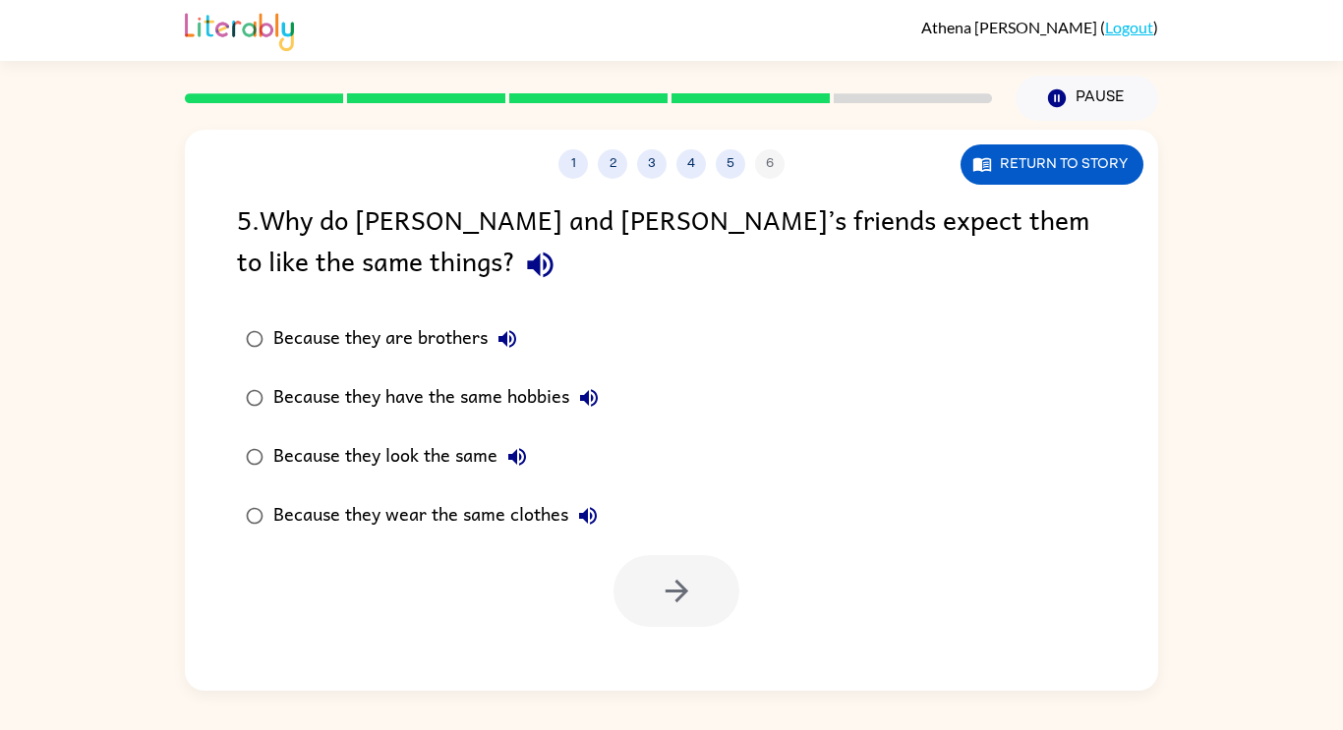
click at [523, 263] on icon "button" at bounding box center [540, 265] width 34 height 34
click at [508, 323] on button "Because they are brothers" at bounding box center [507, 338] width 39 height 39
click at [591, 408] on icon "button" at bounding box center [589, 398] width 24 height 24
click at [527, 454] on icon "button" at bounding box center [517, 457] width 24 height 24
click at [600, 527] on icon "button" at bounding box center [588, 516] width 24 height 24
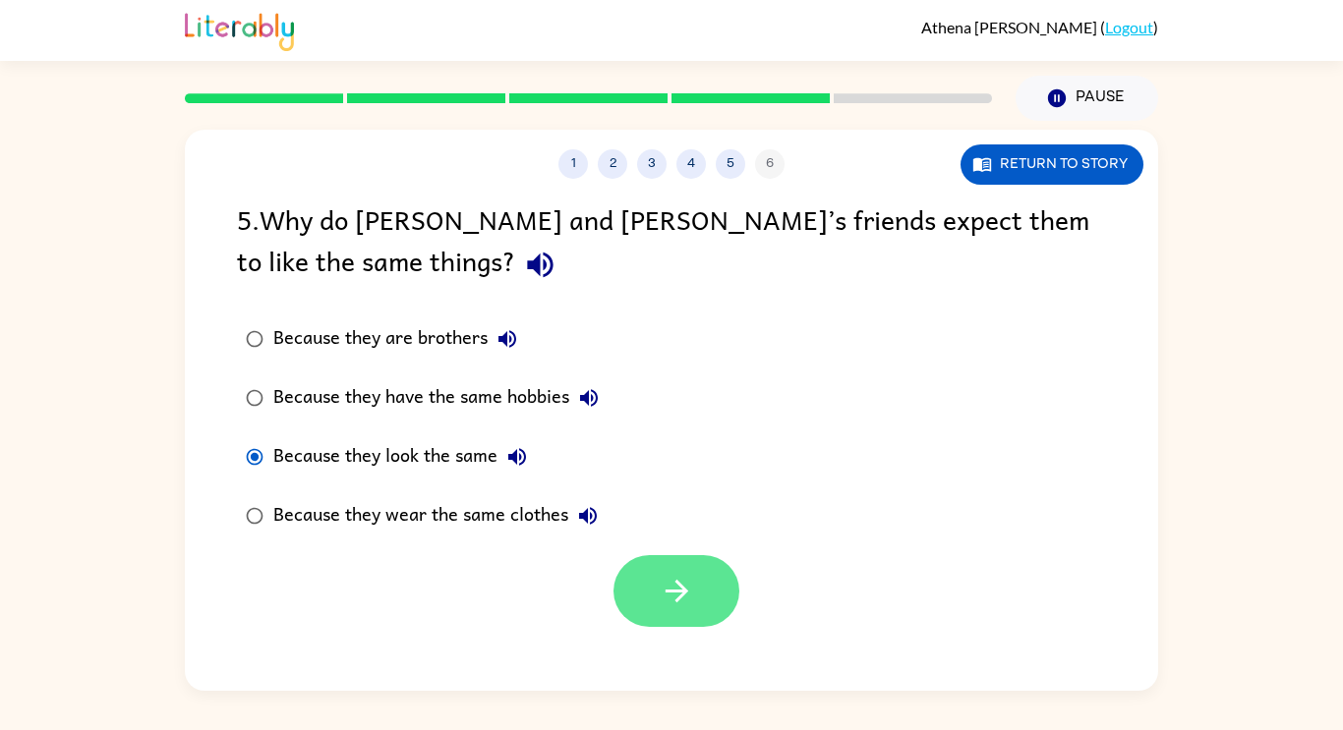
click at [688, 611] on button "button" at bounding box center [676, 591] width 126 height 72
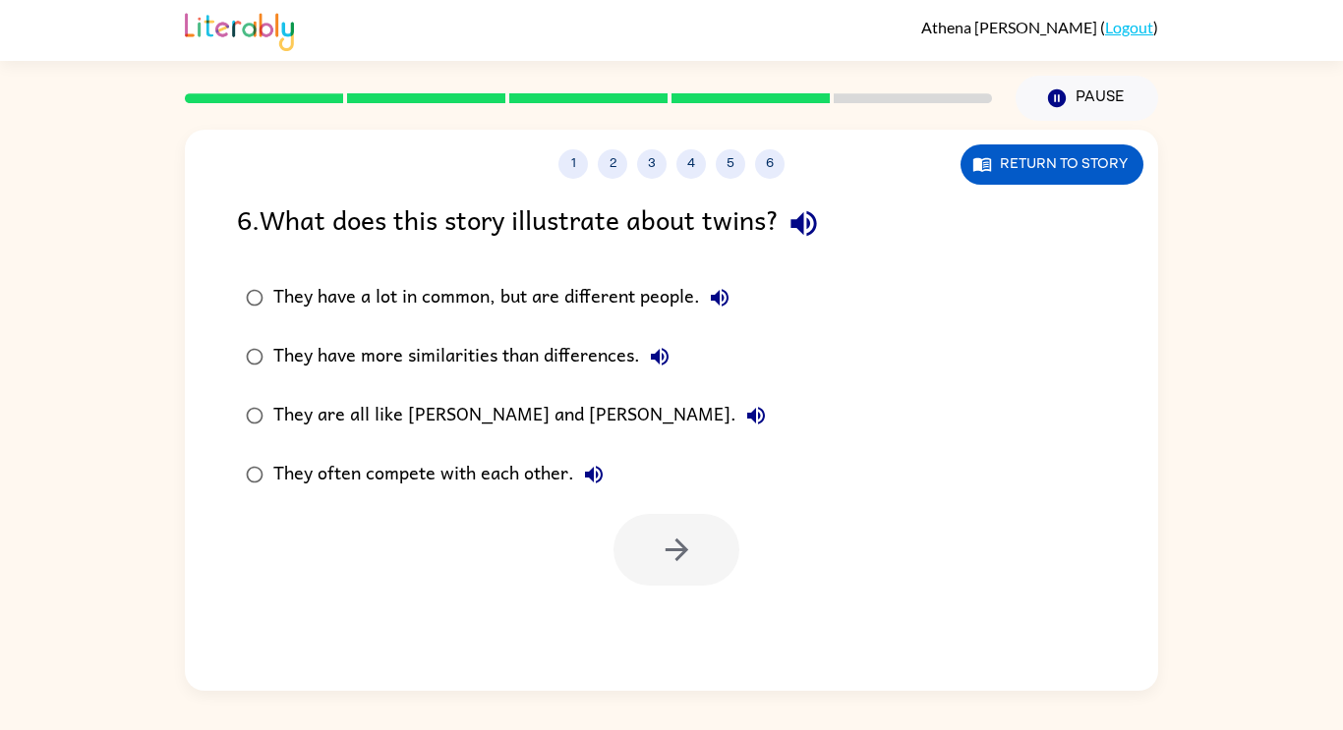
click at [833, 243] on div "6 . What does this story illustrate about twins?" at bounding box center [671, 224] width 869 height 50
click at [821, 236] on icon "button" at bounding box center [803, 223] width 34 height 34
click at [715, 302] on icon "button" at bounding box center [720, 298] width 24 height 24
click at [671, 364] on icon "button" at bounding box center [660, 357] width 24 height 24
click at [747, 417] on icon "button" at bounding box center [756, 416] width 18 height 18
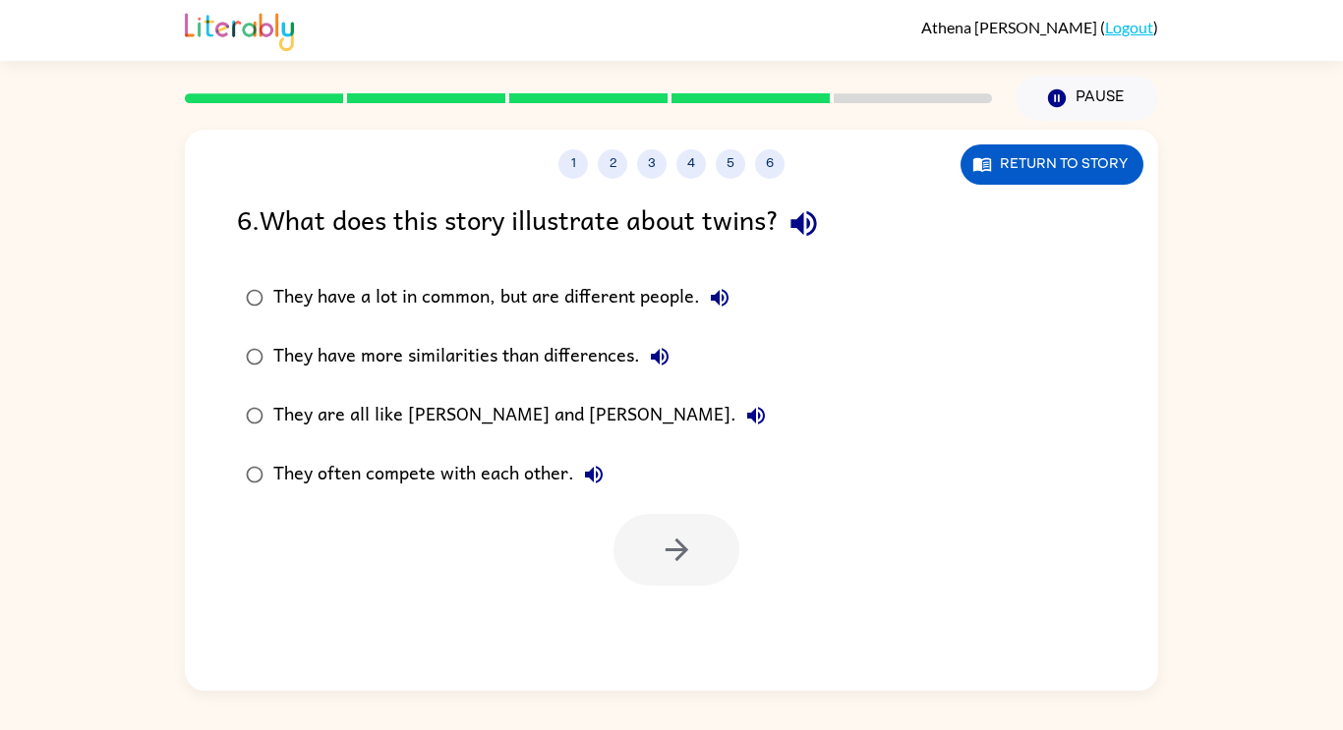
click at [584, 480] on icon "button" at bounding box center [594, 475] width 24 height 24
click at [623, 393] on label "They are all like [PERSON_NAME] and [PERSON_NAME]." at bounding box center [505, 415] width 559 height 59
click at [718, 306] on icon "button" at bounding box center [720, 298] width 24 height 24
click at [728, 302] on icon "button" at bounding box center [720, 298] width 24 height 24
click at [687, 547] on icon "button" at bounding box center [677, 550] width 34 height 34
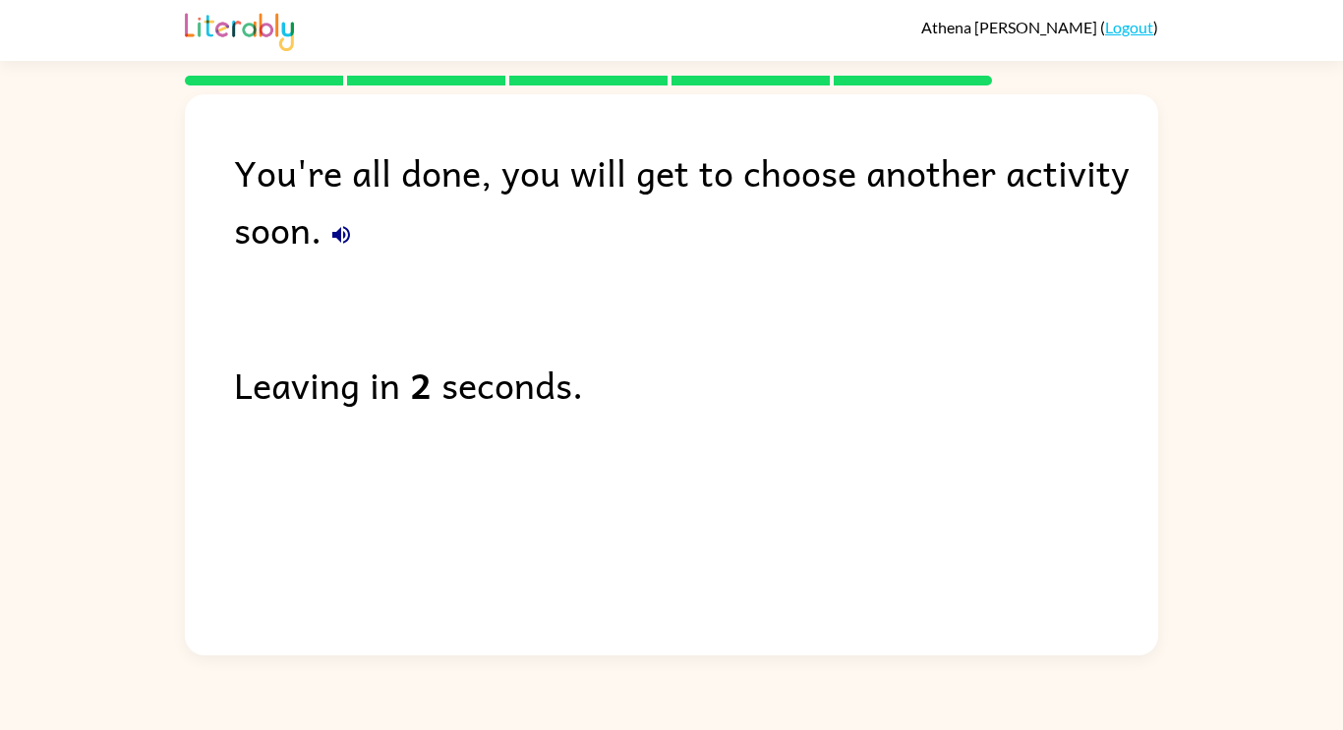
click at [358, 232] on button "button" at bounding box center [340, 234] width 39 height 39
